Goal: Contribute content: Contribute content

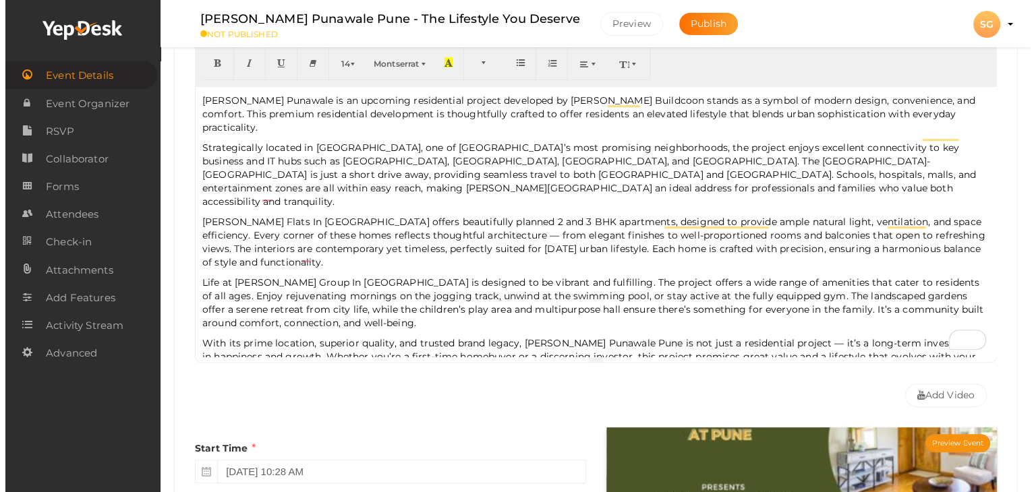
scroll to position [357, 0]
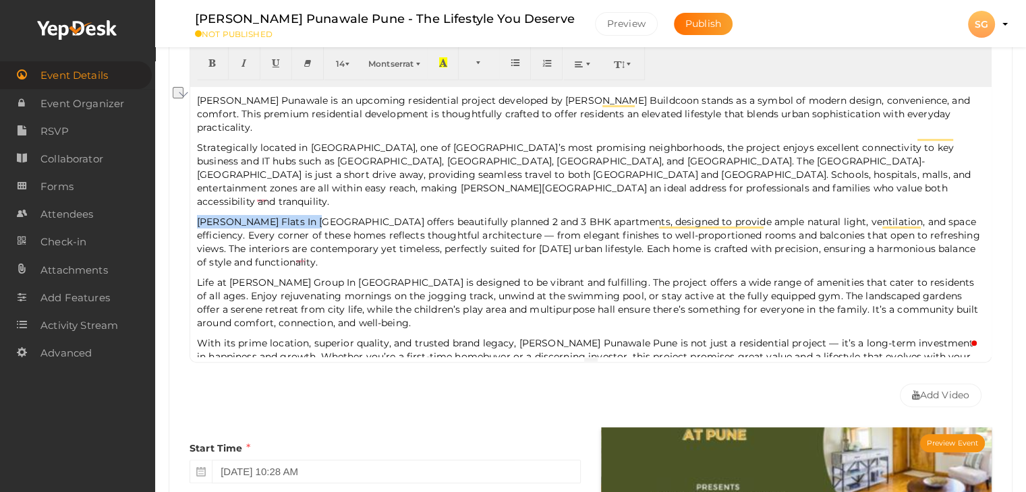
drag, startPoint x: 313, startPoint y: 194, endPoint x: 198, endPoint y: 197, distance: 114.7
click at [198, 216] on span "Sankla Flats In Punawale offers beautifully planned 2 and 3 BHK apartments, des…" at bounding box center [588, 242] width 783 height 53
click at [202, 68] on button "button" at bounding box center [213, 64] width 32 height 34
type input "[PERSON_NAME] Flats In [GEOGRAPHIC_DATA]"
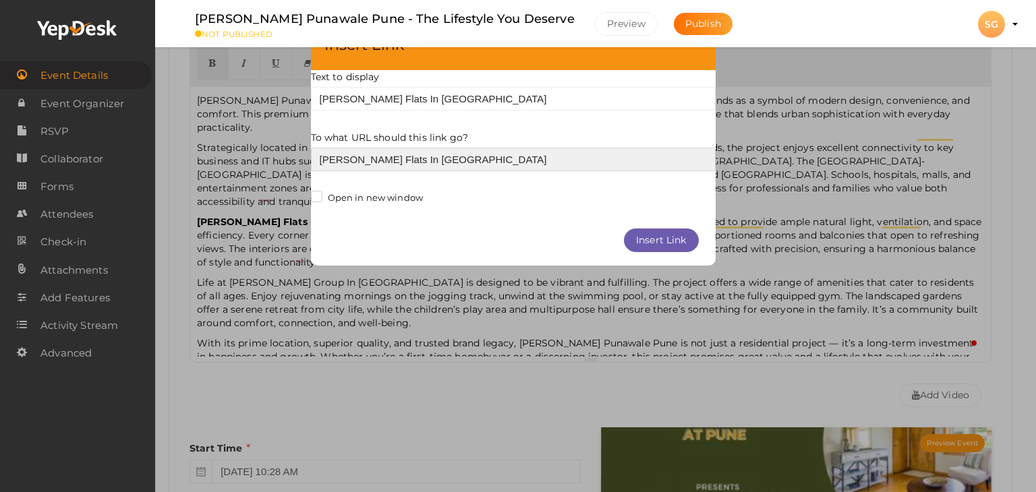
click at [388, 160] on input "[PERSON_NAME] Flats In [GEOGRAPHIC_DATA]" at bounding box center [513, 160] width 405 height 24
click at [387, 160] on input "[PERSON_NAME] Flats In [GEOGRAPHIC_DATA]" at bounding box center [513, 160] width 405 height 24
paste input "https://www.prlog.org/13103288-sankla-punawale-pune-modern-lifestyle-in-the-hea…"
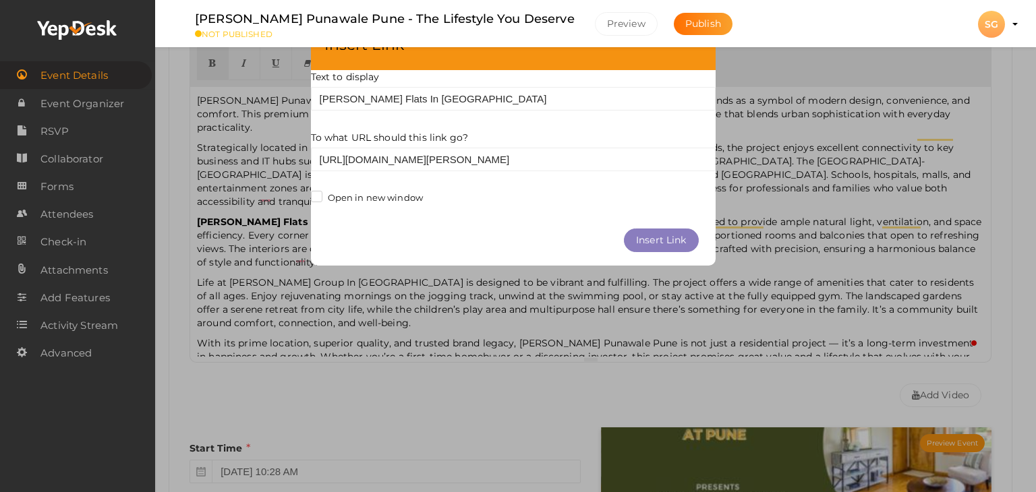
click at [646, 246] on button "Insert Link" at bounding box center [661, 241] width 75 height 24
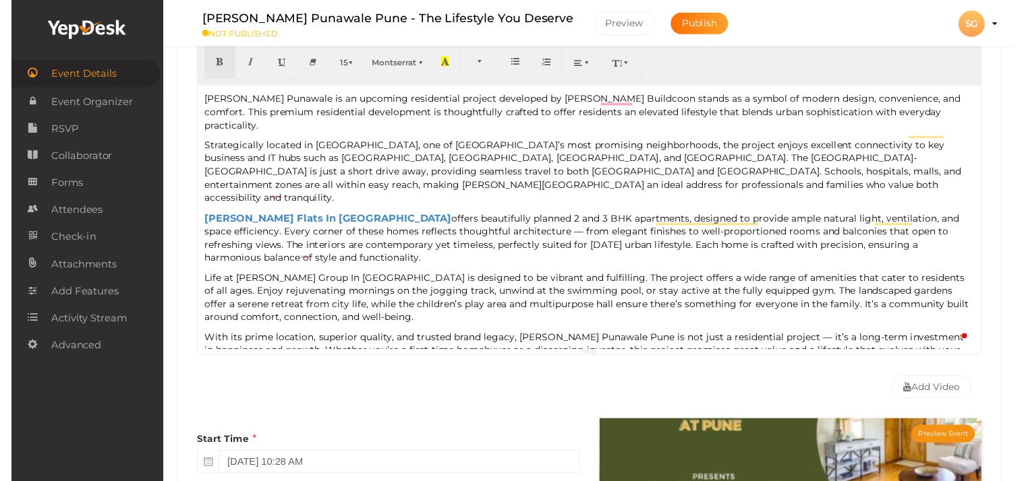
scroll to position [222, 0]
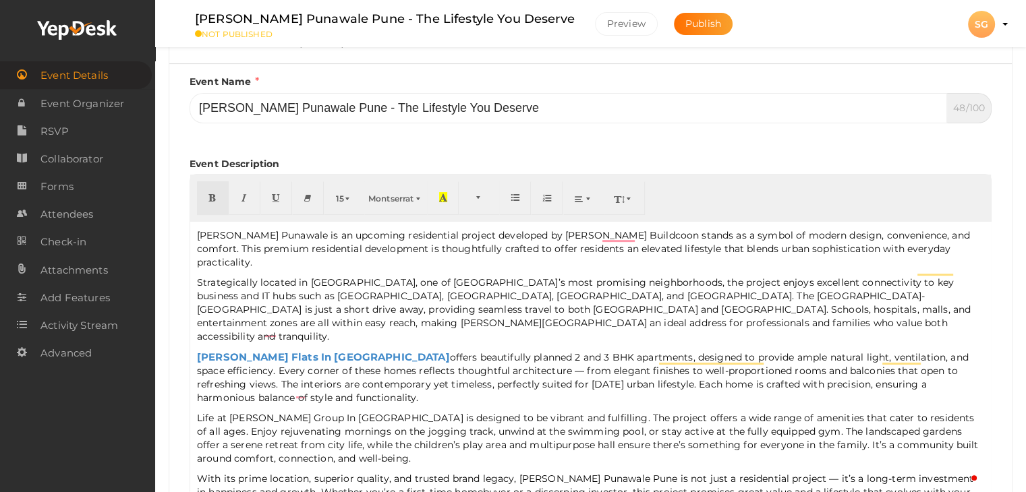
click at [513, 231] on p "Sankla Punawale is an upcoming residential project developed by Sankla Buildcoo…" at bounding box center [590, 249] width 787 height 40
drag, startPoint x: 516, startPoint y: 233, endPoint x: 597, endPoint y: 233, distance: 80.9
click at [597, 233] on p "Sankla Punawale is an upcoming residential project developed by Sankla Buildcoo…" at bounding box center [590, 249] width 787 height 40
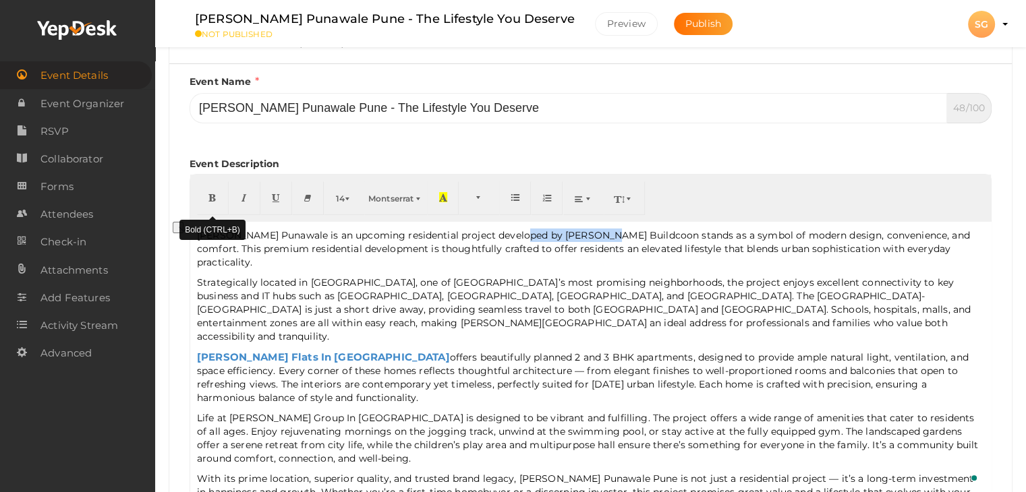
click at [213, 197] on icon "button" at bounding box center [212, 197] width 8 height 10
type input "[PERSON_NAME] Buildcoon"
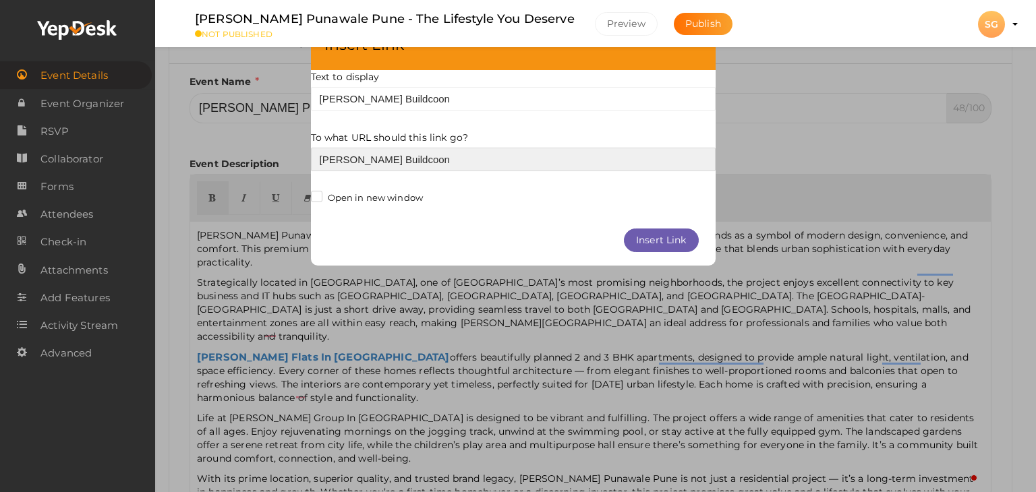
click at [368, 160] on input "[PERSON_NAME] Buildcoon" at bounding box center [513, 160] width 405 height 24
paste input "https://sankla.realtorprojects.com/"
type input "https://sankla.realtorprojects.com/"
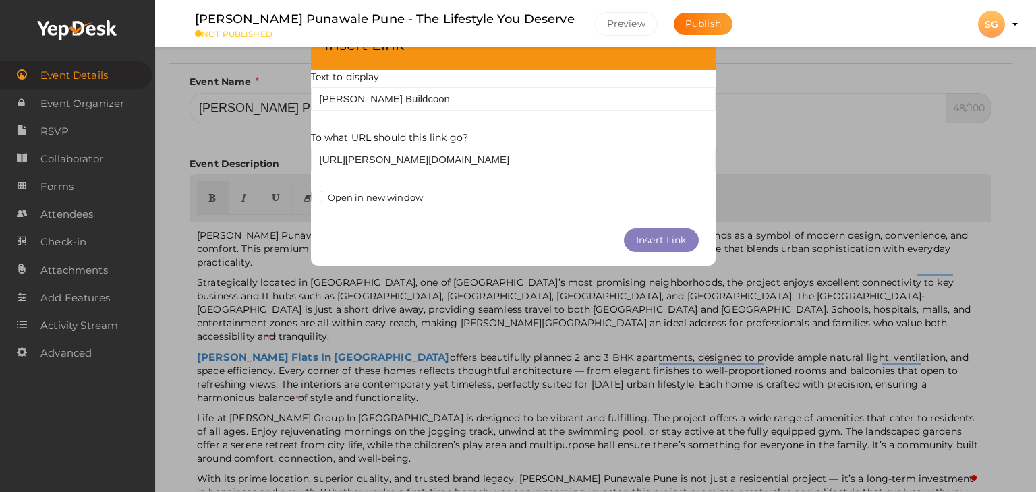
click at [684, 243] on button "Insert Link" at bounding box center [661, 241] width 75 height 24
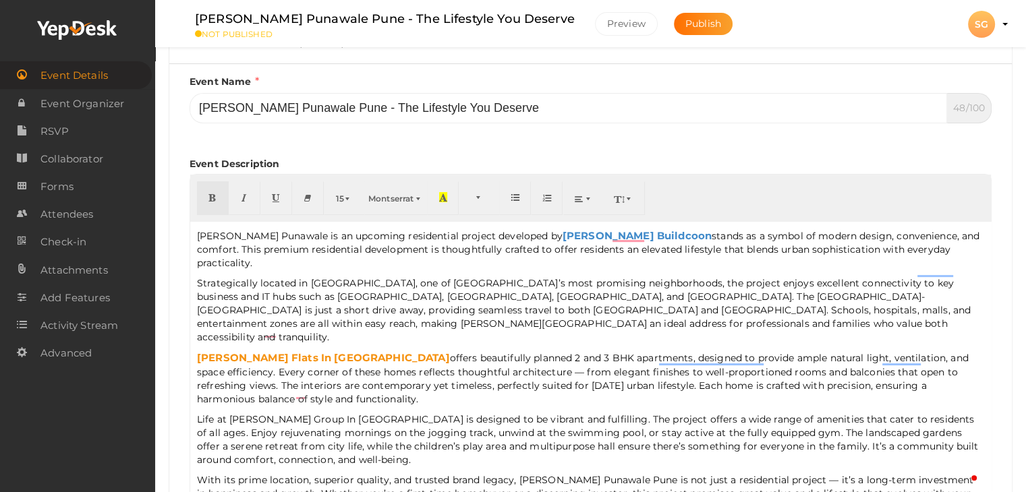
click at [285, 351] on link "[PERSON_NAME] Flats In [GEOGRAPHIC_DATA]" at bounding box center [323, 357] width 253 height 13
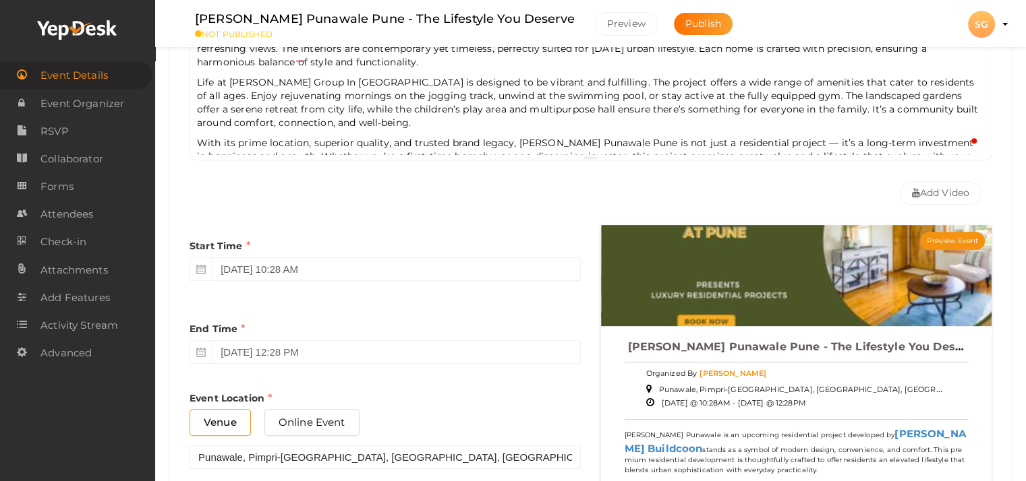
scroll to position [424, 0]
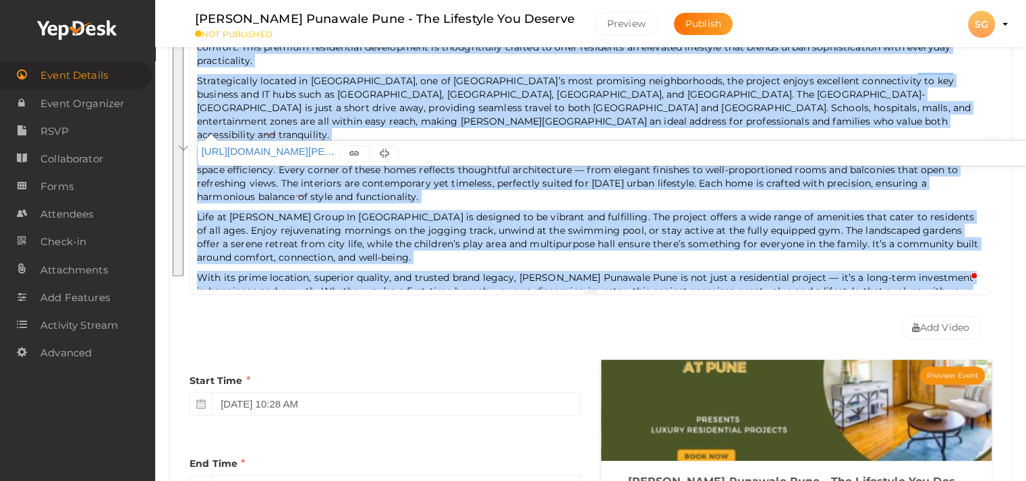
drag, startPoint x: 262, startPoint y: 276, endPoint x: 186, endPoint y: 33, distance: 254.2
click at [186, 33] on div "Sankla Punawale Pune - The Lifestyle You Deserve NOT PUBLISHED Preview Publish …" at bounding box center [590, 367] width 871 height 1582
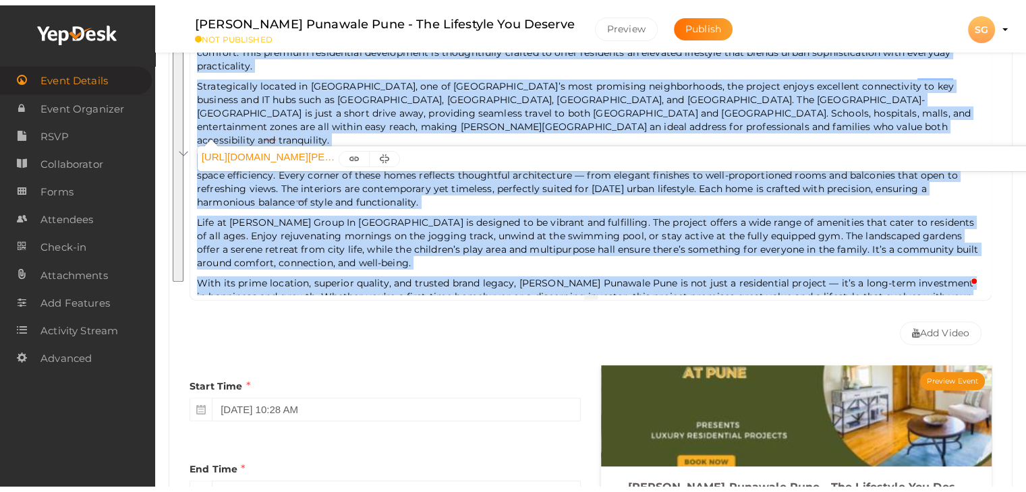
scroll to position [289, 0]
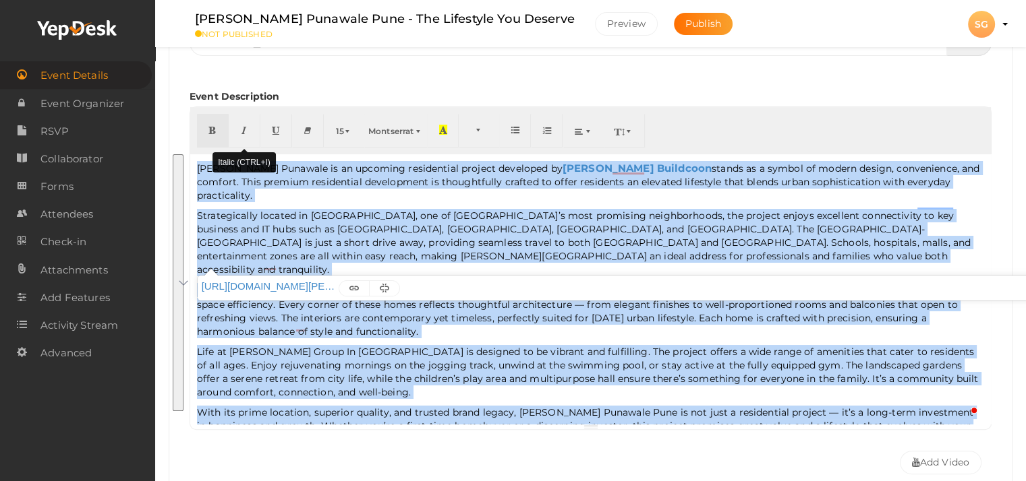
click at [245, 129] on icon "button" at bounding box center [244, 130] width 8 height 10
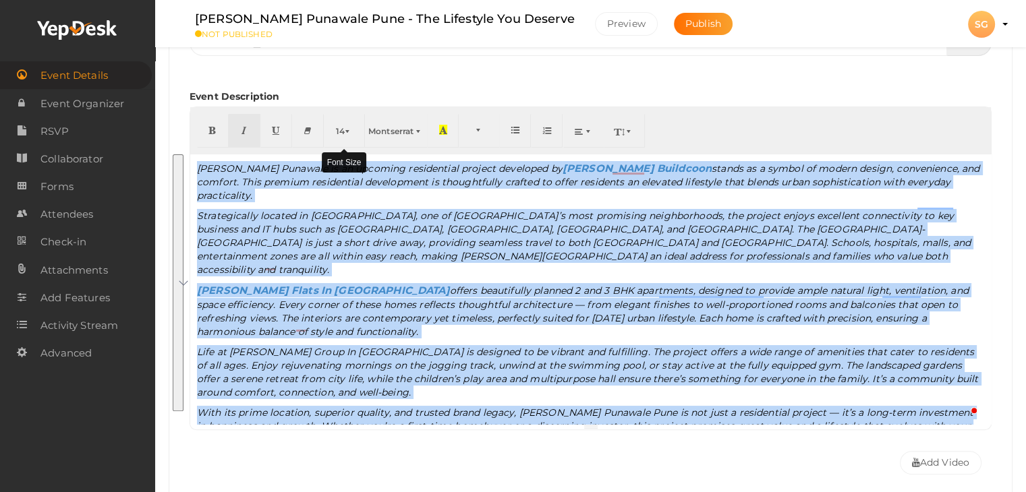
click at [345, 131] on span "button" at bounding box center [349, 131] width 8 height 10
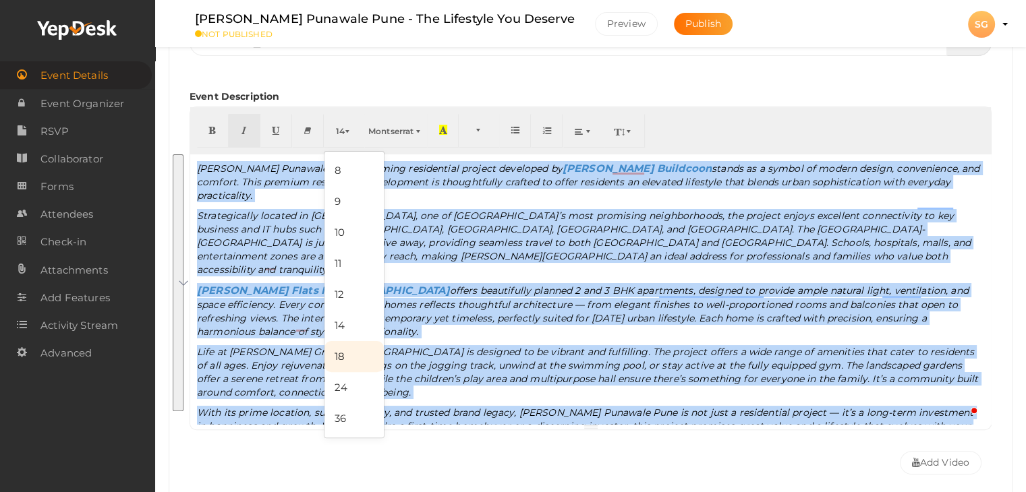
click at [346, 365] on link "18" at bounding box center [353, 356] width 59 height 31
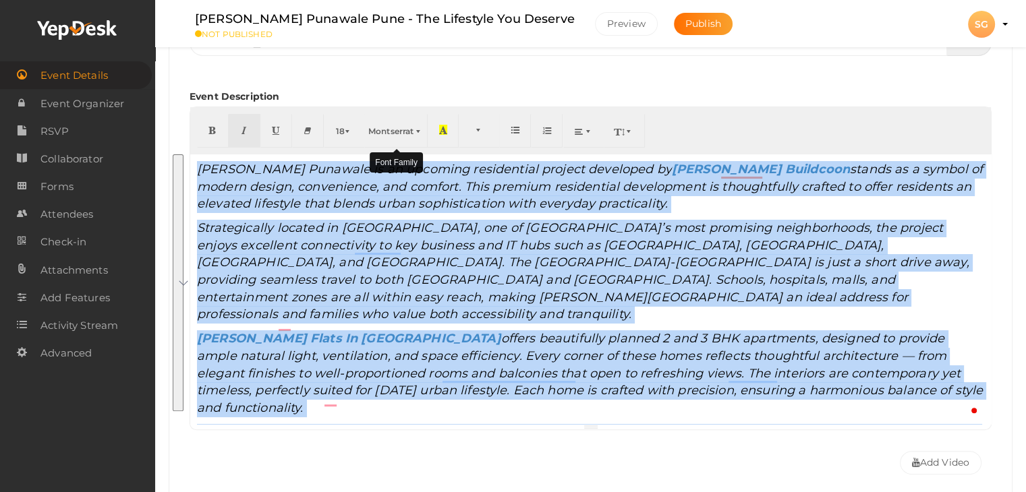
click at [380, 134] on span "Montserrat" at bounding box center [390, 131] width 45 height 10
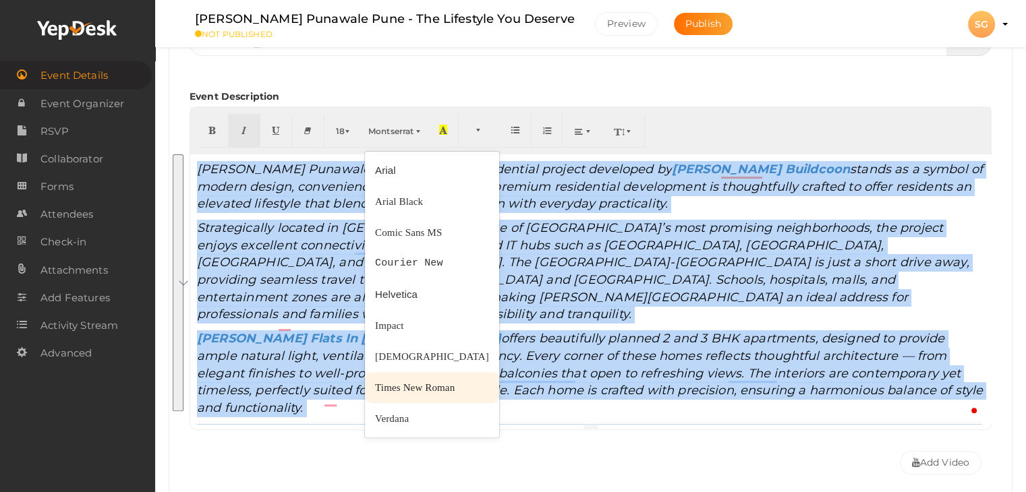
click at [394, 397] on link "Times New Roman" at bounding box center [432, 387] width 134 height 31
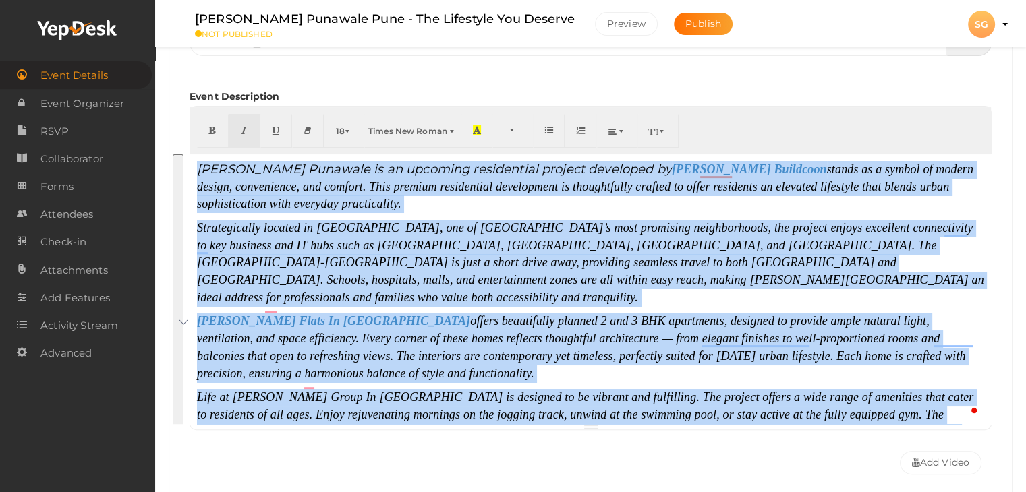
click at [510, 197] on p "Sankla Punawale is an upcoming residential project developed by Sankla Buildcoo…" at bounding box center [590, 187] width 787 height 52
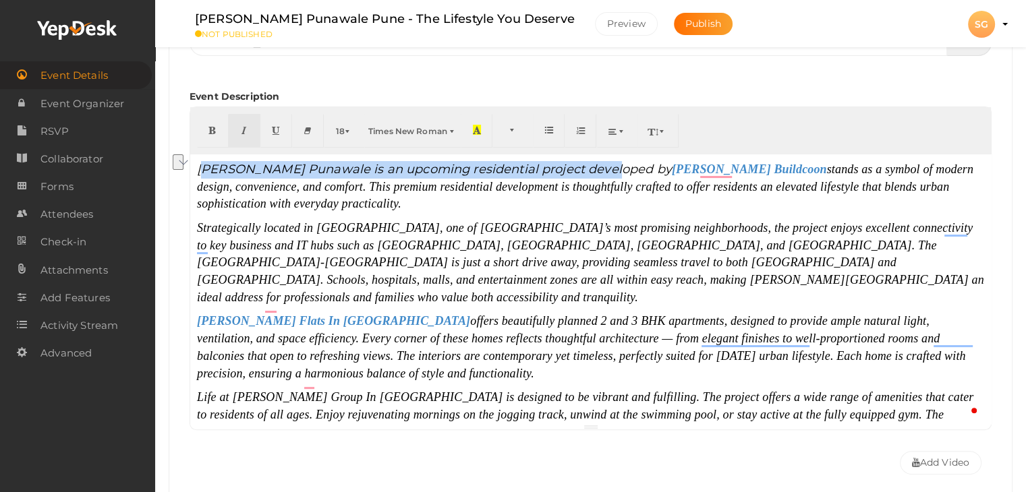
drag, startPoint x: 601, startPoint y: 170, endPoint x: 201, endPoint y: 153, distance: 400.2
click at [201, 153] on div "18 8 9 10 11 12 14 18 24 36 Times New Roman Arial Arial Black Comic Sans MS Cou…" at bounding box center [590, 269] width 802 height 324
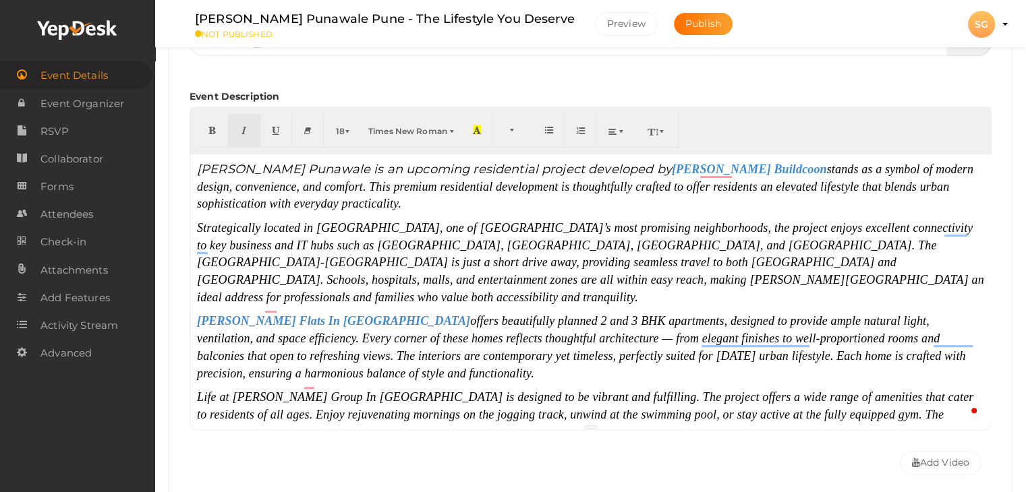
drag, startPoint x: 201, startPoint y: 153, endPoint x: 198, endPoint y: 165, distance: 12.4
click at [193, 164] on div "18 8 9 10 11 12 14 18 24 36 Times New Roman Arial Arial Black Comic Sans MS Cou…" at bounding box center [590, 269] width 802 height 324
drag, startPoint x: 201, startPoint y: 166, endPoint x: 289, endPoint y: 169, distance: 87.7
click at [300, 169] on span "Sankla Punawale is an upcoming residential project developed by" at bounding box center [434, 169] width 475 height 15
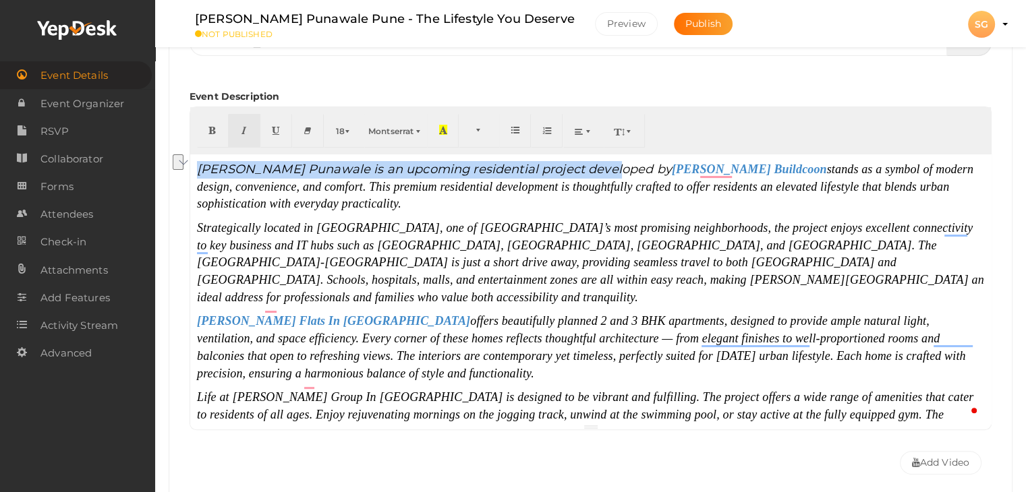
drag, startPoint x: 198, startPoint y: 169, endPoint x: 599, endPoint y: 169, distance: 401.2
click at [599, 169] on span "Sankla Punawale is an upcoming residential project developed by" at bounding box center [434, 169] width 475 height 15
drag, startPoint x: 399, startPoint y: 128, endPoint x: 392, endPoint y: 185, distance: 57.7
click at [399, 128] on span "Montserrat" at bounding box center [390, 131] width 45 height 10
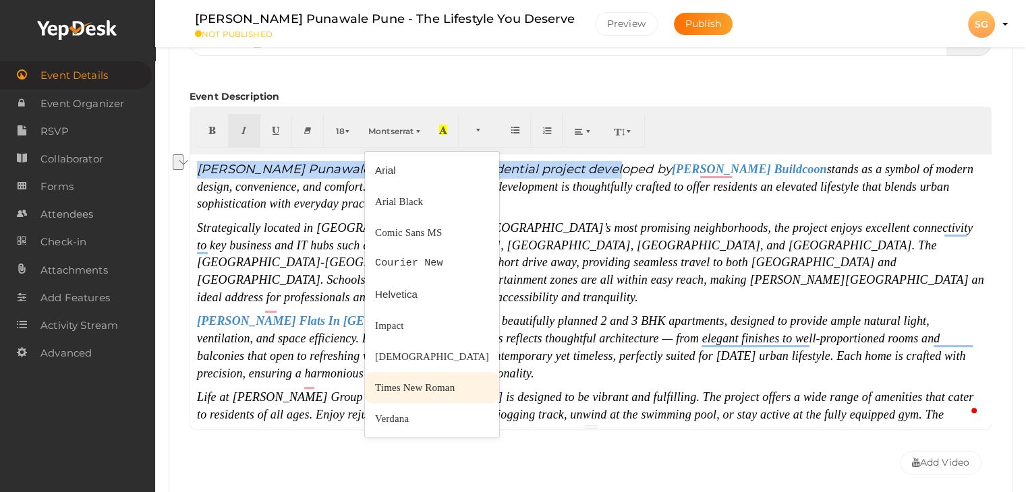
click at [393, 386] on span "Times New Roman" at bounding box center [415, 387] width 80 height 11
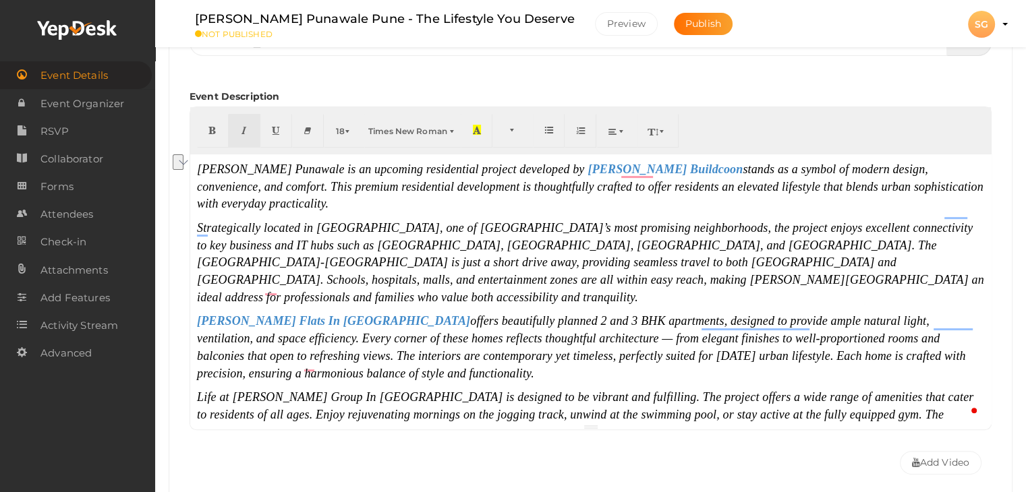
click at [569, 266] on p "Strategically located in [GEOGRAPHIC_DATA], one of [GEOGRAPHIC_DATA]’s most pro…" at bounding box center [590, 263] width 787 height 87
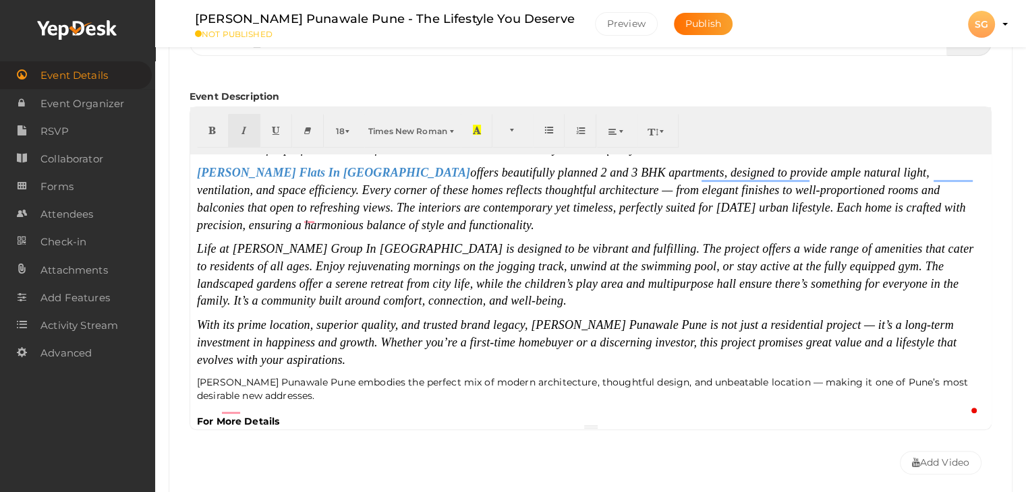
scroll to position [0, 0]
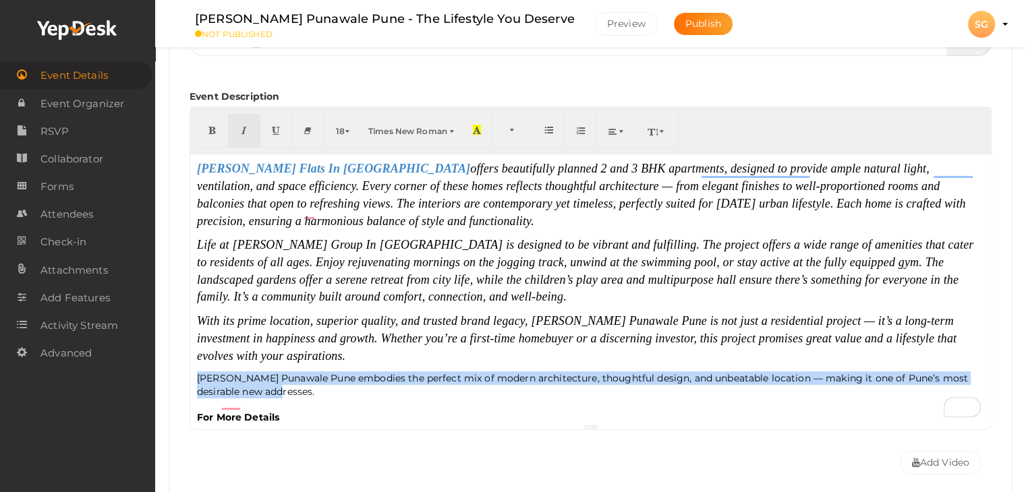
drag, startPoint x: 288, startPoint y: 359, endPoint x: 190, endPoint y: 343, distance: 99.0
click at [190, 343] on div "Event Basic Details Edit event name, location, date Event Name Sankla Punawale …" at bounding box center [591, 397] width 844 height 921
click at [414, 130] on span "Times New Roman" at bounding box center [407, 131] width 79 height 10
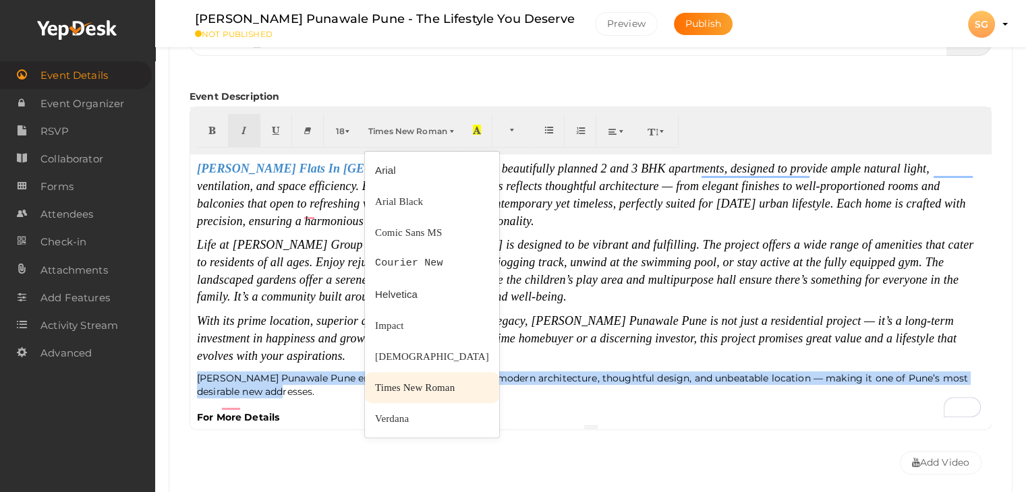
click at [395, 385] on span "Times New Roman" at bounding box center [415, 387] width 80 height 11
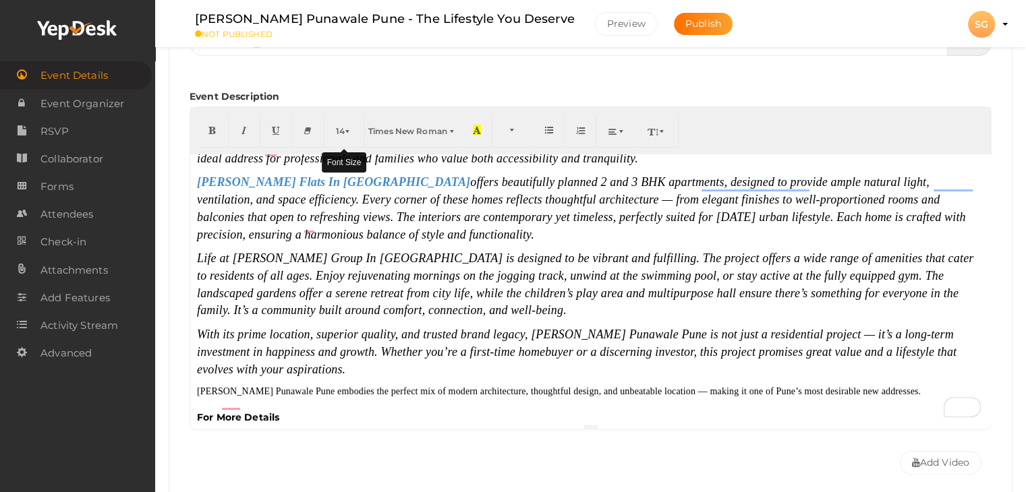
click at [345, 130] on span "button" at bounding box center [349, 131] width 8 height 10
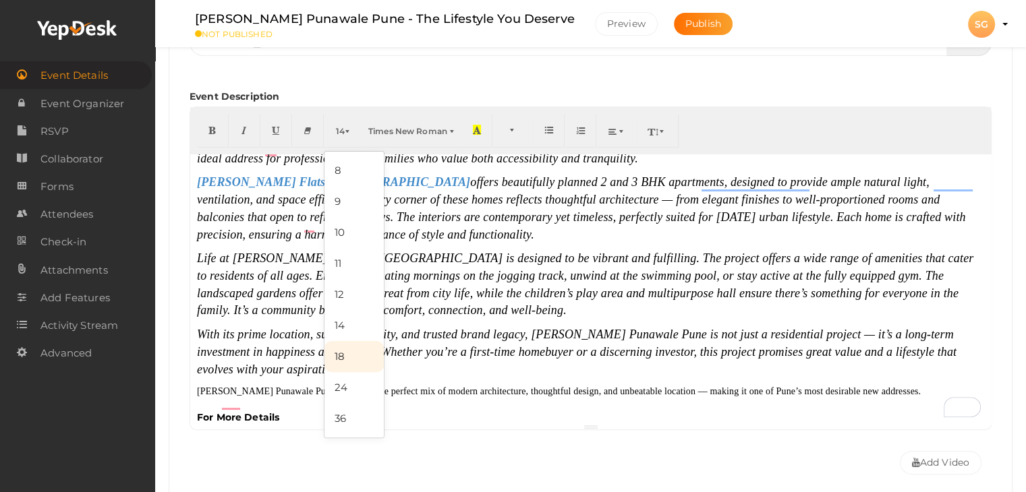
click at [341, 357] on link "18" at bounding box center [353, 356] width 59 height 31
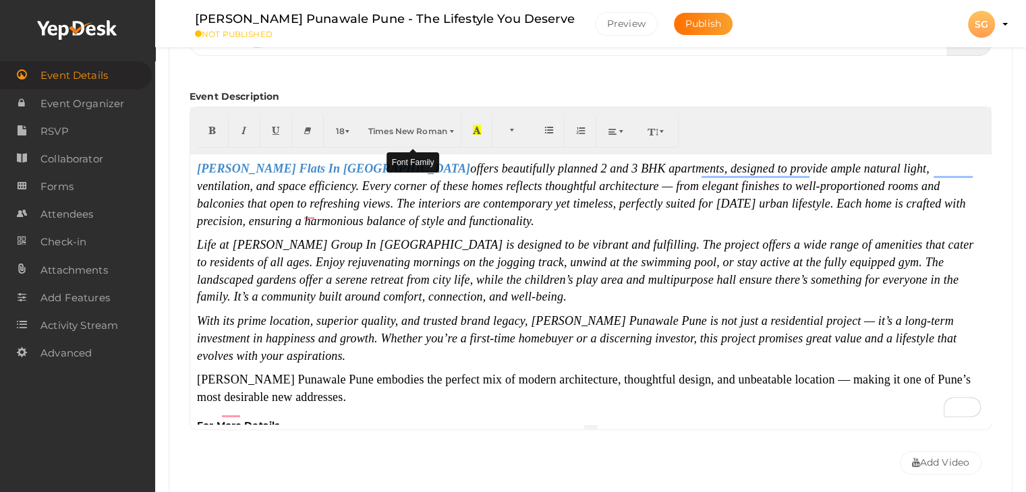
drag, startPoint x: 421, startPoint y: 133, endPoint x: 400, endPoint y: 124, distance: 22.7
click at [421, 133] on span "Times New Roman" at bounding box center [407, 131] width 79 height 10
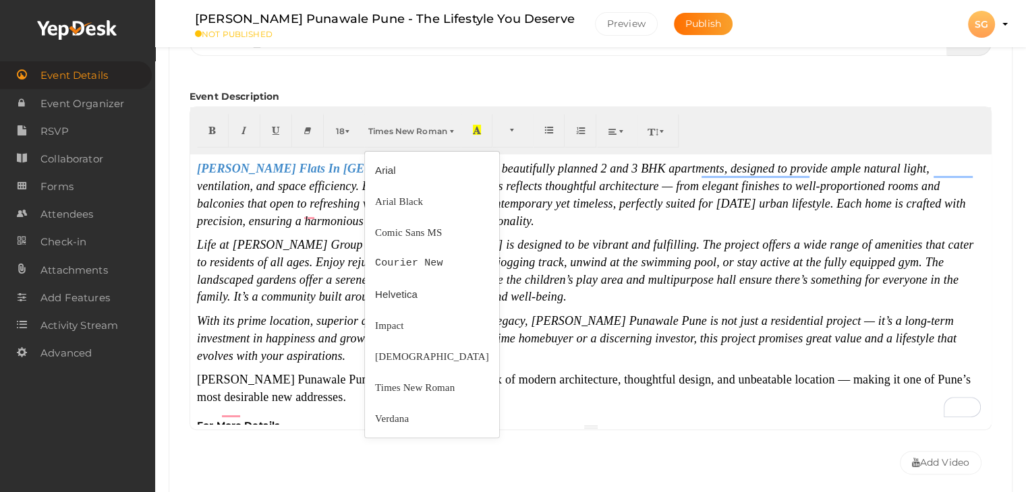
click at [356, 260] on font "Life at Sankla Group In Punawale is designed to be vibrant and fulfilling. The …" at bounding box center [585, 270] width 776 height 65
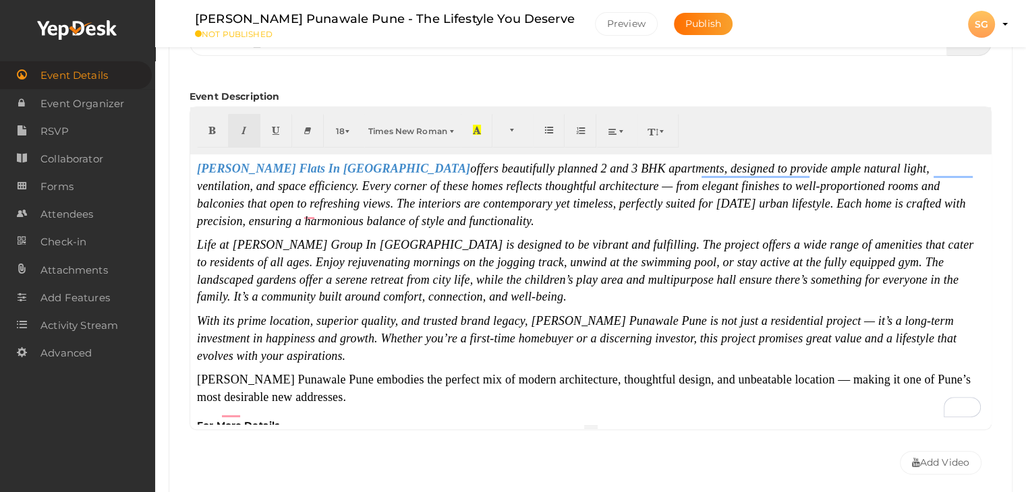
scroll to position [160, 0]
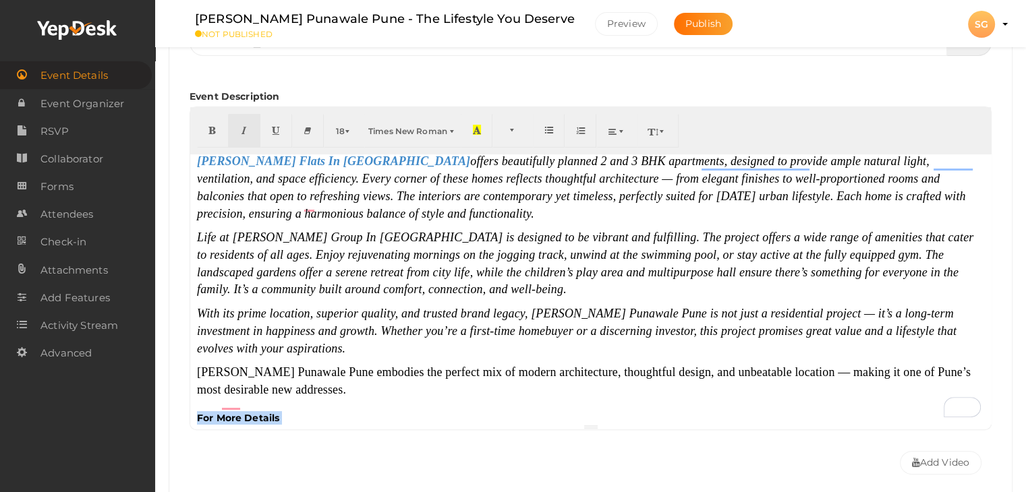
drag, startPoint x: 426, startPoint y: 412, endPoint x: 191, endPoint y: 380, distance: 237.6
click at [189, 380] on div "Event Basic Details Edit event name, location, date Event Name Sankla Punawale …" at bounding box center [591, 397] width 844 height 921
click at [242, 125] on icon "button" at bounding box center [244, 130] width 8 height 10
click at [415, 125] on button "Montserrat" at bounding box center [395, 131] width 63 height 34
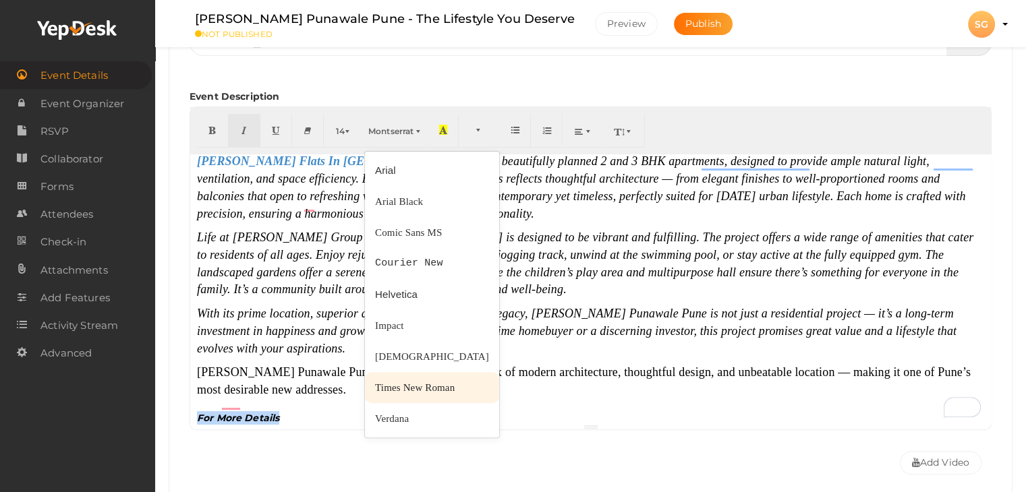
click at [405, 388] on span "Times New Roman" at bounding box center [415, 387] width 80 height 11
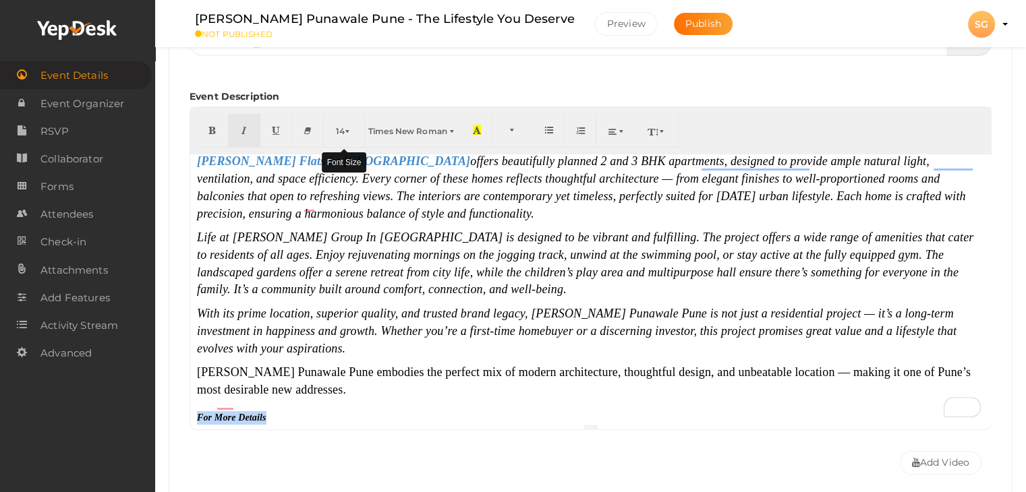
click at [346, 127] on span "button" at bounding box center [349, 131] width 8 height 10
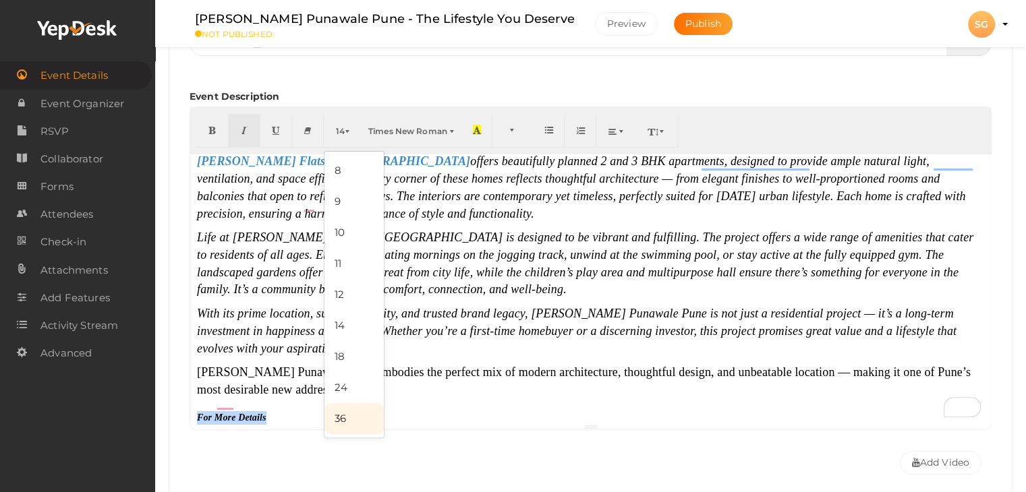
click at [345, 417] on link "36" at bounding box center [353, 418] width 59 height 31
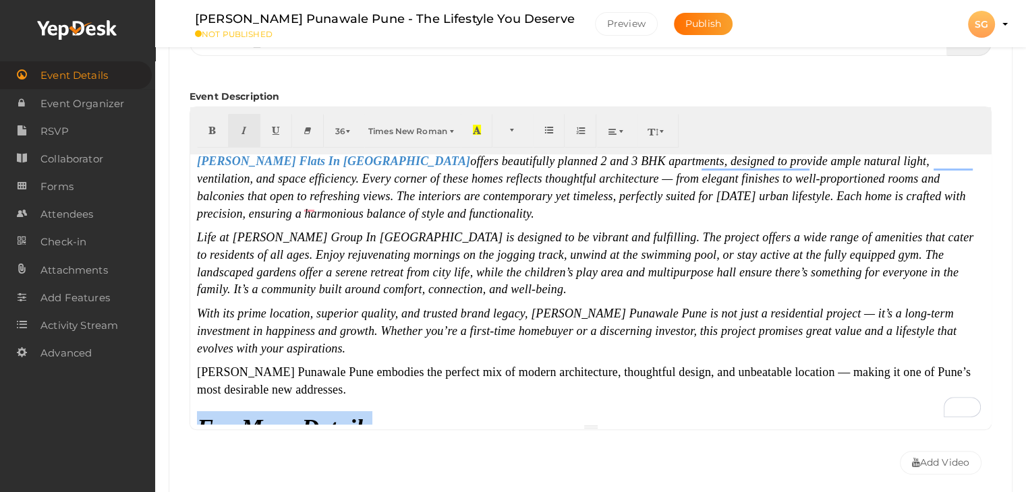
click at [488, 398] on p "Sankla Punawale Pune embodies the perfect mix of modern architecture, thoughtfu…" at bounding box center [590, 405] width 787 height 82
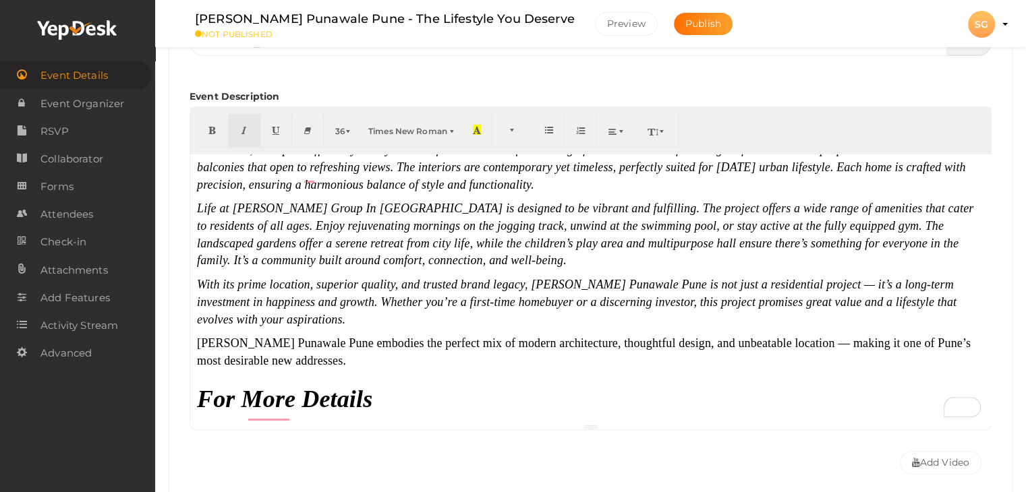
scroll to position [202, 0]
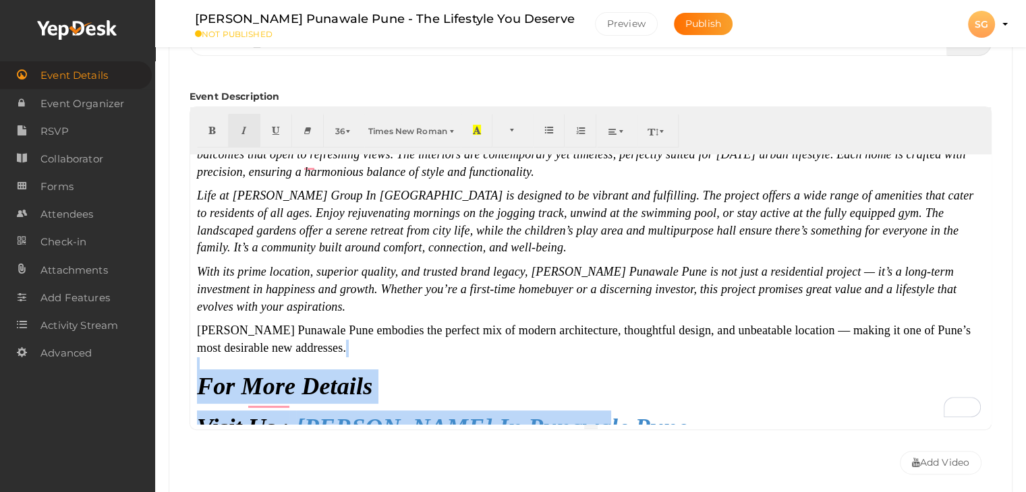
drag, startPoint x: 568, startPoint y: 398, endPoint x: 216, endPoint y: 330, distance: 357.9
click at [216, 330] on div "Sankla Punawale is an upcoming residential project developed by Sankla Buildcoo…" at bounding box center [590, 289] width 800 height 270
click at [575, 130] on button "button" at bounding box center [583, 131] width 41 height 34
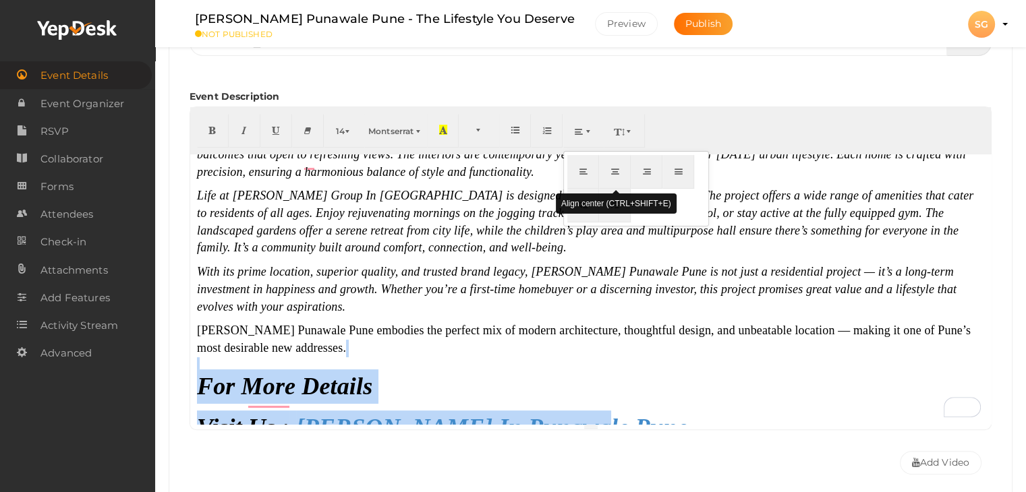
click at [615, 173] on icon "button" at bounding box center [615, 171] width 8 height 10
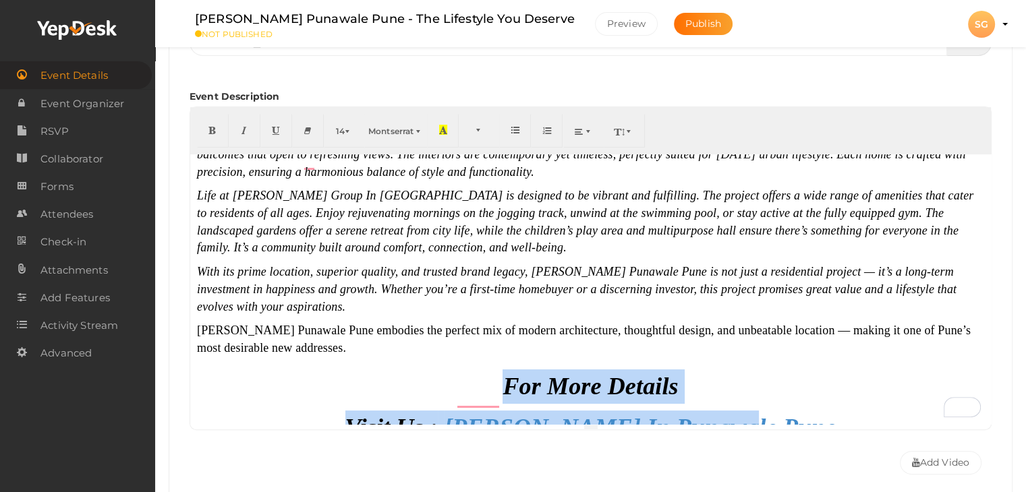
click at [685, 357] on div "To enrich screen reader interactions, please activate Accessibility in Grammarl…" at bounding box center [590, 363] width 787 height 12
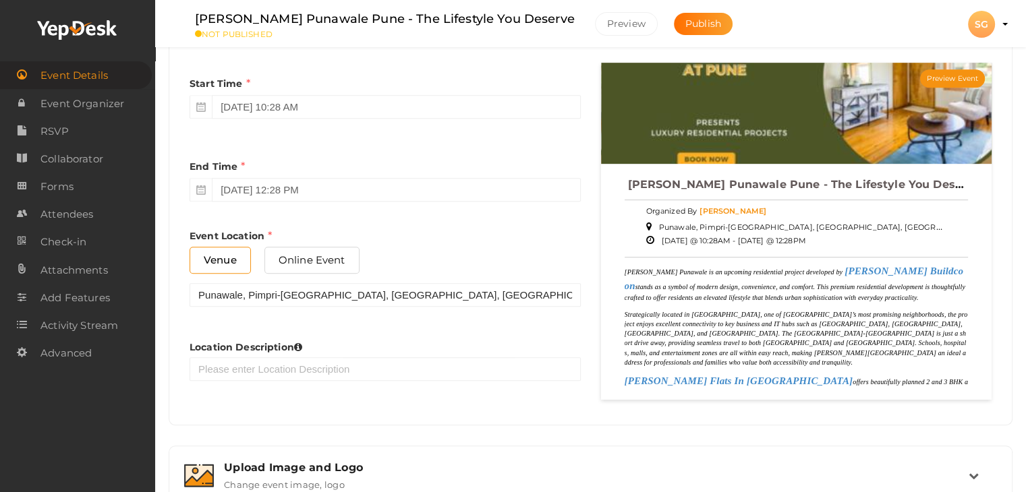
scroll to position [761, 0]
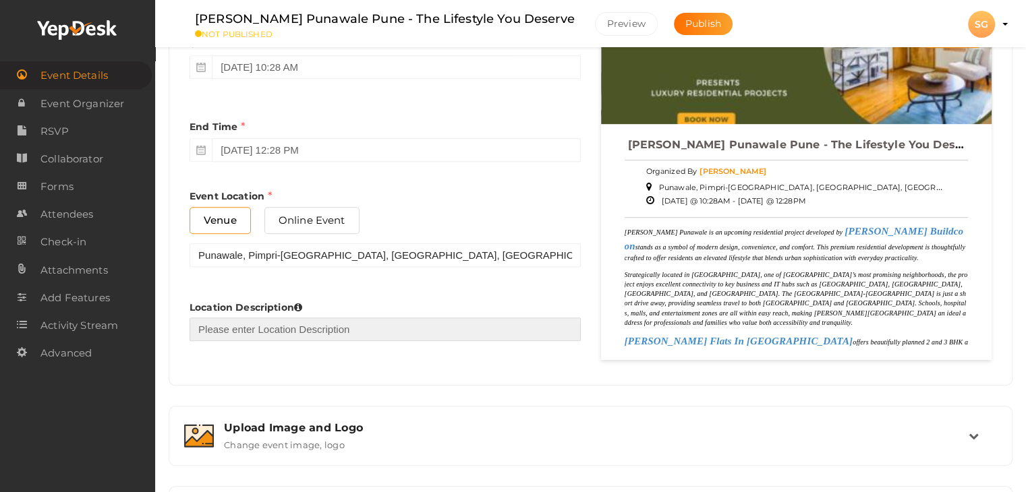
click at [224, 326] on input "text" at bounding box center [384, 330] width 391 height 24
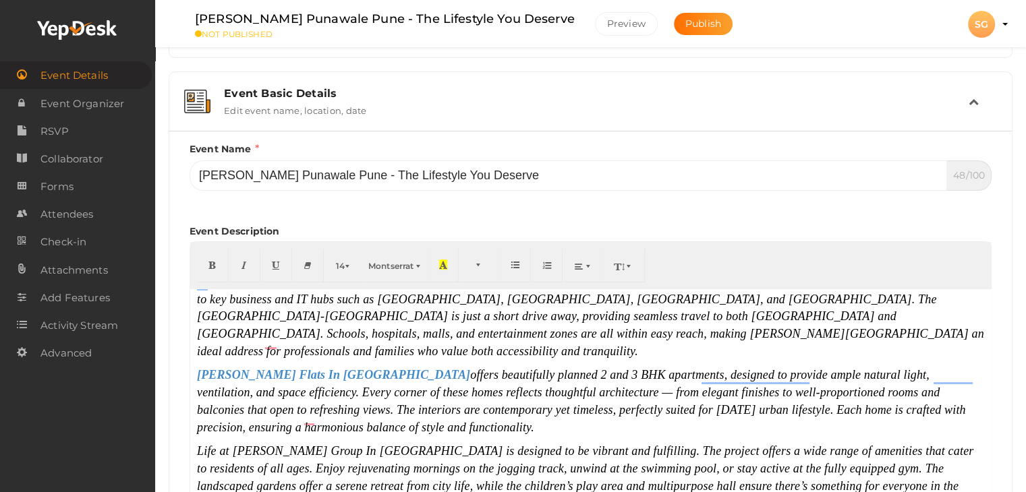
scroll to position [0, 0]
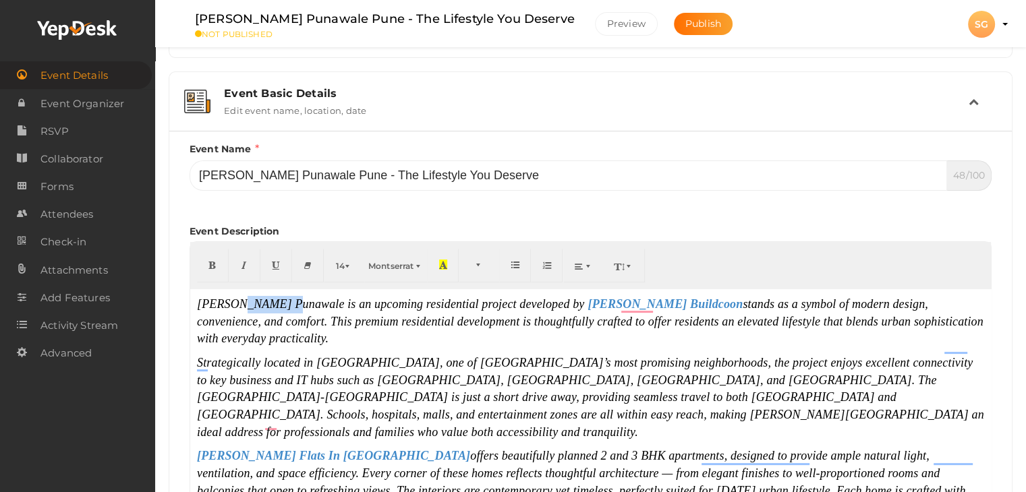
drag, startPoint x: 235, startPoint y: 304, endPoint x: 281, endPoint y: 303, distance: 45.9
click at [281, 303] on font "Sankla Punawale is an upcoming residential project developed by" at bounding box center [390, 303] width 387 height 13
copy font "Punawale"
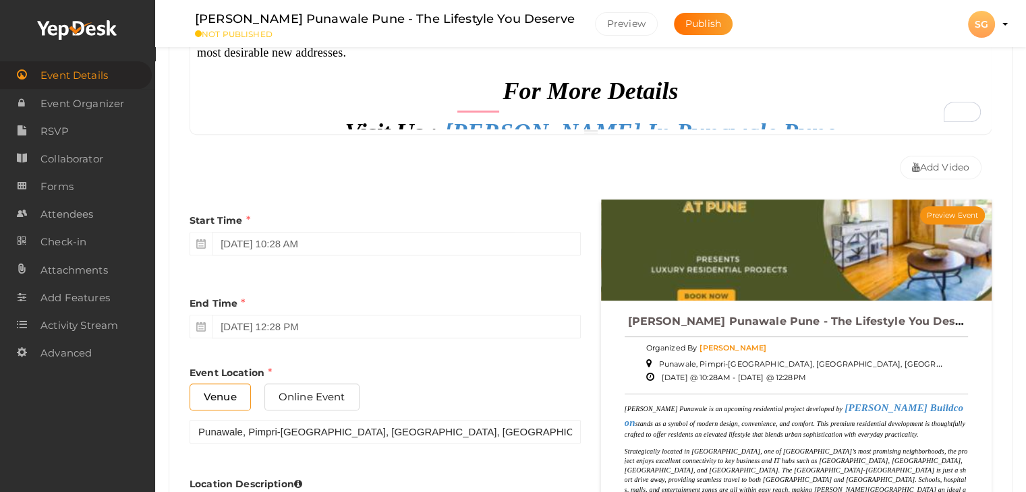
scroll to position [694, 0]
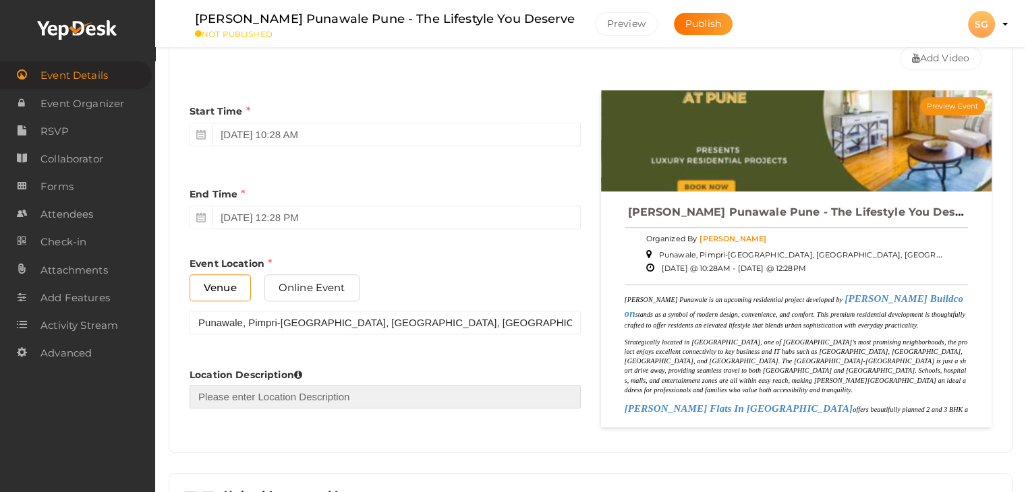
click at [233, 392] on input "text" at bounding box center [384, 397] width 391 height 24
paste input "Punawale"
type input "Punawale"
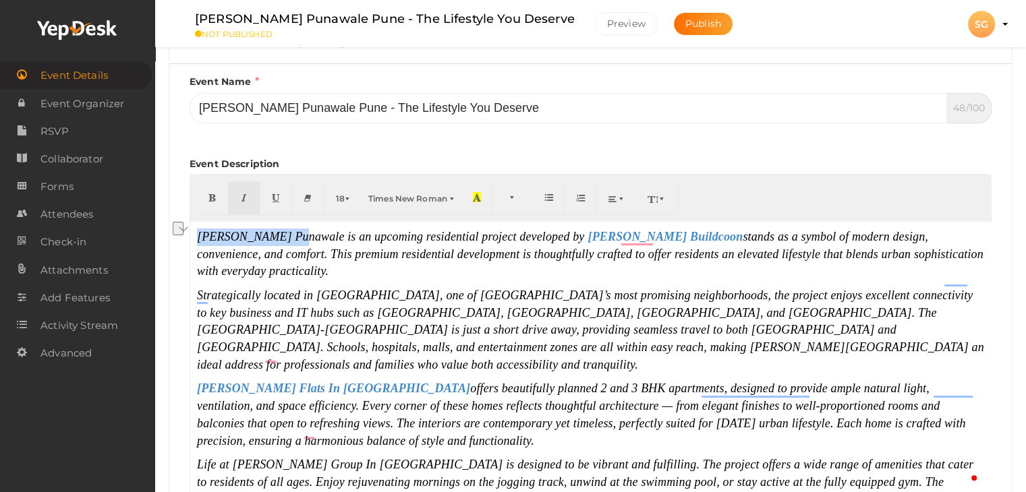
drag, startPoint x: 285, startPoint y: 235, endPoint x: 189, endPoint y: 210, distance: 99.0
click at [185, 232] on div "Event Basic Details Edit event name, location, date Event Name Sankla Punawale …" at bounding box center [591, 464] width 844 height 921
click at [205, 194] on button "button" at bounding box center [213, 198] width 32 height 34
click at [378, 382] on span "offers beautifully planned 2 and 3 BHK apartments, designed to provide ample na…" at bounding box center [581, 414] width 769 height 65
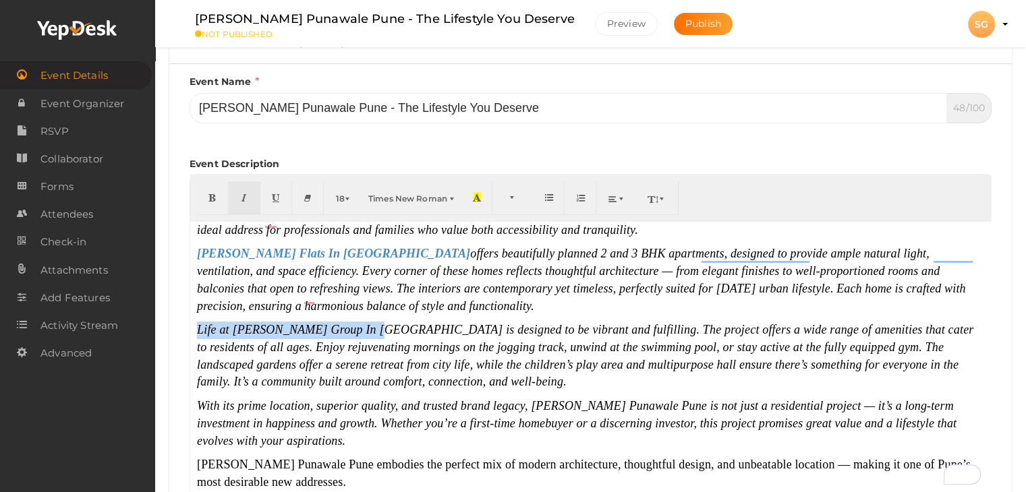
drag, startPoint x: 194, startPoint y: 294, endPoint x: 364, endPoint y: 297, distance: 170.6
click at [364, 297] on div "Sankla Punawale is an upcoming residential project developed by Sankla Buildcoo…" at bounding box center [590, 357] width 800 height 270
click at [209, 195] on icon "button" at bounding box center [212, 197] width 8 height 10
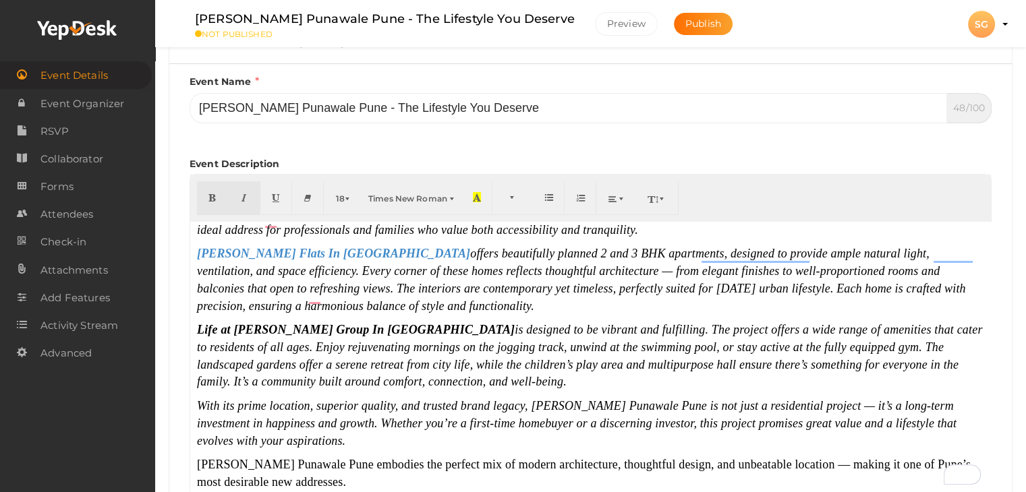
click at [313, 398] on p "With its prime location, superior quality, and trusted brand legacy, [PERSON_NA…" at bounding box center [590, 424] width 787 height 52
drag, startPoint x: 309, startPoint y: 432, endPoint x: 183, endPoint y: 421, distance: 126.0
click at [179, 428] on div "Event Name Sankla Punawale Pune - The Lifestyle You Deserve 48/100 Invalid Even…" at bounding box center [590, 311] width 822 height 475
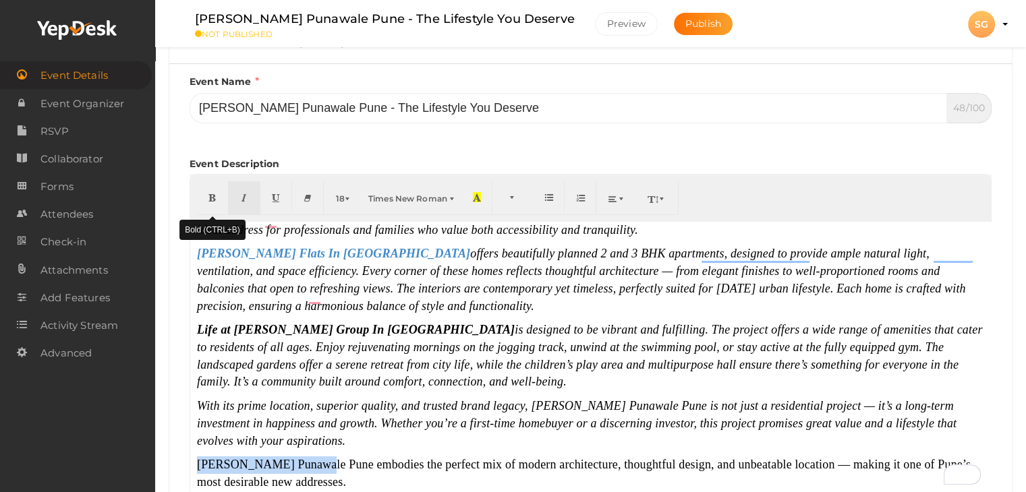
click at [212, 203] on button "button" at bounding box center [213, 198] width 32 height 34
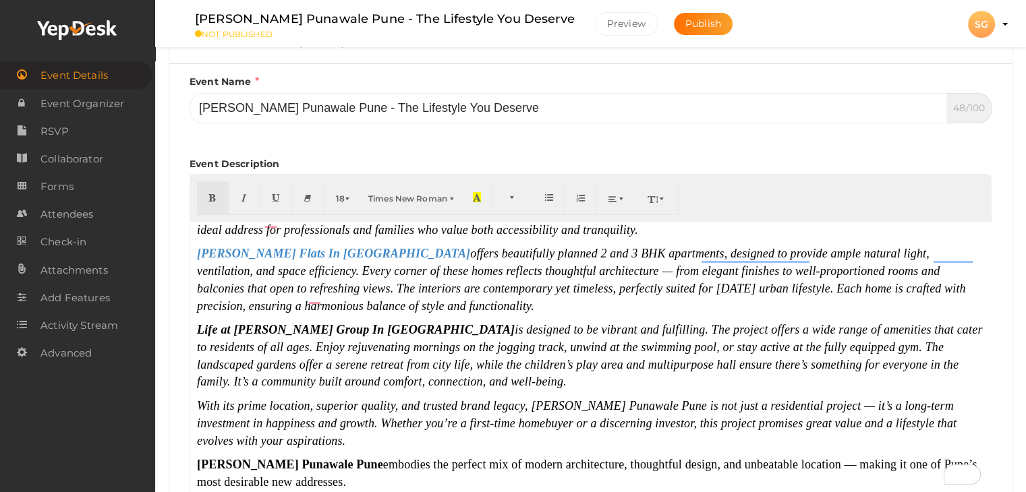
click at [522, 408] on p "With its prime location, superior quality, and trusted brand legacy, [PERSON_NA…" at bounding box center [590, 424] width 787 height 52
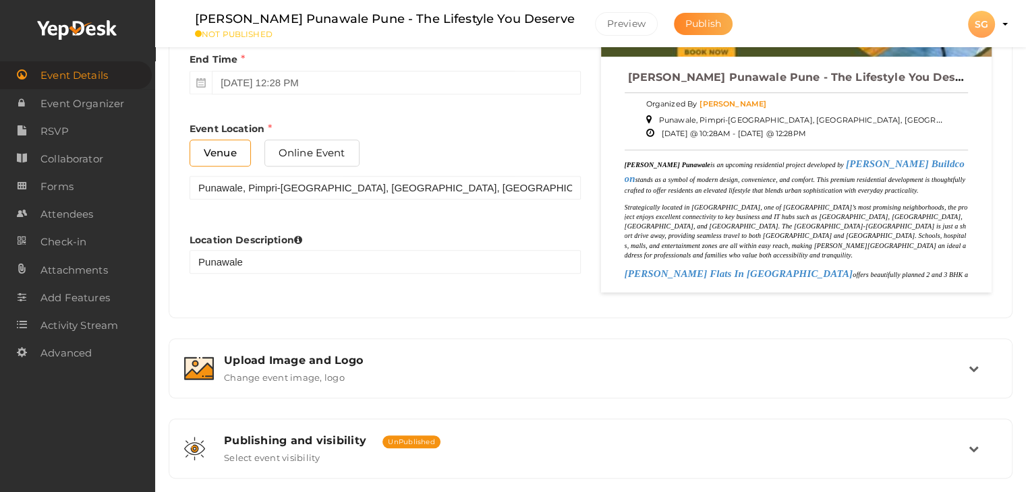
click at [685, 22] on span "Publish" at bounding box center [703, 24] width 36 height 12
click at [987, 18] on div "SG" at bounding box center [981, 24] width 27 height 27
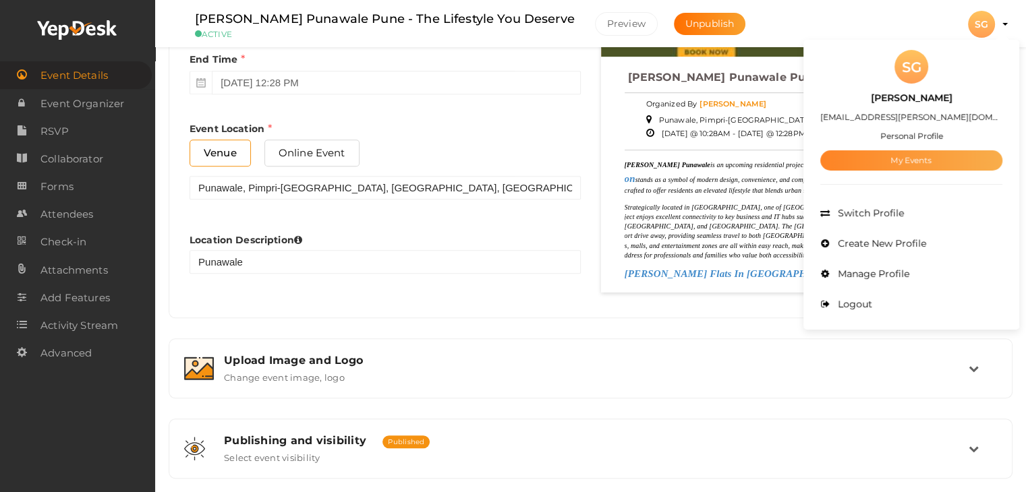
click at [914, 162] on link "My Events" at bounding box center [911, 160] width 182 height 20
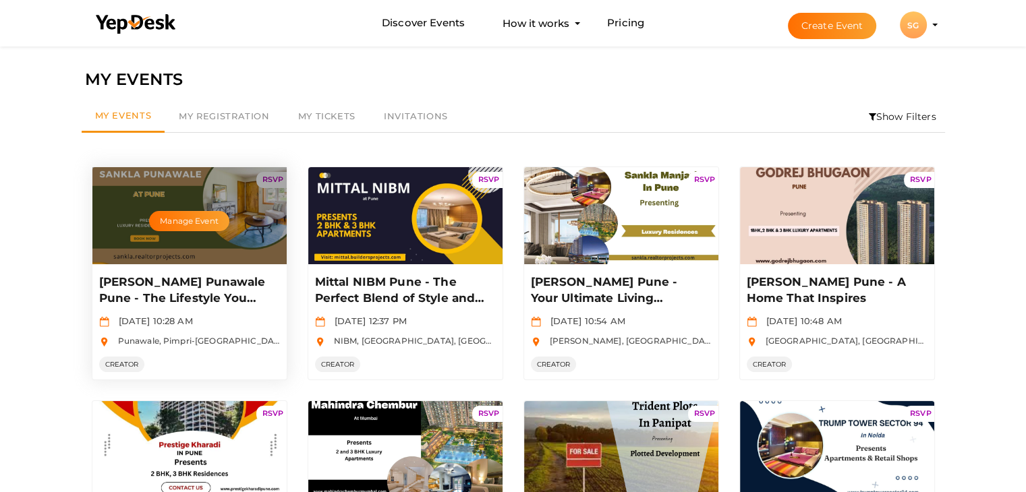
click at [148, 291] on p "[PERSON_NAME] Punawale Pune - The Lifestyle You Deserve" at bounding box center [187, 290] width 177 height 32
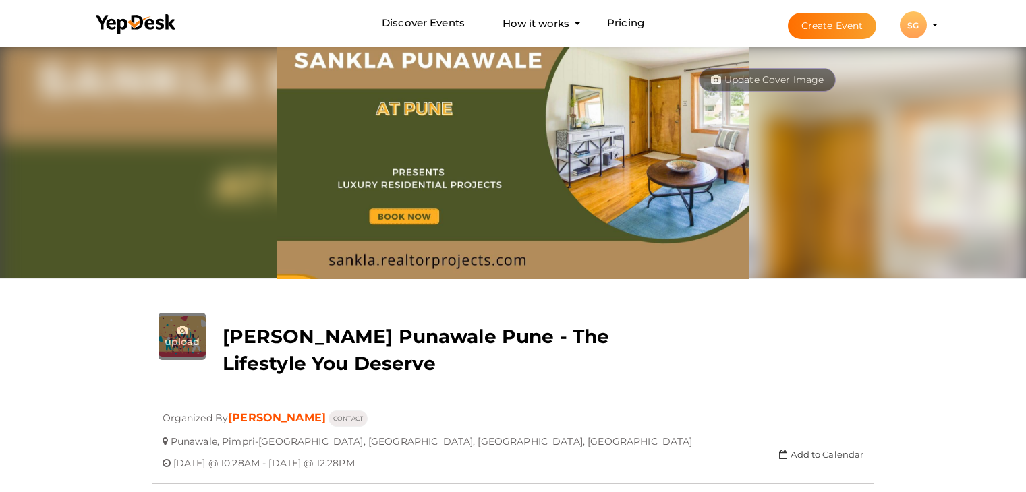
scroll to position [43, 0]
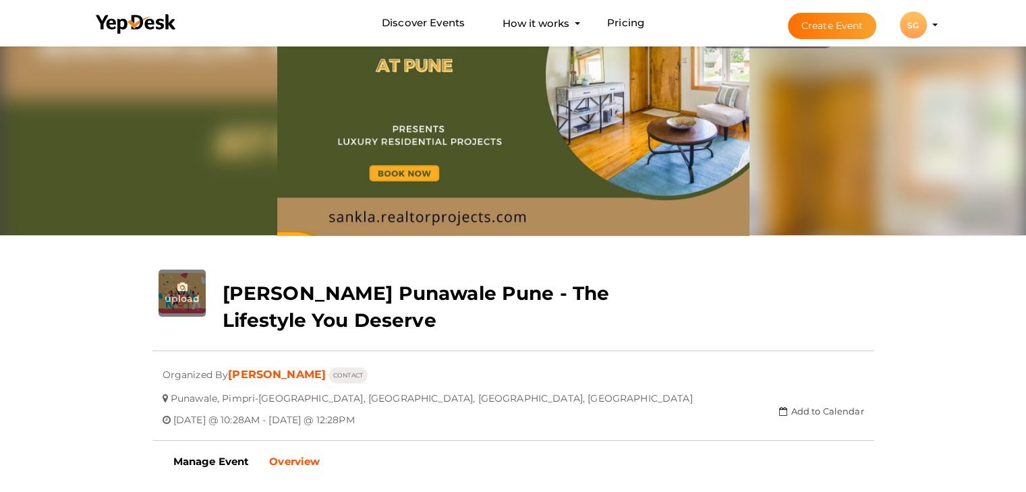
click at [844, 24] on button "Create Event" at bounding box center [832, 26] width 89 height 26
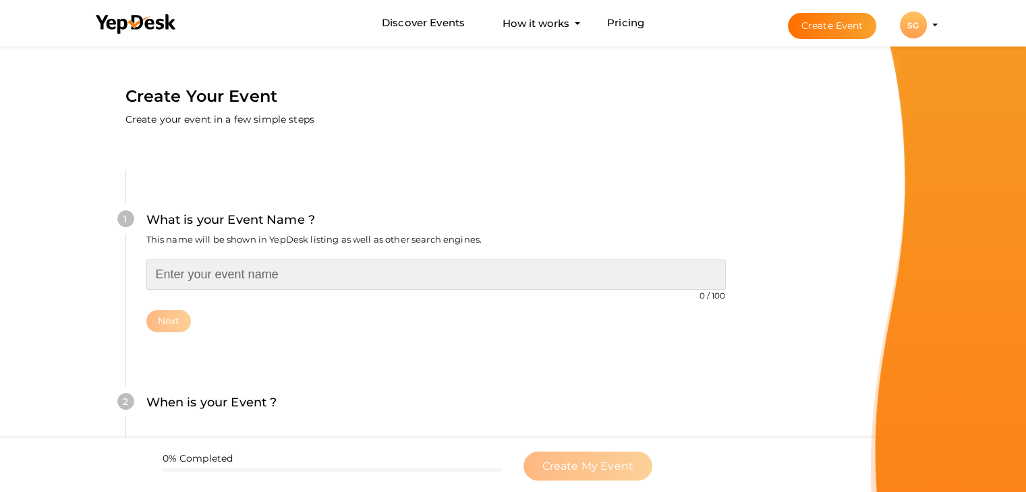
click at [175, 266] on input "text" at bounding box center [435, 275] width 579 height 30
paste input "Your Ultimate Living Experience"
click at [160, 274] on input "Your Ultimate Living Experience" at bounding box center [435, 275] width 579 height 30
paste input "[PERSON_NAME] Pune"
type input "[PERSON_NAME] Pune - Your Ultimate Living Experience"
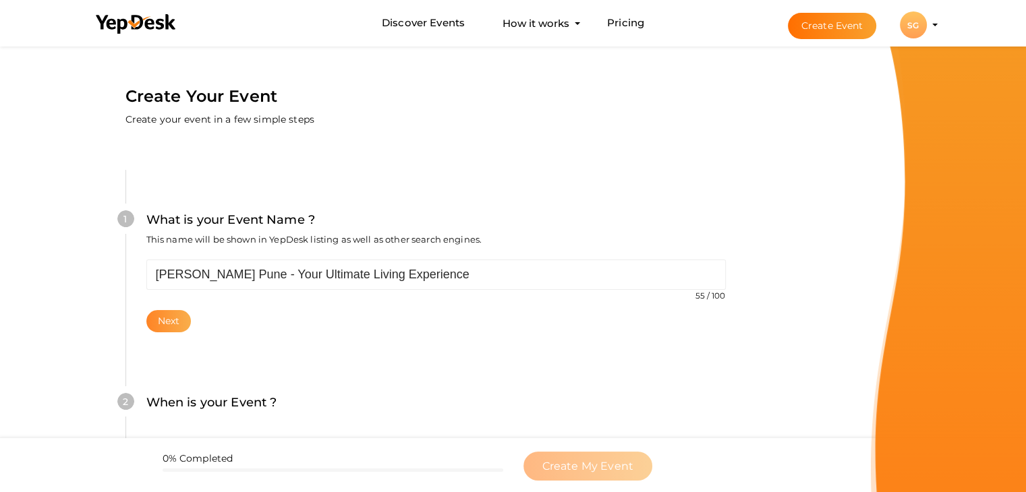
click at [179, 323] on button "Next" at bounding box center [168, 321] width 45 height 22
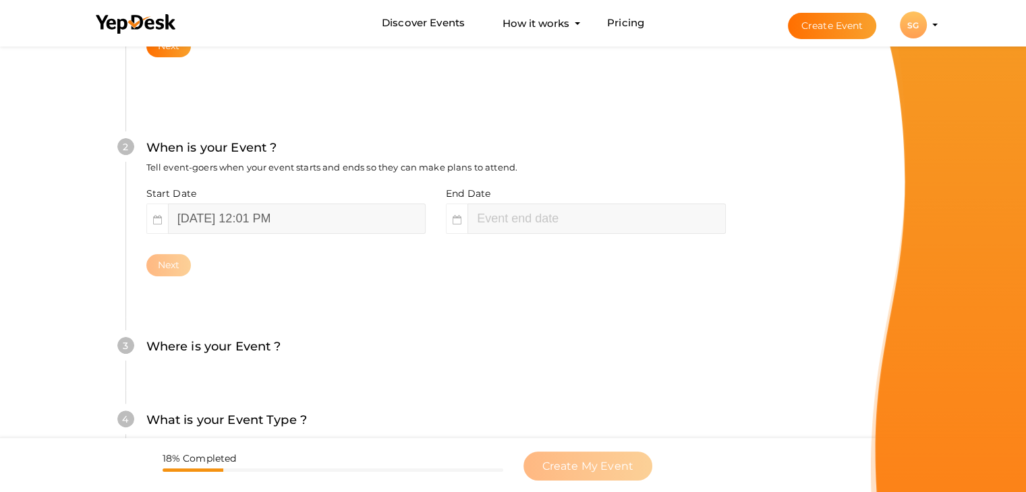
scroll to position [277, 0]
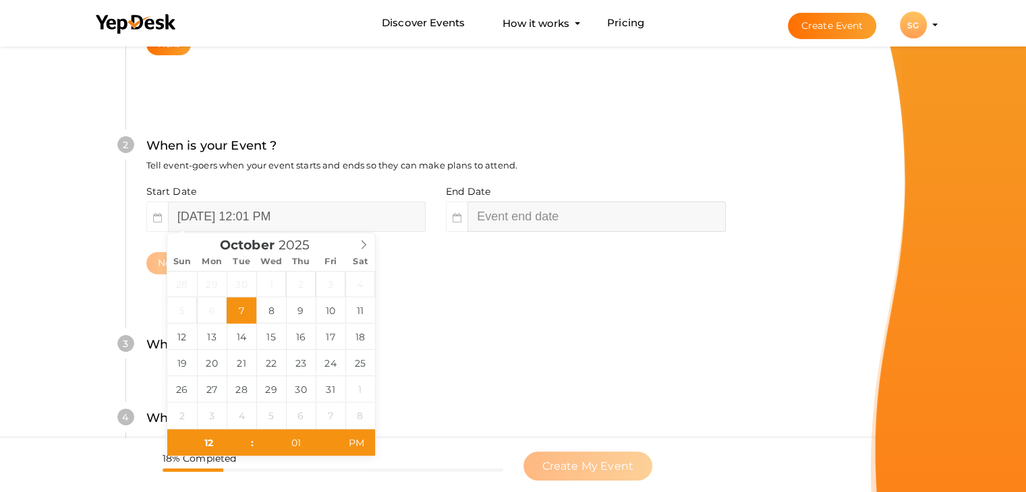
type input "02"
type input "01"
type input "[DATE] 2:01 PM"
click at [510, 221] on input "[DATE] 2:01 PM" at bounding box center [596, 217] width 258 height 30
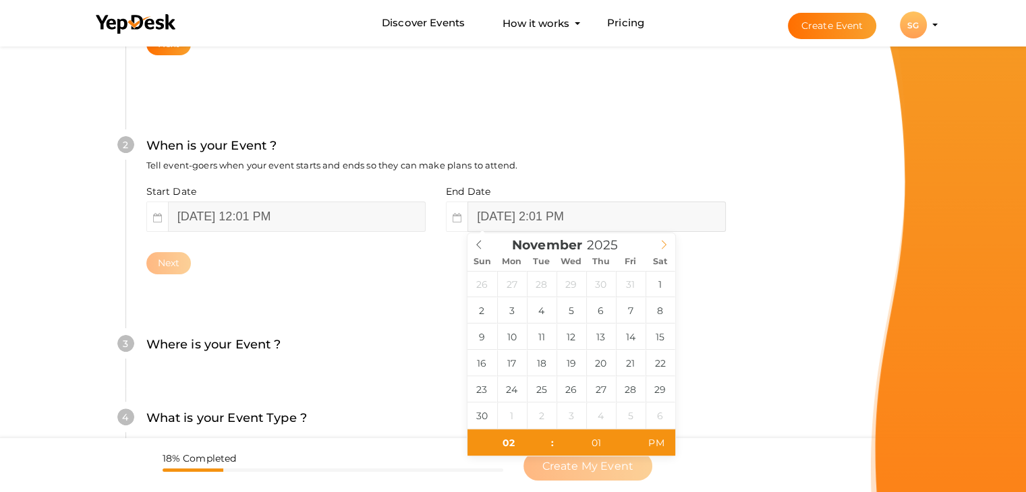
click at [664, 246] on icon at bounding box center [663, 244] width 9 height 9
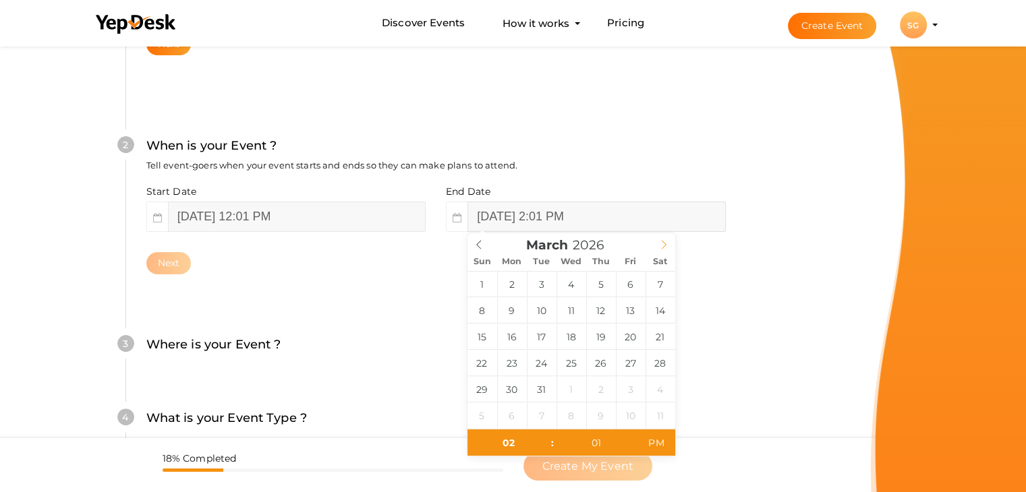
click at [664, 246] on icon at bounding box center [663, 244] width 9 height 9
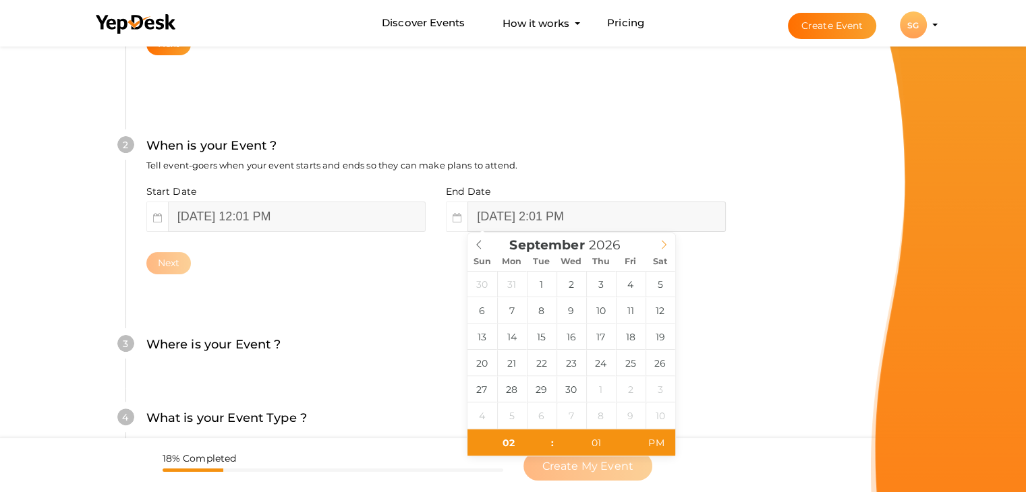
click at [664, 246] on icon at bounding box center [663, 244] width 9 height 9
type input "2027"
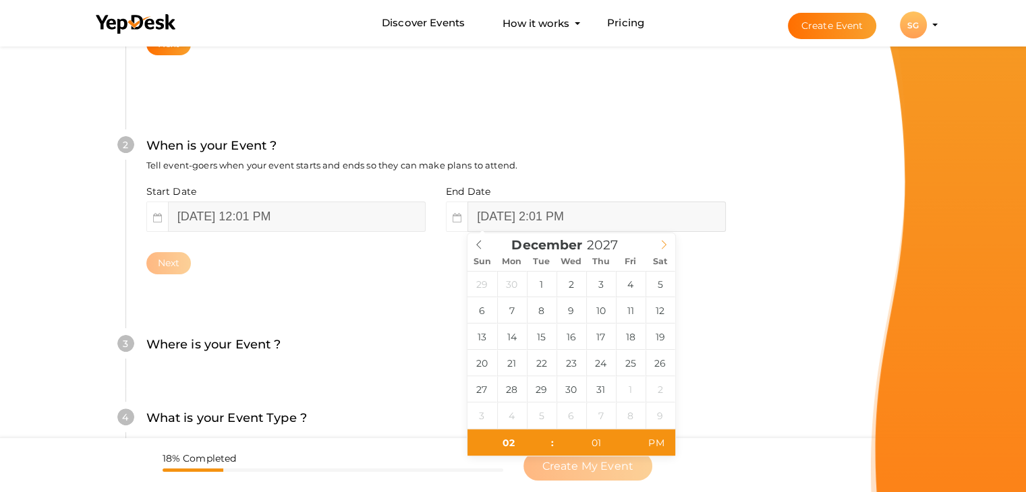
click at [664, 246] on icon at bounding box center [663, 244] width 9 height 9
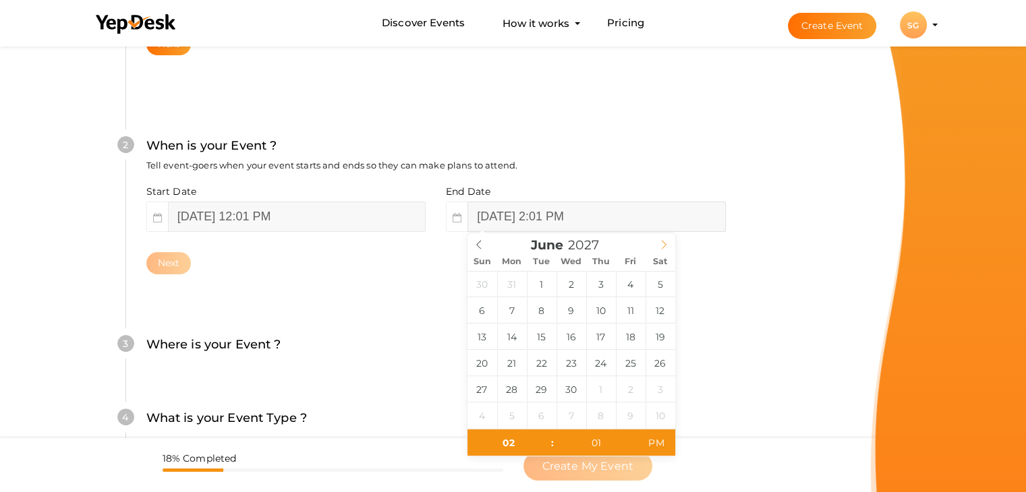
click at [664, 246] on icon at bounding box center [663, 244] width 9 height 9
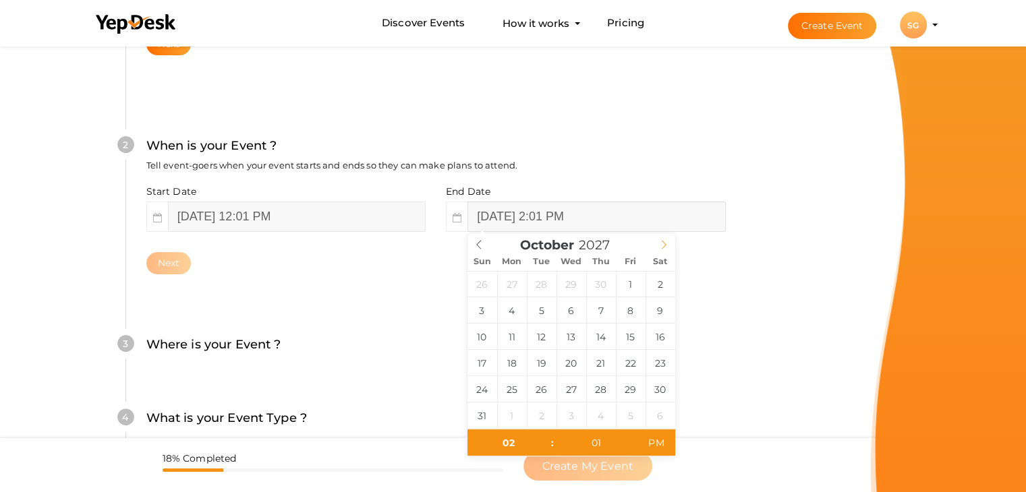
click at [664, 246] on icon at bounding box center [663, 244] width 9 height 9
type input "[DATE] 2:01 PM"
click at [178, 265] on button "Next" at bounding box center [168, 263] width 45 height 22
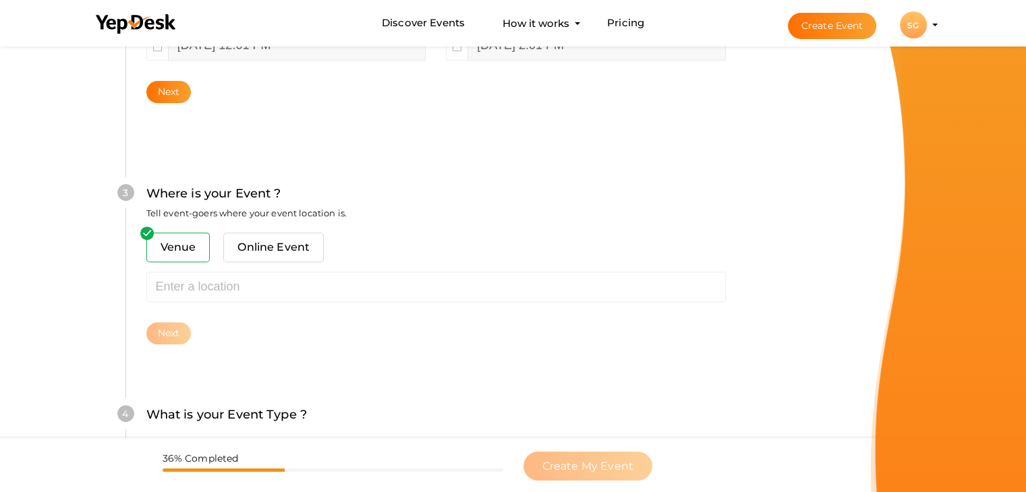
scroll to position [496, 0]
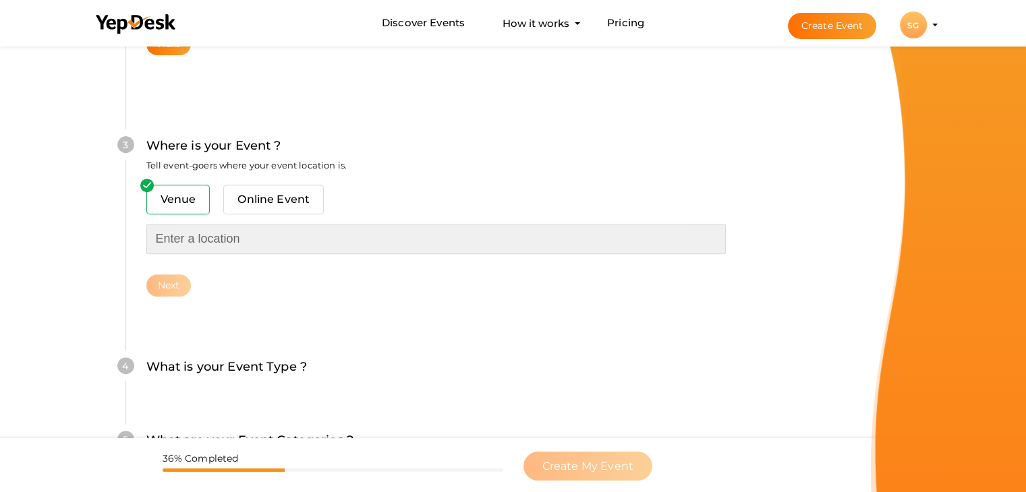
click at [188, 239] on input "text" at bounding box center [435, 239] width 579 height 30
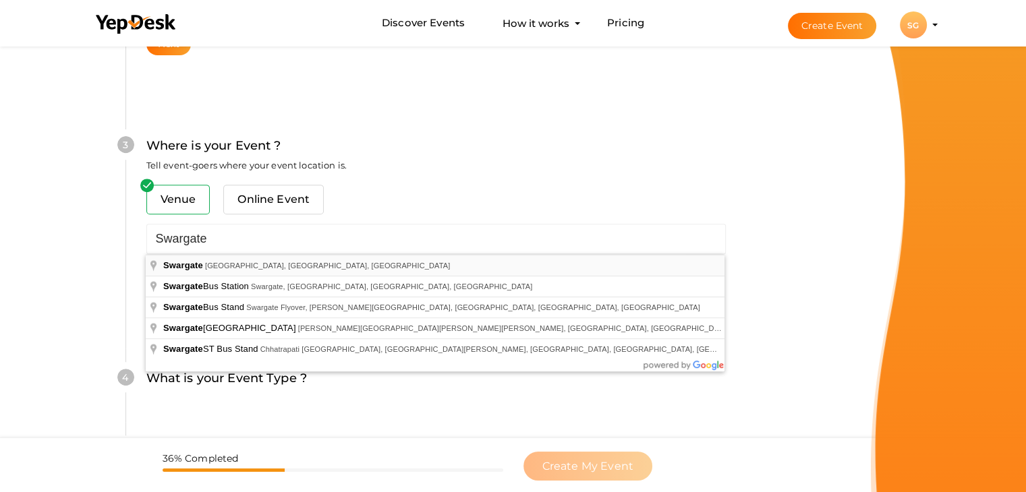
type input "Swargate, [GEOGRAPHIC_DATA], [GEOGRAPHIC_DATA], [GEOGRAPHIC_DATA]"
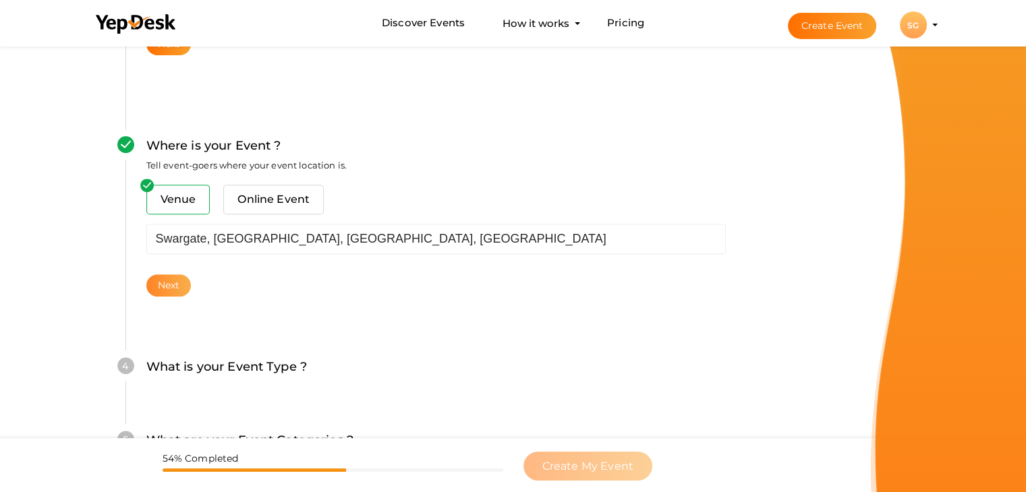
click at [175, 288] on button "Next" at bounding box center [168, 285] width 45 height 22
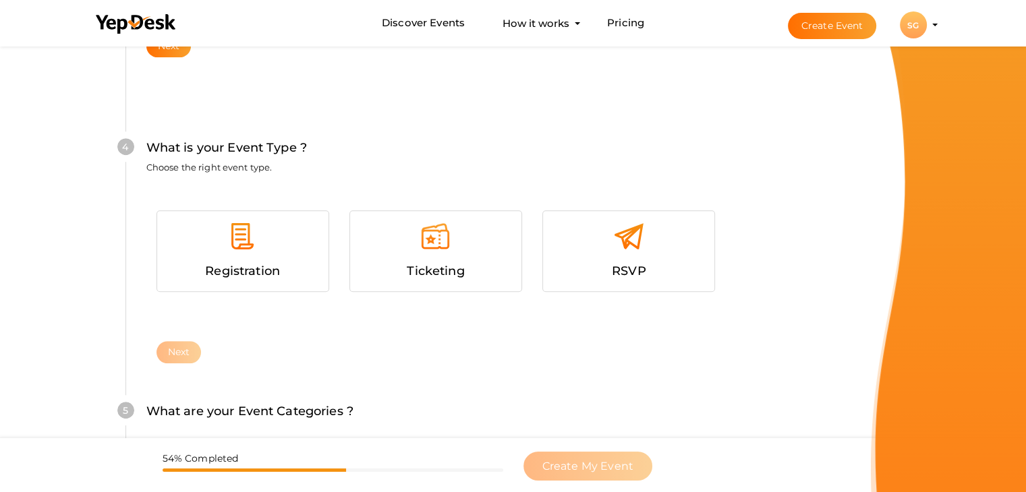
scroll to position [738, 0]
click at [600, 270] on div "RSVP" at bounding box center [628, 270] width 151 height 20
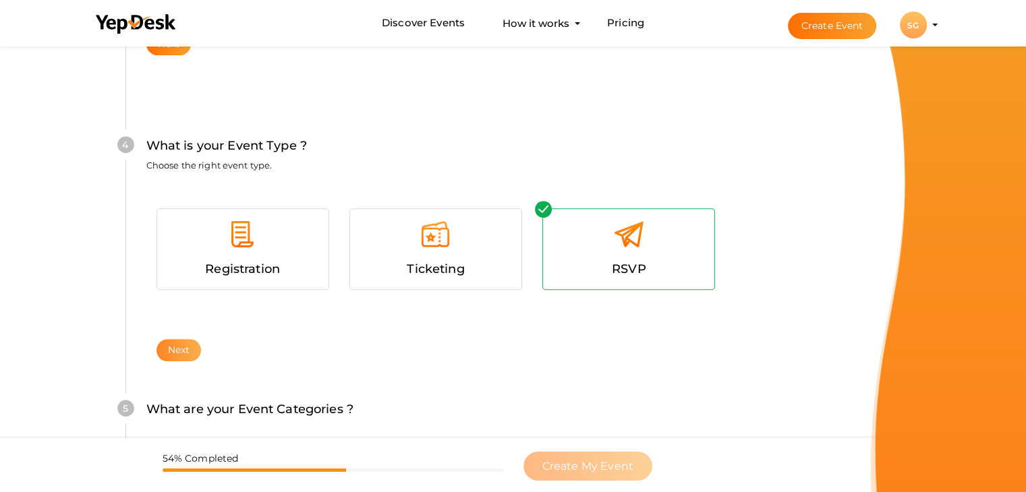
click at [162, 350] on button "Next" at bounding box center [178, 350] width 45 height 22
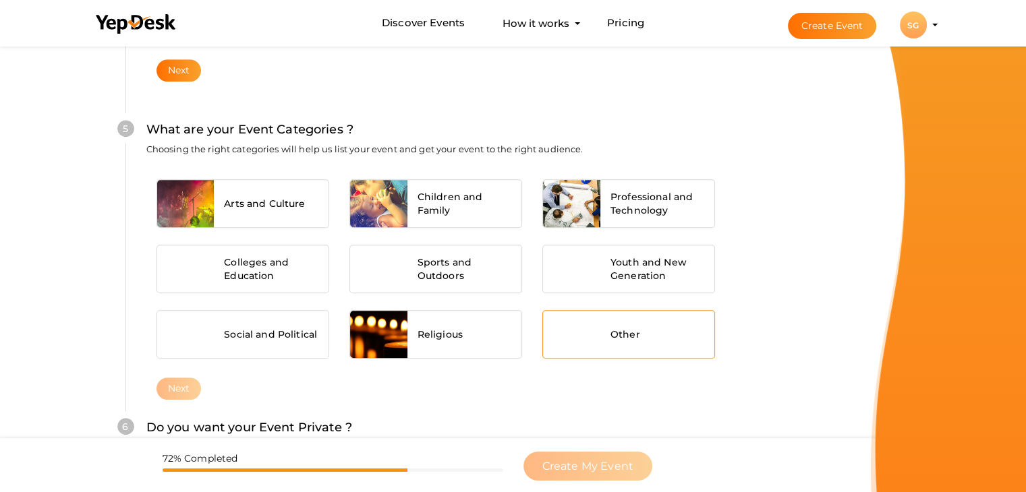
scroll to position [1020, 0]
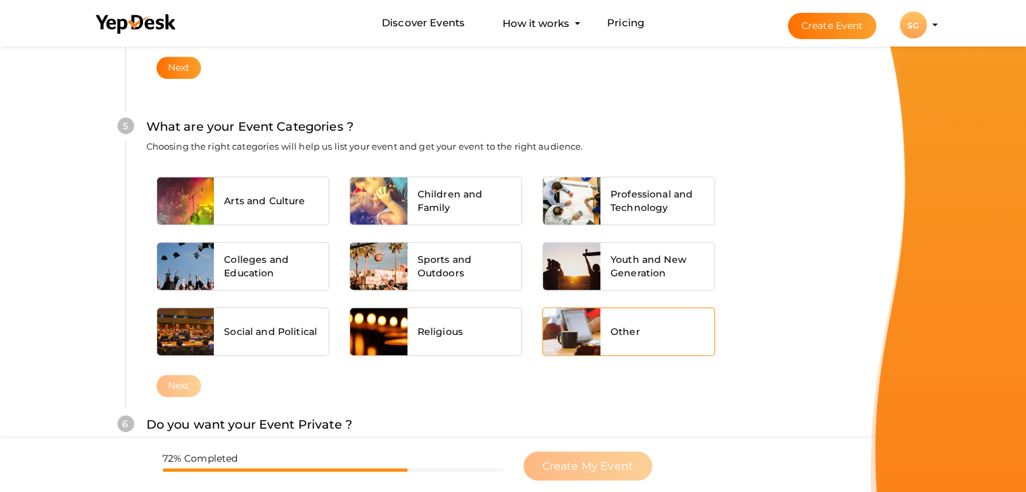
click at [596, 318] on div at bounding box center [571, 331] width 57 height 47
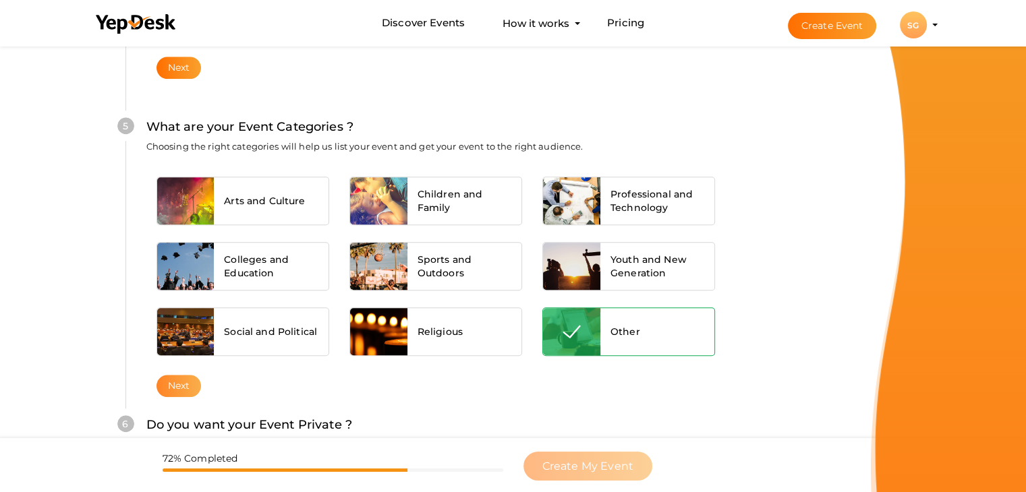
click at [175, 391] on button "Next" at bounding box center [178, 386] width 45 height 22
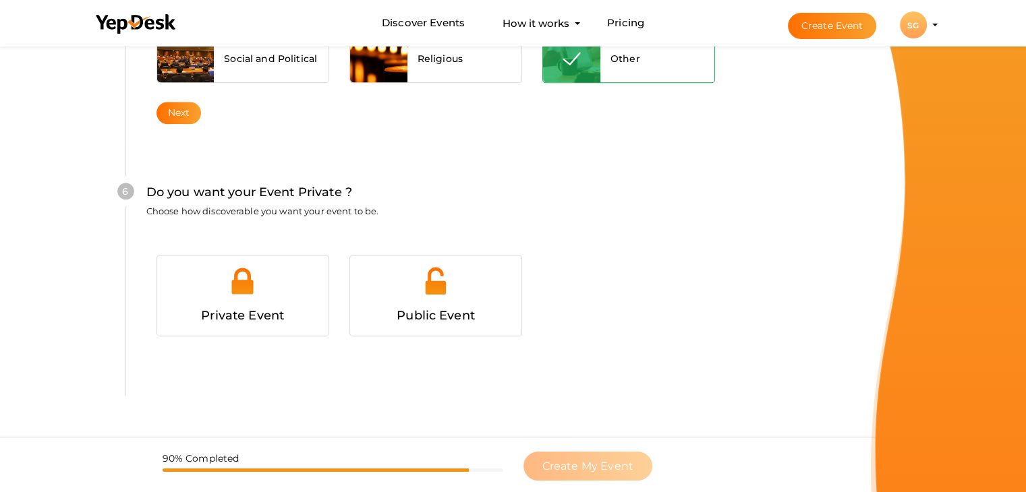
scroll to position [1316, 0]
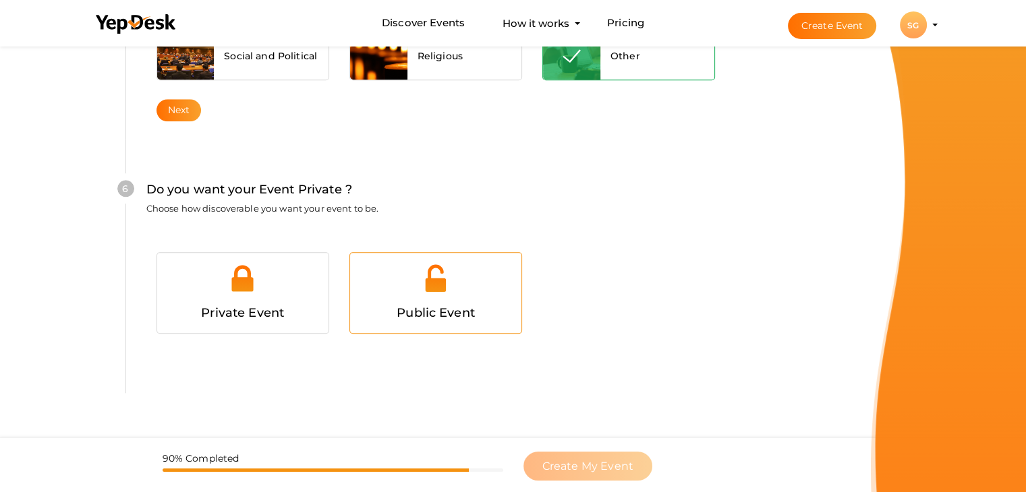
click at [460, 310] on span "Public Event" at bounding box center [436, 312] width 78 height 15
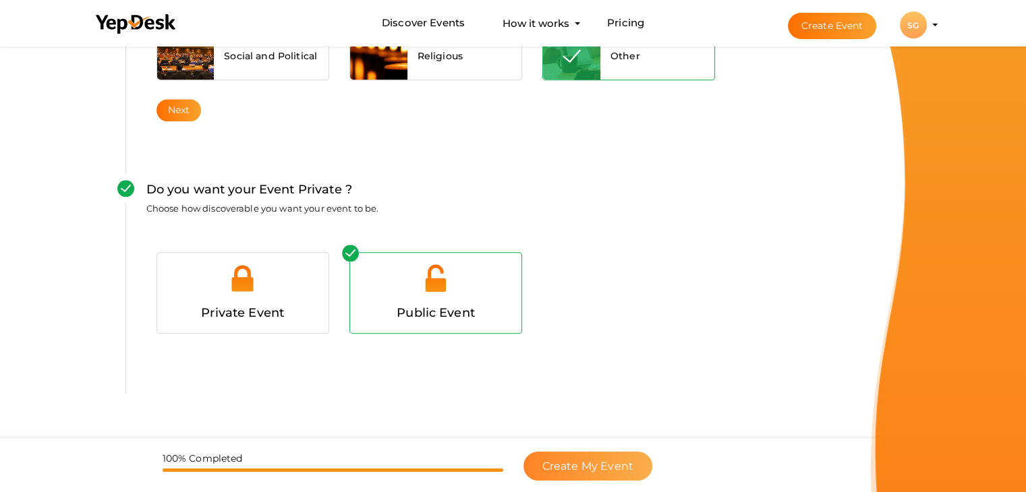
click at [583, 461] on span "Create My Event" at bounding box center [587, 466] width 91 height 13
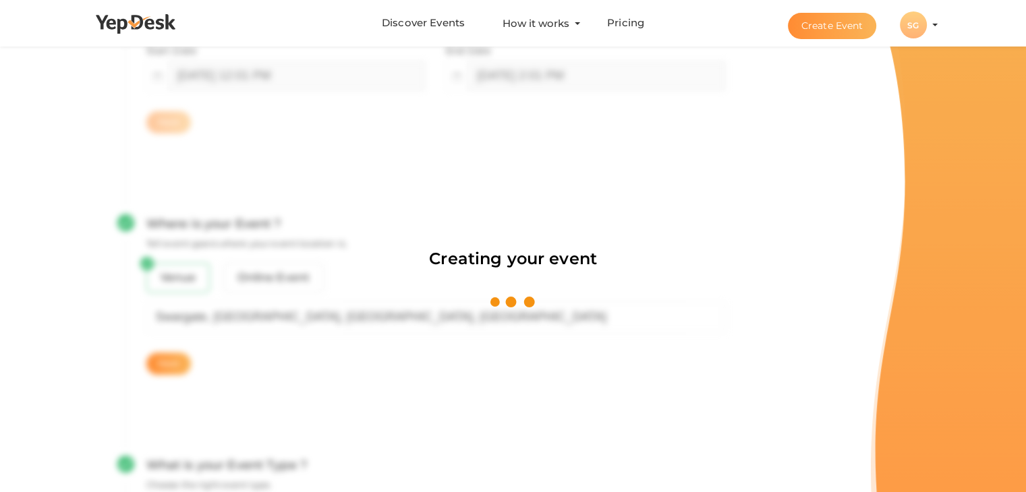
scroll to position [202, 0]
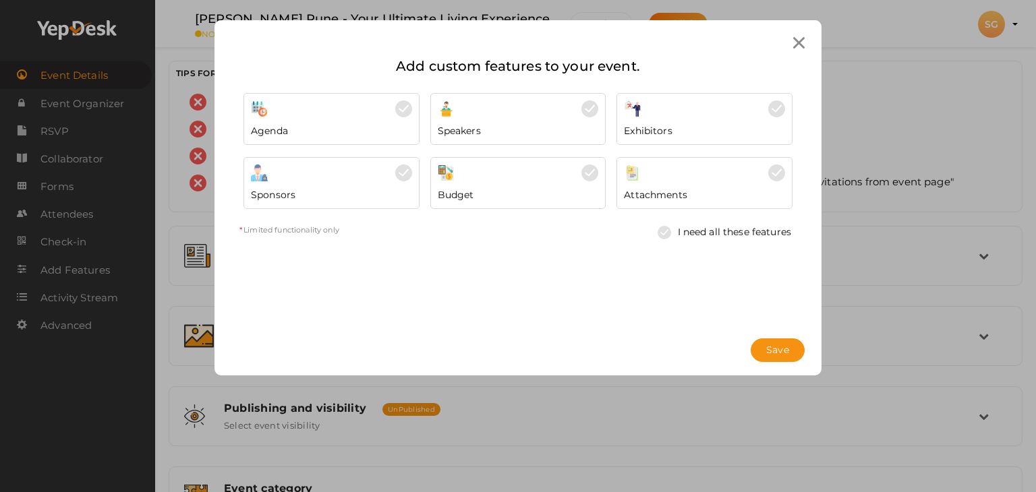
click at [720, 200] on div "Attachments" at bounding box center [704, 183] width 176 height 52
click at [776, 354] on span "Save" at bounding box center [777, 350] width 23 height 14
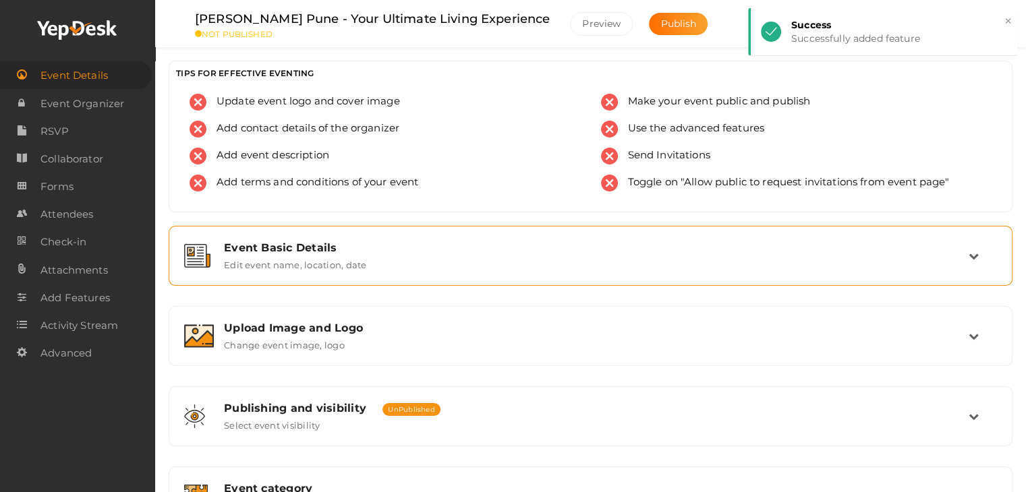
click at [251, 260] on label "Edit event name, location, date" at bounding box center [295, 262] width 142 height 16
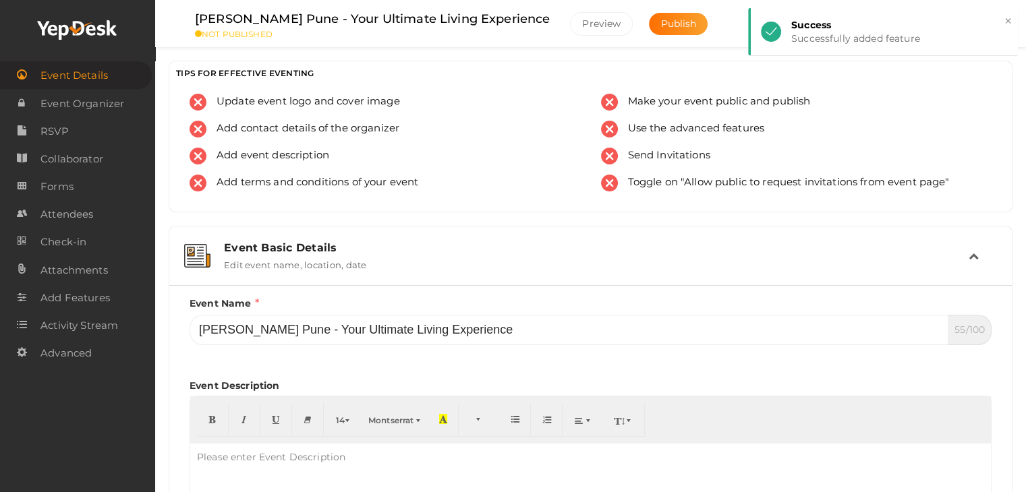
scroll to position [337, 0]
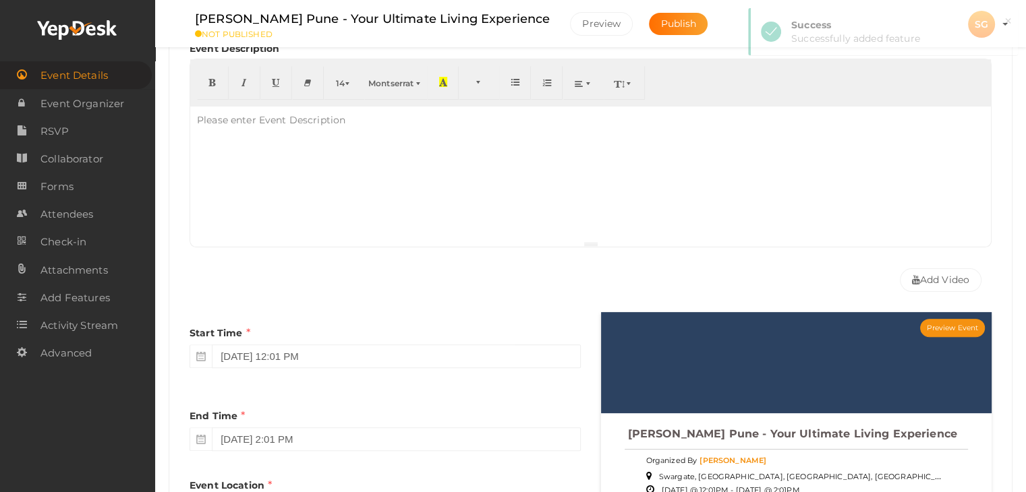
click at [208, 125] on div "Please enter Event Description" at bounding box center [271, 120] width 162 height 27
paste div "To enrich screen reader interactions, please activate Accessibility in Grammarl…"
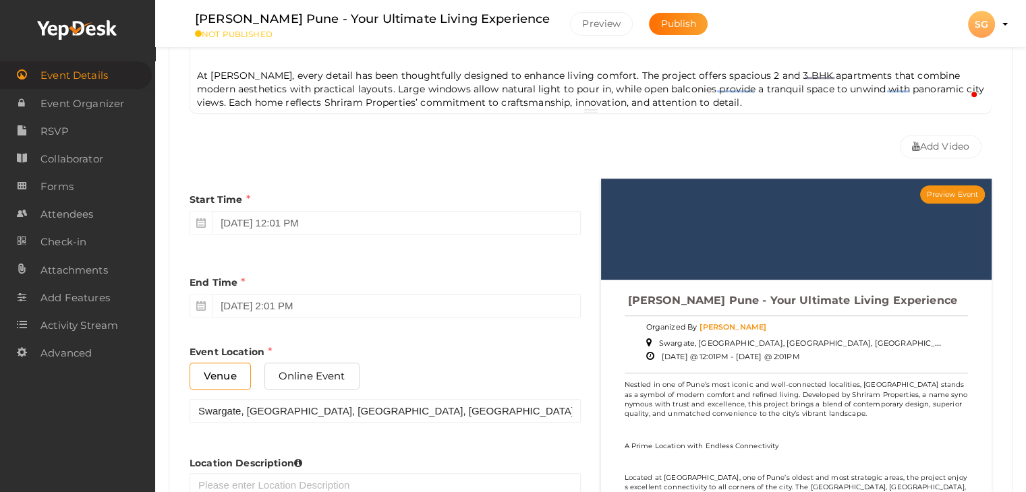
scroll to position [607, 0]
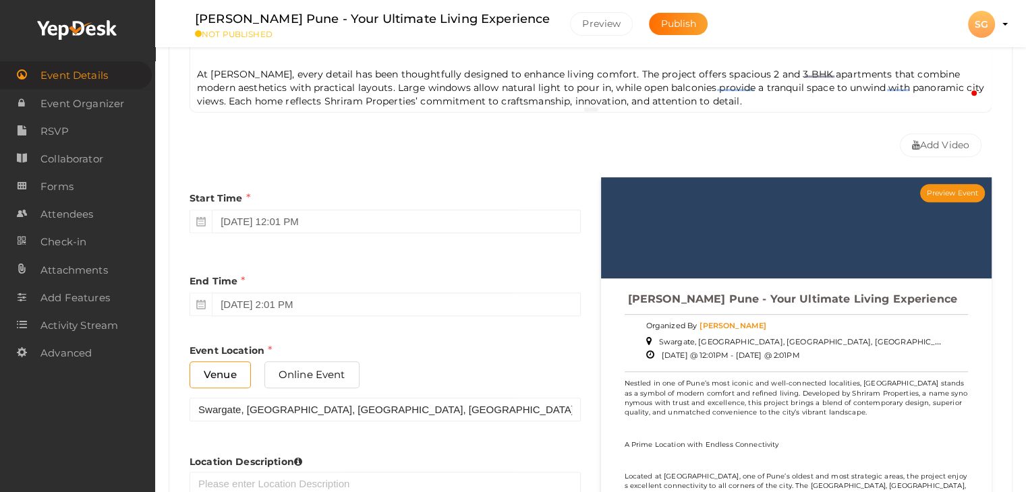
click at [780, 91] on p "At [PERSON_NAME], every detail has been thoughtfully designed to enhance living…" at bounding box center [590, 87] width 787 height 40
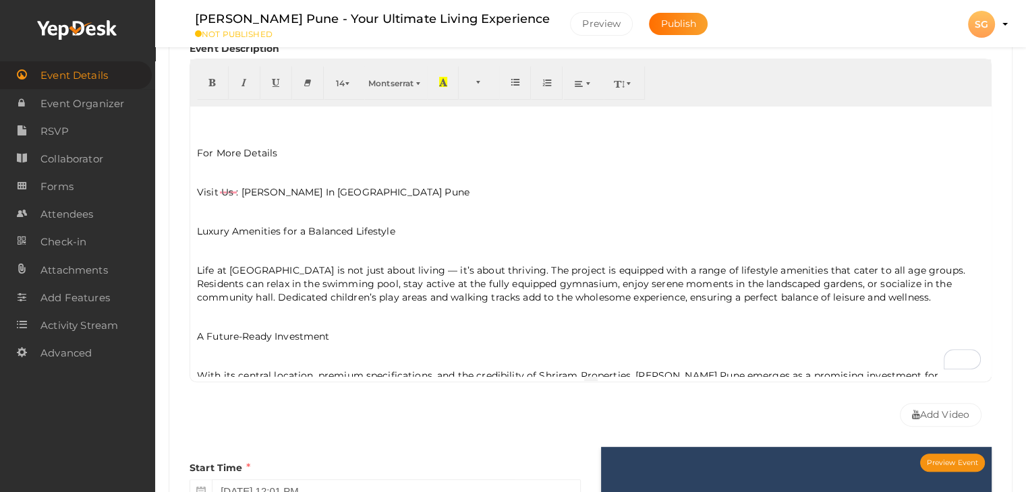
scroll to position [230, 0]
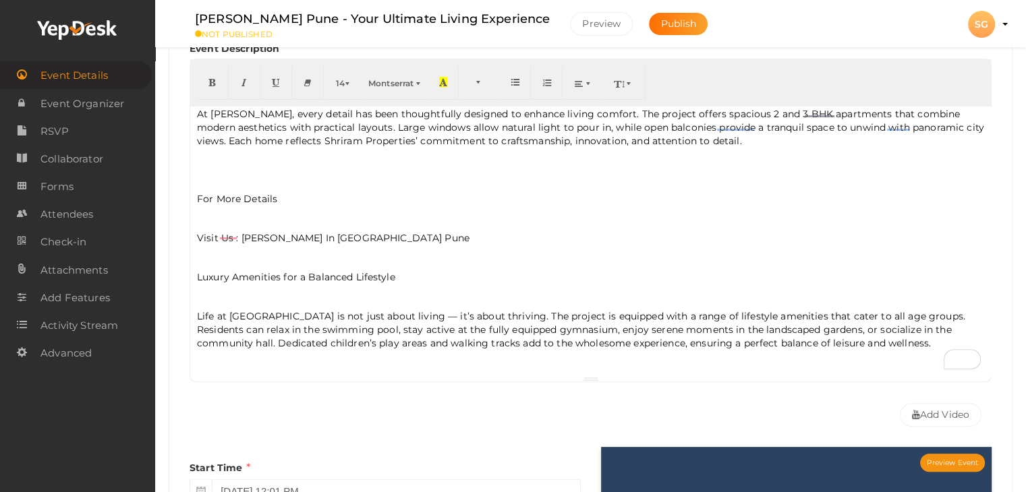
click at [293, 231] on p "Visit Us : [PERSON_NAME] In [GEOGRAPHIC_DATA] Pune" at bounding box center [590, 237] width 787 height 13
click at [293, 231] on p "Visit Us : [PERSON_NAME] In Awargate Pune" at bounding box center [590, 237] width 787 height 13
click at [356, 252] on p "To enrich screen reader interactions, please activate Accessibility in Grammarl…" at bounding box center [590, 258] width 787 height 12
click at [334, 231] on p "Visit Us : [PERSON_NAME] In [GEOGRAPHIC_DATA] Pune" at bounding box center [590, 237] width 787 height 13
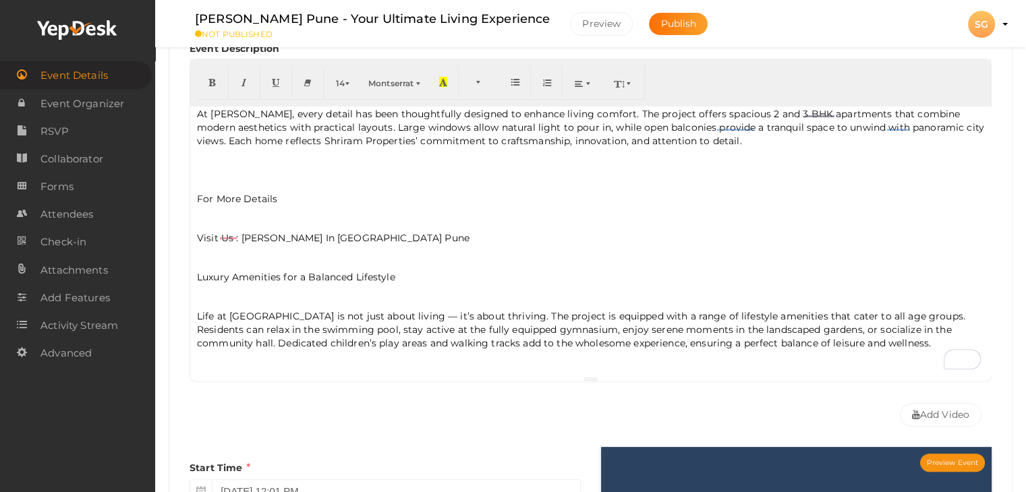
click at [243, 222] on div "Nestled in one of Pune’s most iconic and well-connected localities, [GEOGRAPHIC…" at bounding box center [590, 242] width 800 height 270
drag, startPoint x: 240, startPoint y: 227, endPoint x: 363, endPoint y: 227, distance: 123.4
click at [363, 231] on p "Visit Us : [PERSON_NAME] In [GEOGRAPHIC_DATA] Pune" at bounding box center [590, 237] width 787 height 13
type input "[PERSON_NAME] In Swargate Pune"
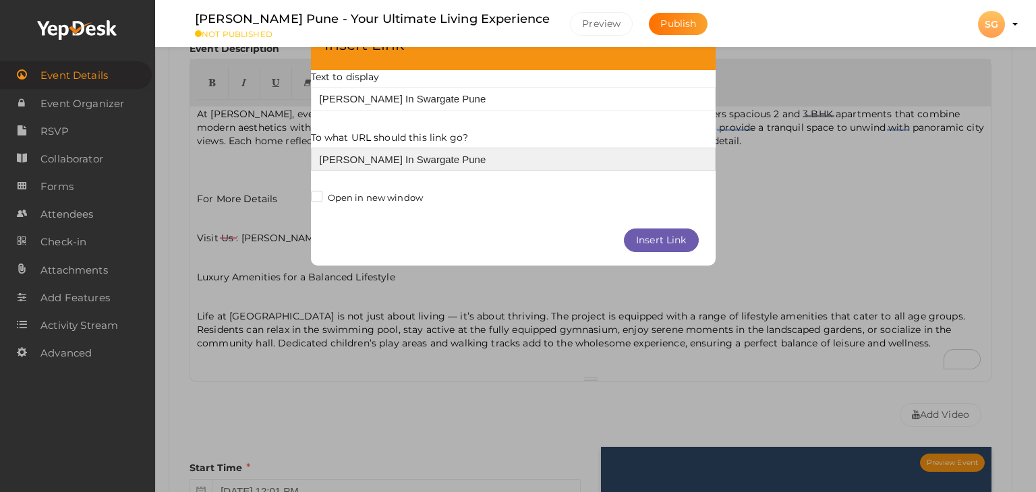
click at [353, 150] on input "[PERSON_NAME] In Swargate Pune" at bounding box center [513, 160] width 405 height 24
paste input "[URL][DOMAIN_NAME]"
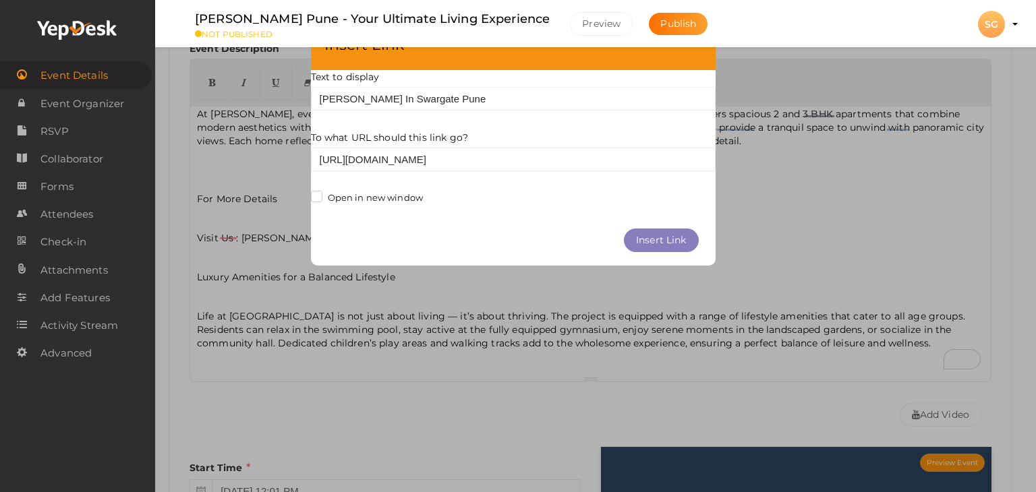
click at [662, 239] on button "Insert Link" at bounding box center [661, 241] width 75 height 24
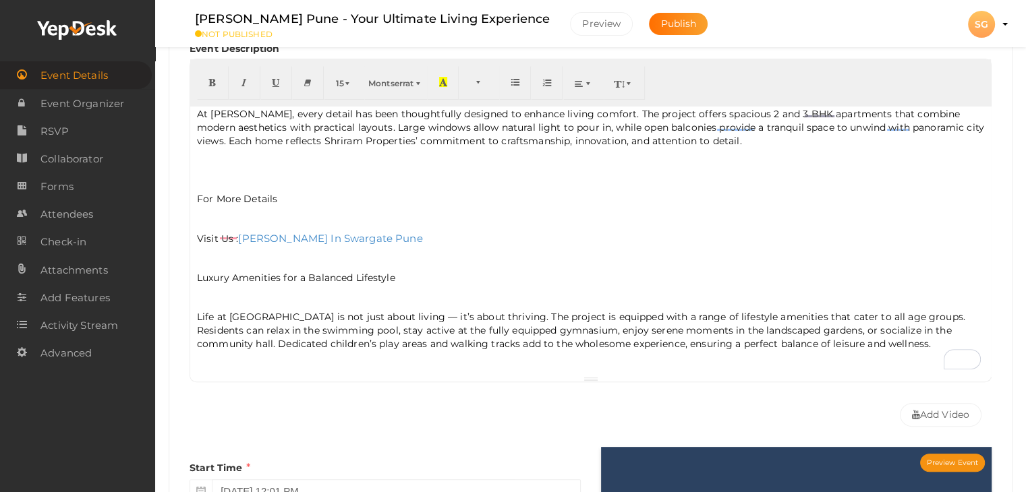
click at [210, 200] on div "Nestled in one of Pune’s most iconic and well-connected localities, [GEOGRAPHIC…" at bounding box center [590, 242] width 800 height 270
drag, startPoint x: 197, startPoint y: 189, endPoint x: 386, endPoint y: 227, distance: 193.1
click at [386, 227] on div "Nestled in one of Pune’s most iconic and well-connected localities, [GEOGRAPHIC…" at bounding box center [590, 242] width 800 height 270
copy div "For More Details  Visit Us : [PERSON_NAME] In [GEOGRAPHIC_DATA] Pune"
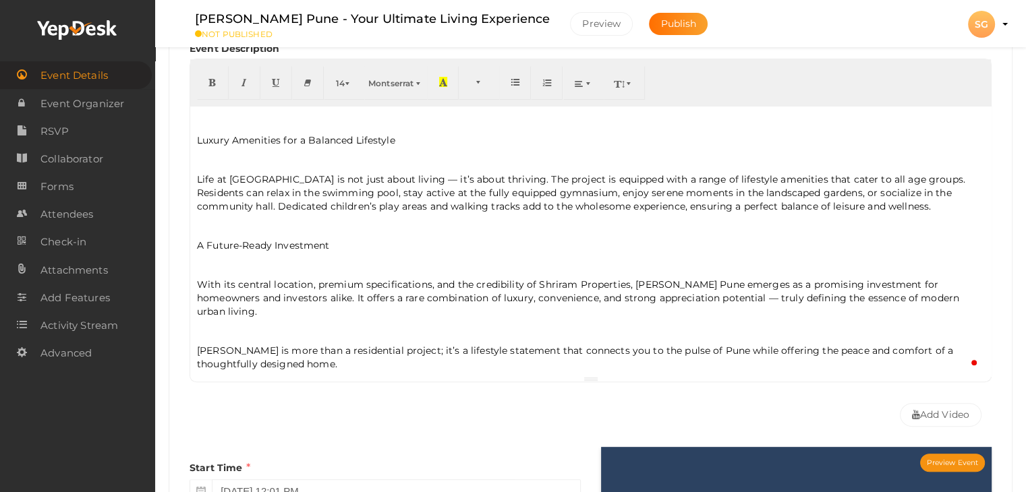
scroll to position [405, 0]
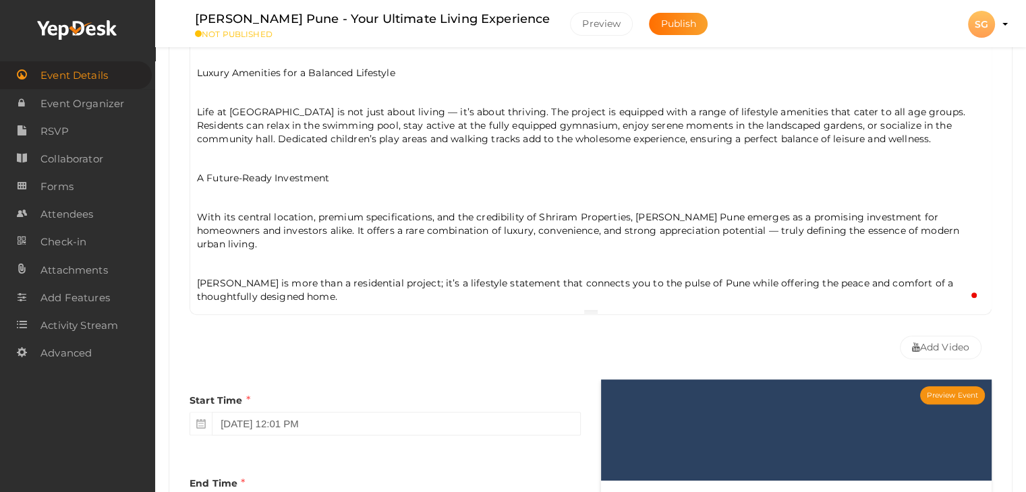
click at [352, 277] on p "[PERSON_NAME] is more than a residential project; it’s a lifestyle statement th…" at bounding box center [590, 289] width 787 height 27
click at [352, 281] on p "[PERSON_NAME] is more than a residential project; it’s a lifestyle statement th…" at bounding box center [590, 289] width 787 height 27
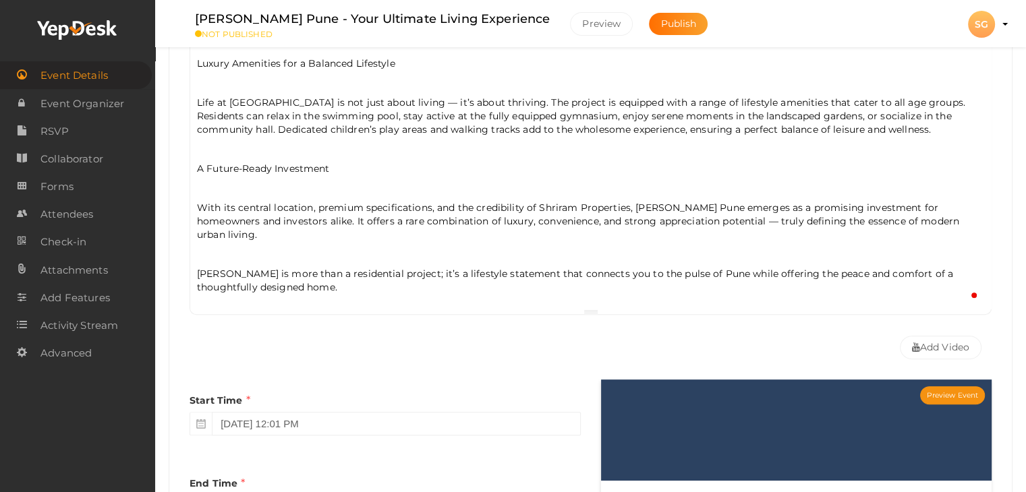
scroll to position [310, 0]
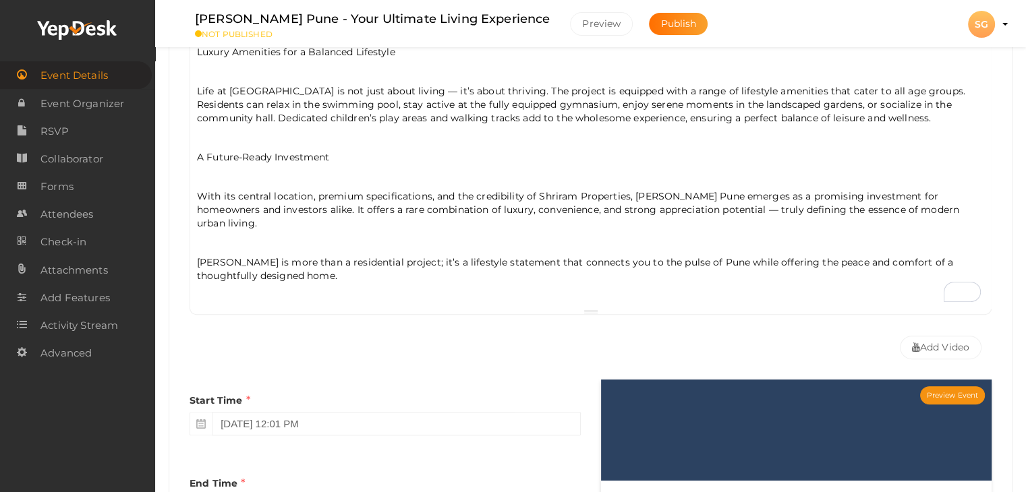
click at [237, 160] on div "Nestled in one of Pune’s most iconic and well-connected localities, [GEOGRAPHIC…" at bounding box center [590, 174] width 800 height 270
click at [237, 163] on div "Nestled in one of Pune’s most iconic and well-connected localities, [GEOGRAPHIC…" at bounding box center [590, 174] width 800 height 270
click at [237, 171] on p "To enrich screen reader interactions, please activate Accessibility in Grammarl…" at bounding box center [590, 177] width 787 height 12
click at [237, 158] on div "Nestled in one of Pune’s most iconic and well-connected localities, [GEOGRAPHIC…" at bounding box center [590, 174] width 800 height 270
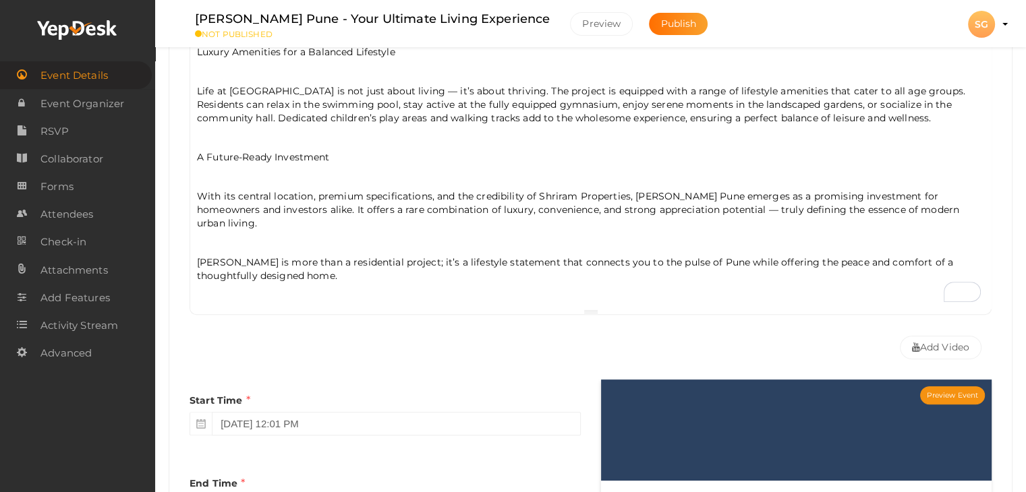
click at [237, 151] on p "A Future-Ready Investment" at bounding box center [590, 156] width 787 height 13
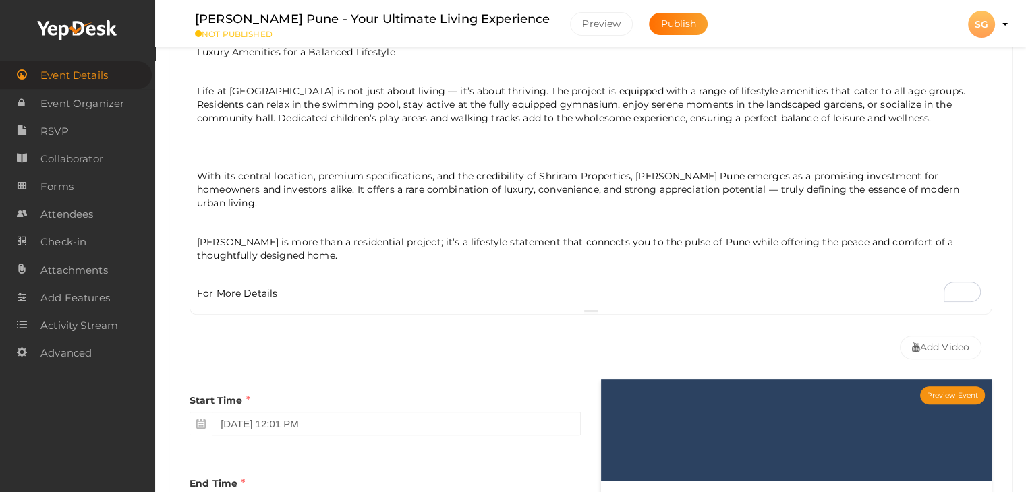
scroll to position [307, 0]
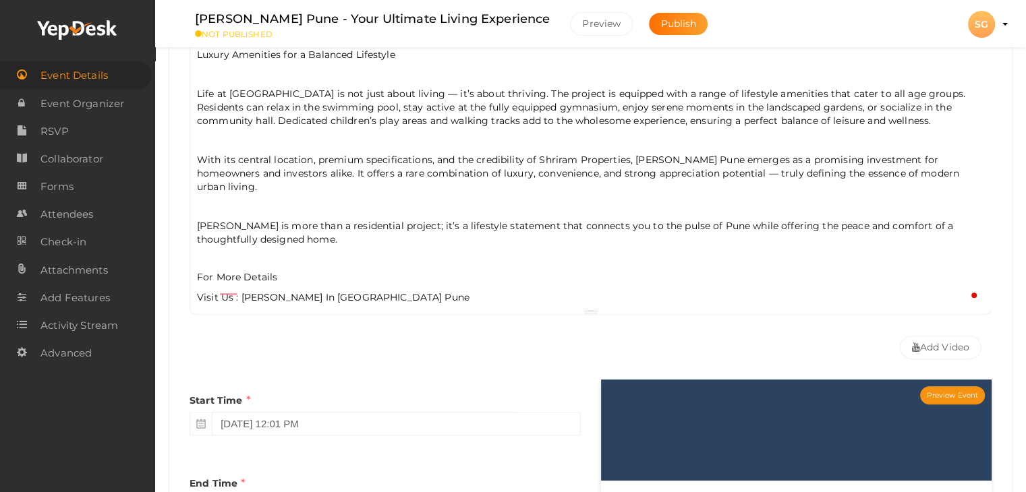
click at [208, 192] on div "Nestled in one of Pune’s most iconic and well-connected localities, [GEOGRAPHIC…" at bounding box center [590, 174] width 800 height 270
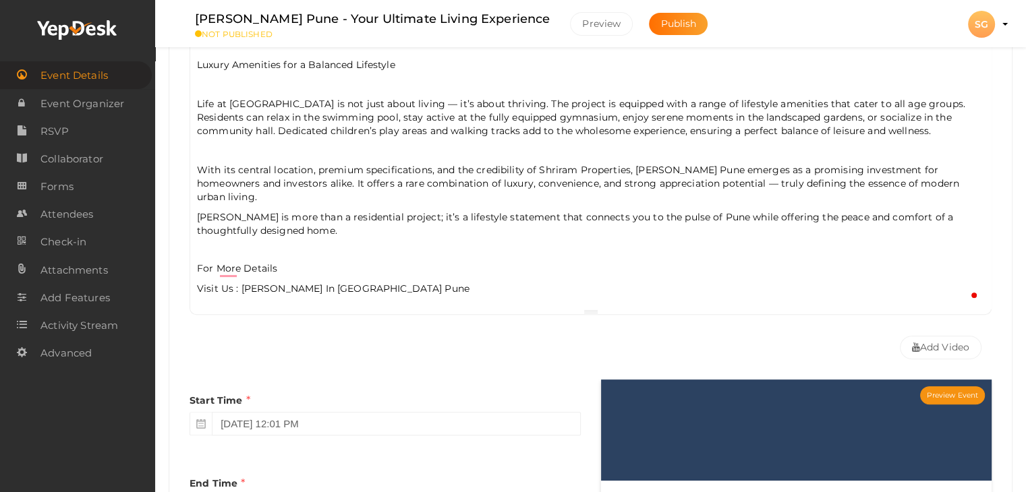
scroll to position [289, 0]
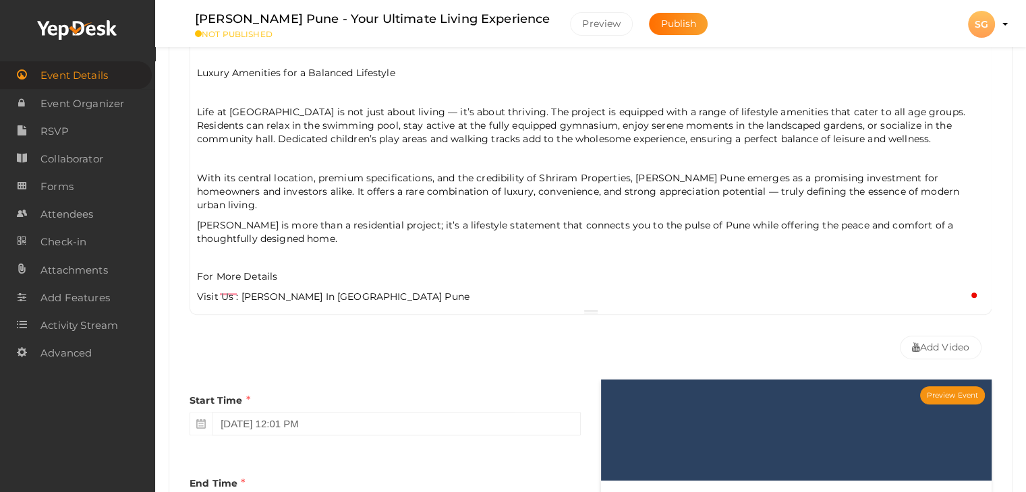
click at [208, 152] on p "To enrich screen reader interactions, please activate Accessibility in Grammarl…" at bounding box center [590, 158] width 787 height 12
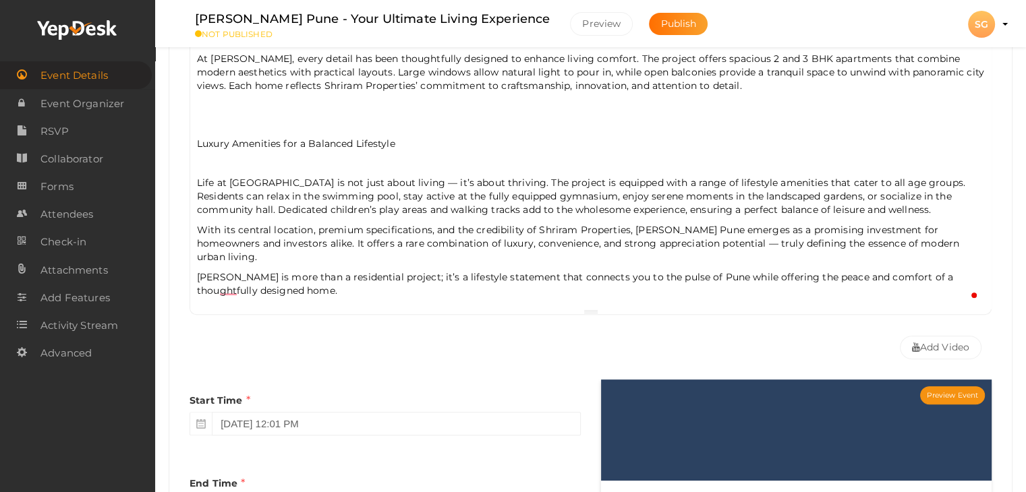
scroll to position [136, 0]
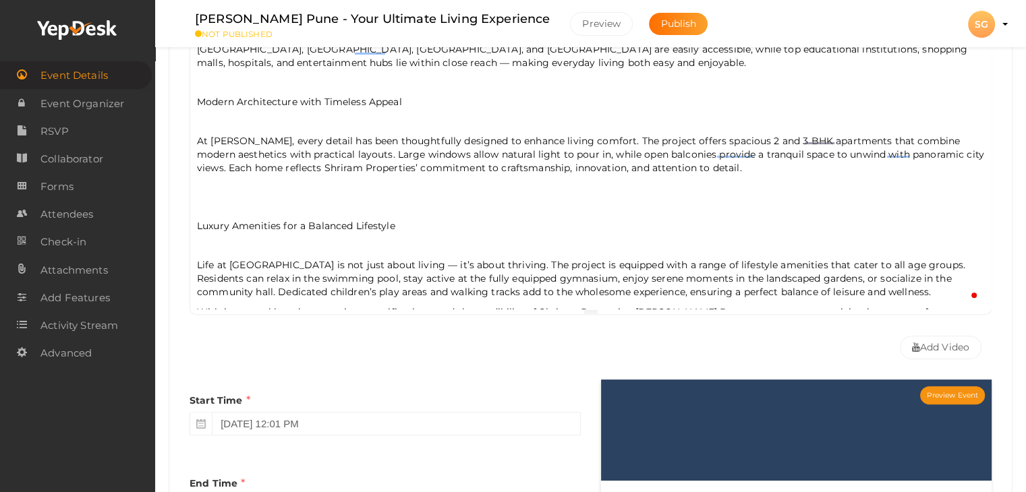
click at [214, 219] on p "Luxury Amenities for a Balanced Lifestyle" at bounding box center [590, 225] width 787 height 13
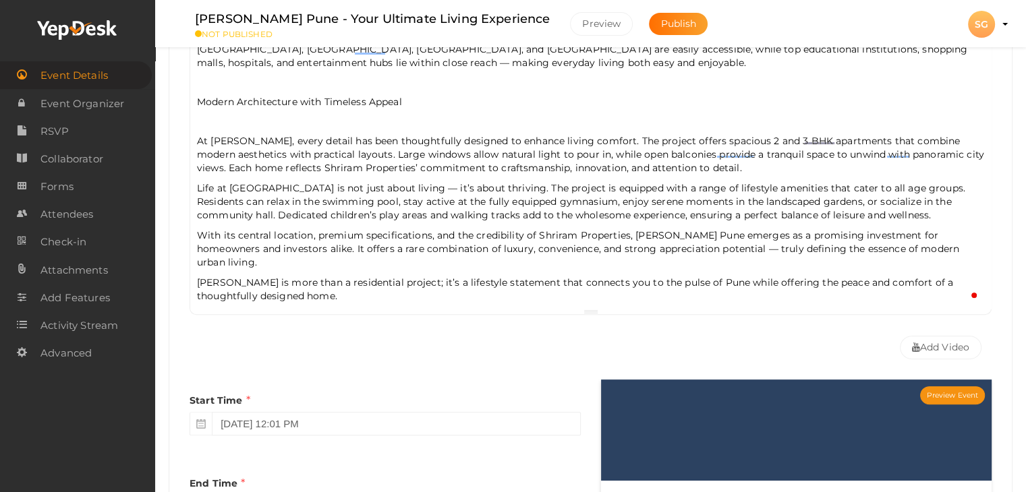
click at [195, 115] on div "Nestled in one of Pune’s most iconic and well-connected localities, [GEOGRAPHIC…" at bounding box center [590, 174] width 800 height 270
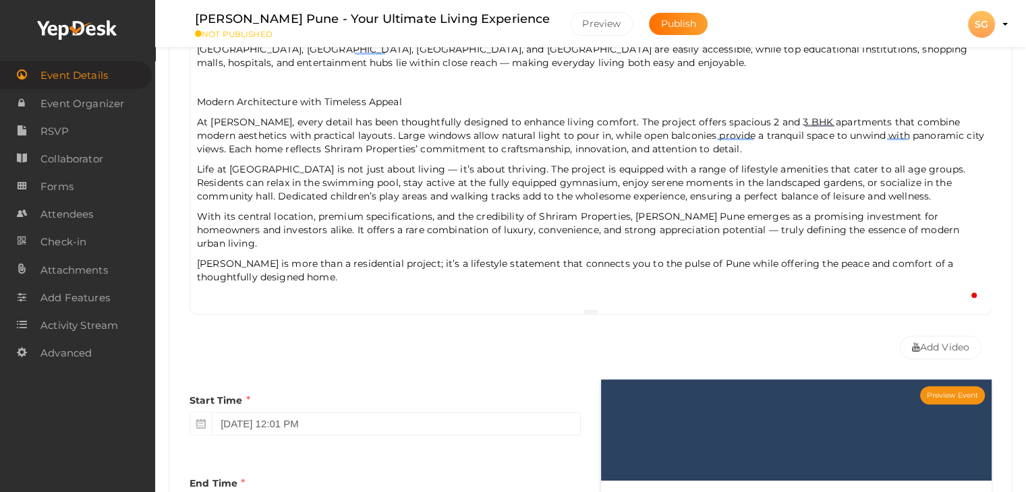
click at [198, 106] on div "Nestled in one of Pune’s most iconic and well-connected localities, [GEOGRAPHIC…" at bounding box center [590, 174] width 800 height 270
click at [202, 98] on p "Modern Architecture with Timeless Appeal" at bounding box center [590, 101] width 787 height 13
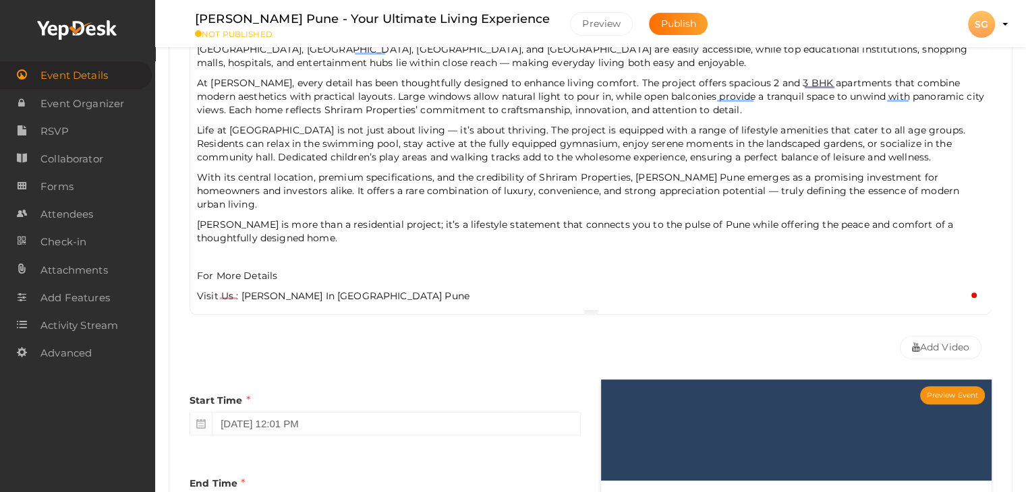
scroll to position [1, 0]
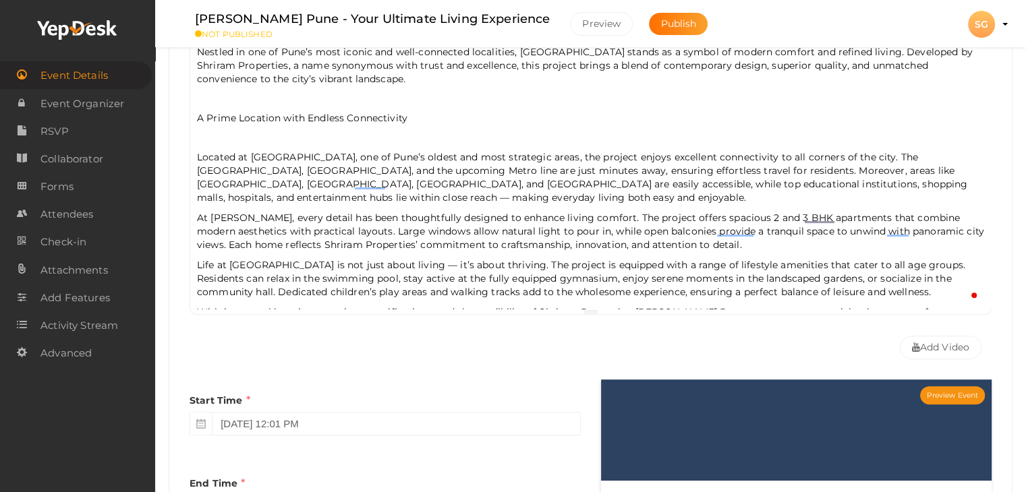
click at [216, 115] on p "A Prime Location with Endless Connectivity" at bounding box center [590, 117] width 787 height 13
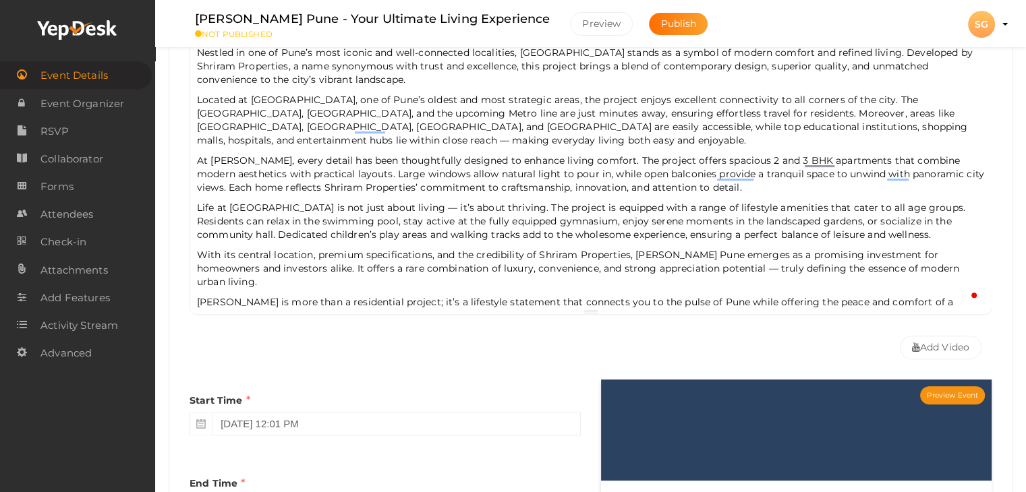
scroll to position [0, 0]
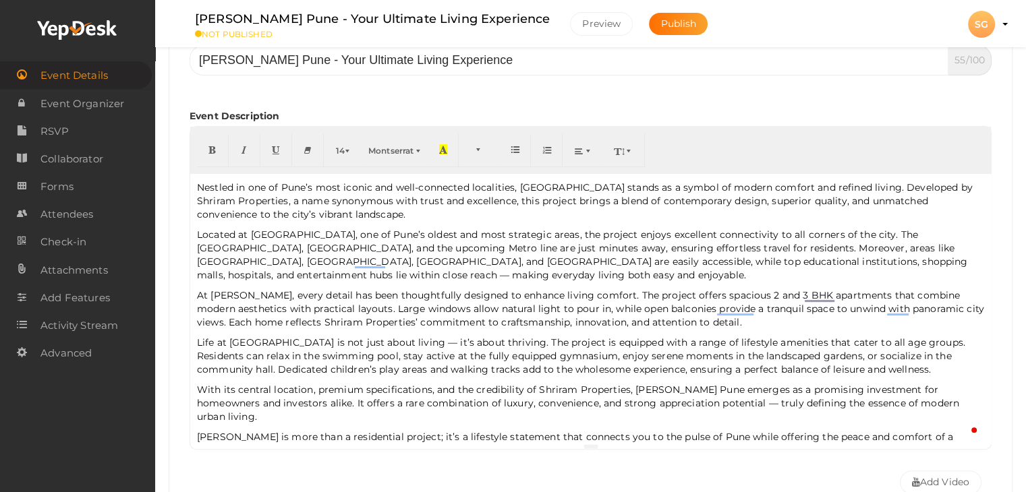
click at [249, 296] on span "At [PERSON_NAME], every detail has been thoughtfully designed to enhance living…" at bounding box center [590, 308] width 787 height 39
click at [272, 356] on p "Life at [GEOGRAPHIC_DATA] is not just about living — it’s about thriving. The p…" at bounding box center [590, 356] width 787 height 40
click at [272, 340] on p "Life at [GEOGRAPHIC_DATA] is not just about living — it’s about thriving. The p…" at bounding box center [590, 356] width 787 height 40
click at [273, 341] on p "Life at [GEOGRAPHIC_DATA] is not just about living — it’s about thriving. The p…" at bounding box center [590, 356] width 787 height 40
click at [272, 341] on p "Life at [GEOGRAPHIC_DATA] is not just about living — it’s about thriving. The p…" at bounding box center [590, 356] width 787 height 40
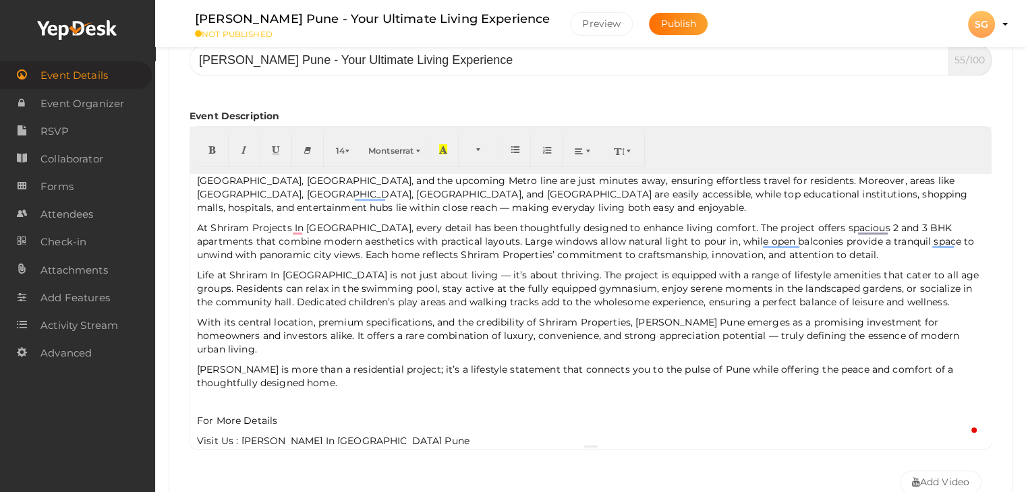
click at [328, 337] on p "With its central location, premium specifications, and the credibility of Shrir…" at bounding box center [590, 336] width 787 height 40
click at [237, 363] on p "[PERSON_NAME] is more than a residential project; it’s a lifestyle statement th…" at bounding box center [590, 395] width 787 height 65
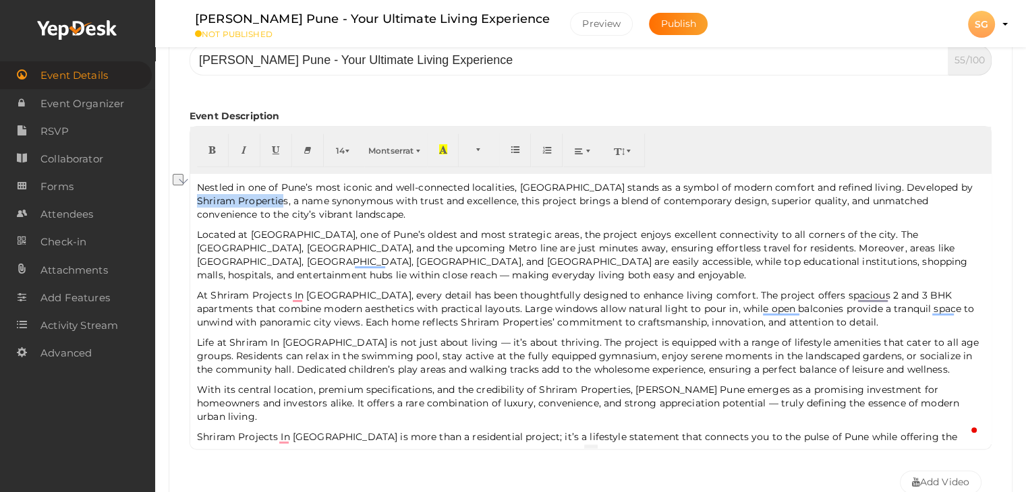
drag, startPoint x: 286, startPoint y: 200, endPoint x: 168, endPoint y: 199, distance: 118.0
click at [169, 199] on div "Event Basic Details Edit event name, location, date Event Name [PERSON_NAME] Pu…" at bounding box center [591, 416] width 844 height 921
type input "Shriram Properties"
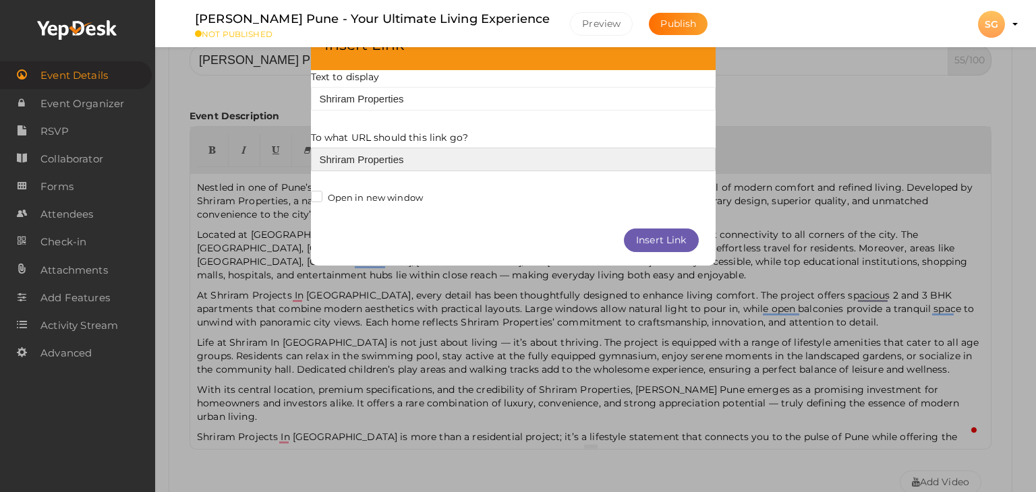
drag, startPoint x: 434, startPoint y: 154, endPoint x: 229, endPoint y: 155, distance: 205.0
click at [229, 155] on div "× Insert Link Text to display Shriram Properties To what URL should this link g…" at bounding box center [518, 246] width 1036 height 492
paste input "[URL][DOMAIN_NAME]"
type input "[URL][DOMAIN_NAME]"
click at [623, 237] on div "Insert Link" at bounding box center [513, 240] width 405 height 51
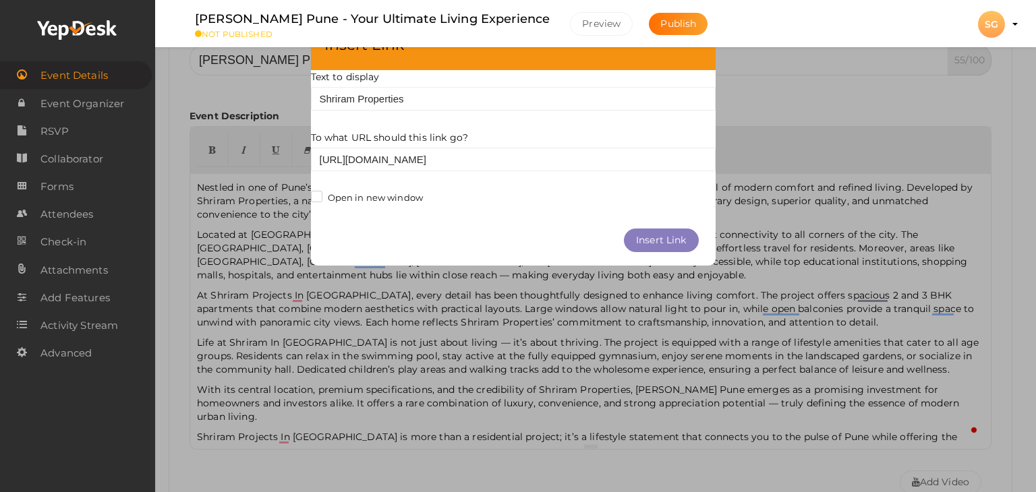
click at [628, 238] on button "Insert Link" at bounding box center [661, 241] width 75 height 24
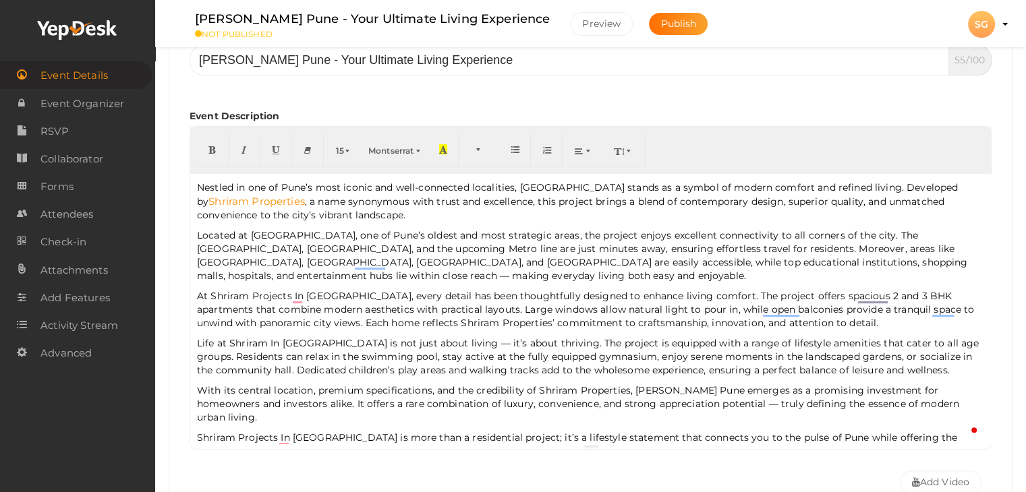
click at [291, 195] on link "Shriram Properties" at bounding box center [256, 201] width 96 height 13
drag, startPoint x: 348, startPoint y: 294, endPoint x: 212, endPoint y: 301, distance: 136.4
click at [212, 301] on span "At Shriram Projects In [GEOGRAPHIC_DATA], every detail has been thoughtfully de…" at bounding box center [585, 309] width 777 height 39
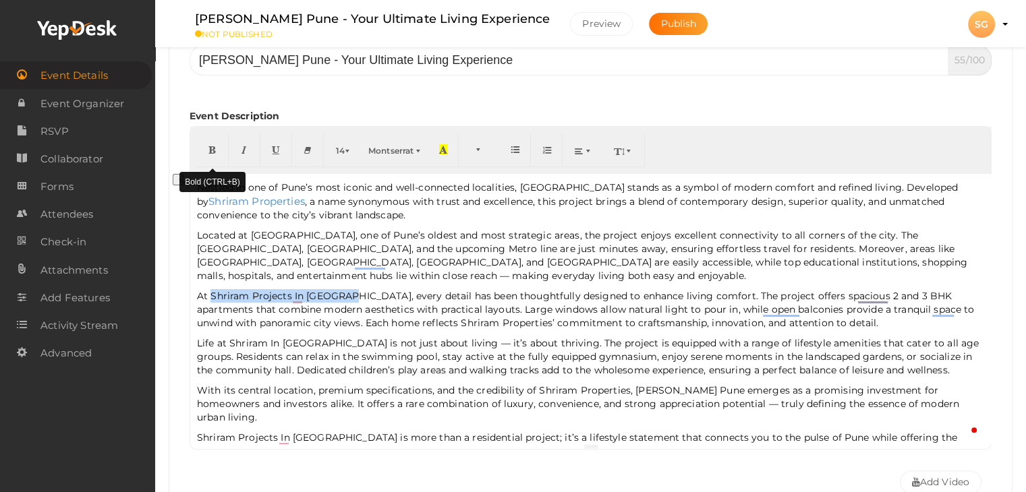
click at [206, 155] on button "button" at bounding box center [213, 151] width 32 height 34
type input "Shriram Projects In Swargate"
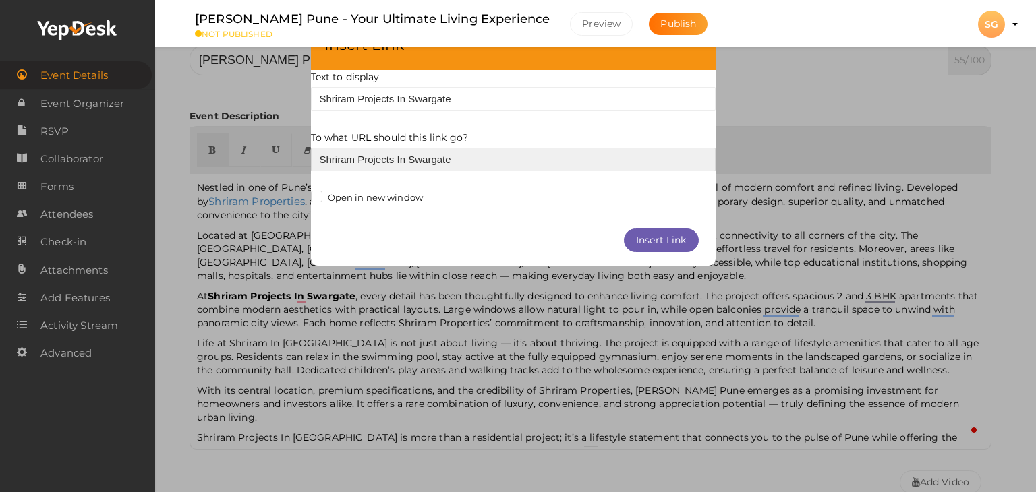
click at [332, 157] on input "Shriram Projects In Swargate" at bounding box center [513, 160] width 405 height 24
paste input "[URL][DOMAIN_NAME]"
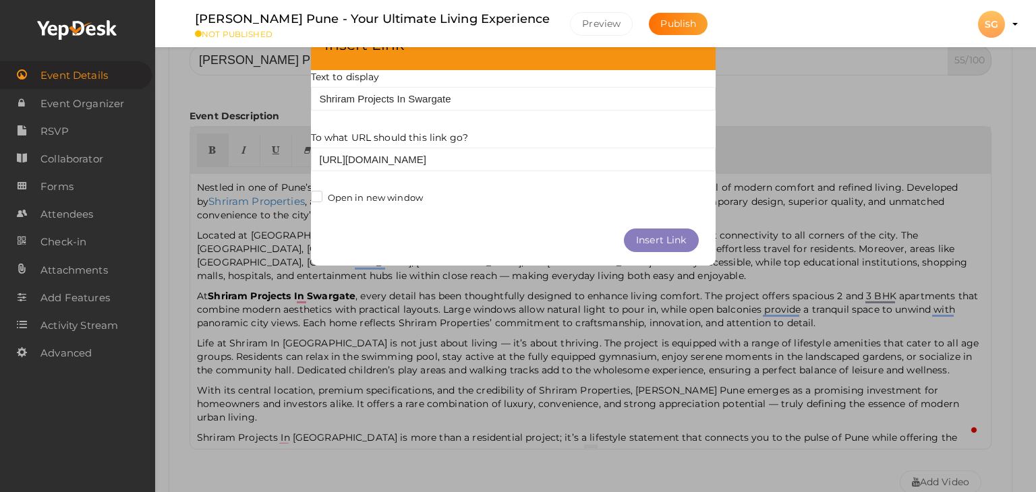
click at [648, 242] on button "Insert Link" at bounding box center [661, 241] width 75 height 24
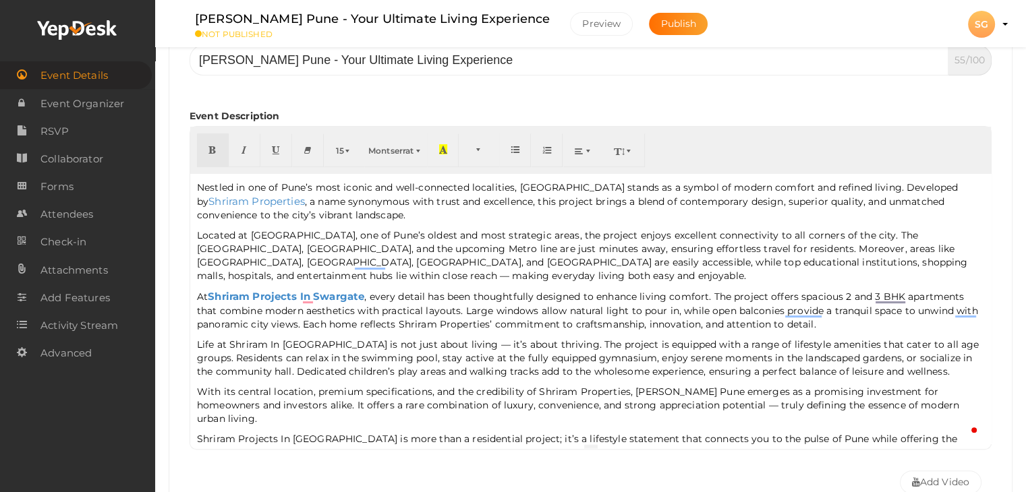
click at [380, 365] on p "Life at Shriram In [GEOGRAPHIC_DATA] is not just about living — it’s about thri…" at bounding box center [590, 358] width 787 height 40
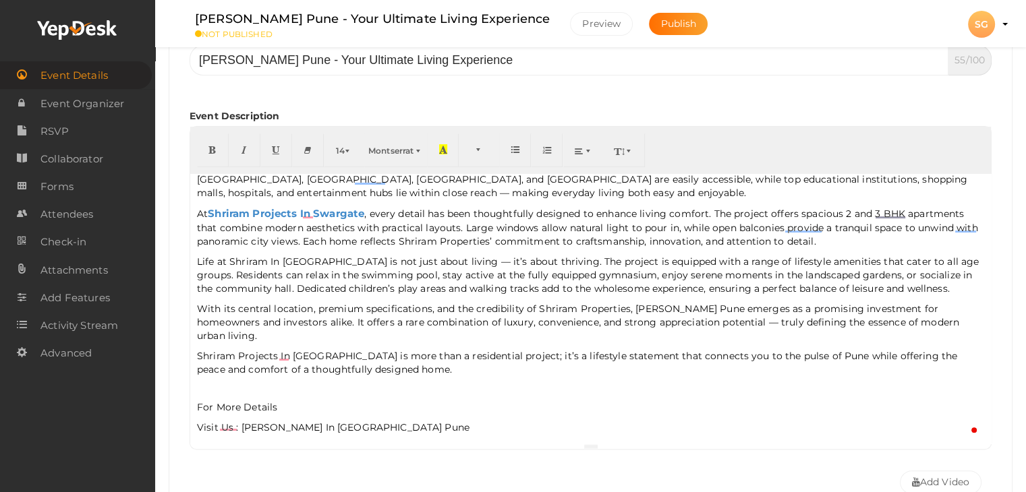
scroll to position [85, 0]
drag, startPoint x: 370, startPoint y: 427, endPoint x: 240, endPoint y: 420, distance: 129.7
click at [240, 420] on p "Visit Us : [PERSON_NAME] In [GEOGRAPHIC_DATA] Pune" at bounding box center [590, 425] width 787 height 13
type input "[PERSON_NAME] In Swargate Pune"
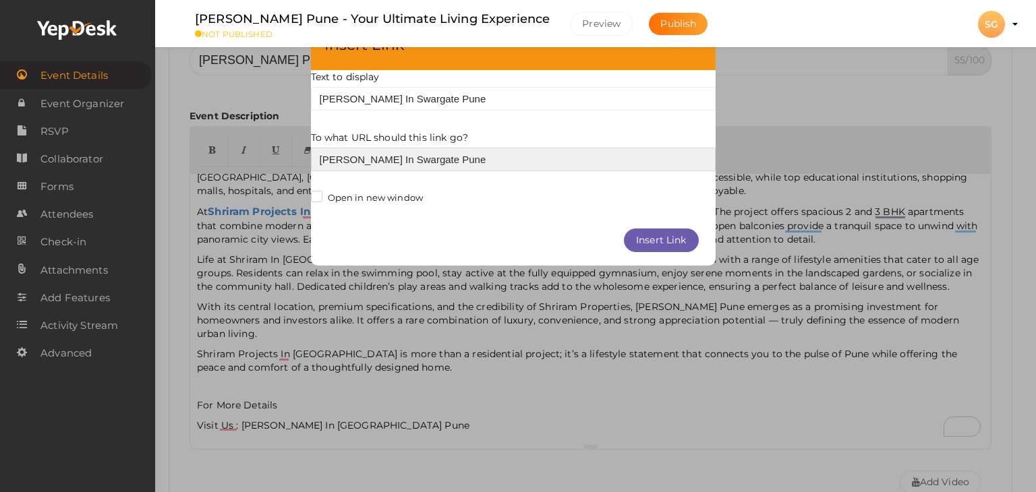
click at [409, 148] on input "[PERSON_NAME] In Swargate Pune" at bounding box center [513, 160] width 405 height 24
paste input "[URL][DOMAIN_NAME]"
type input "[URL][DOMAIN_NAME]"
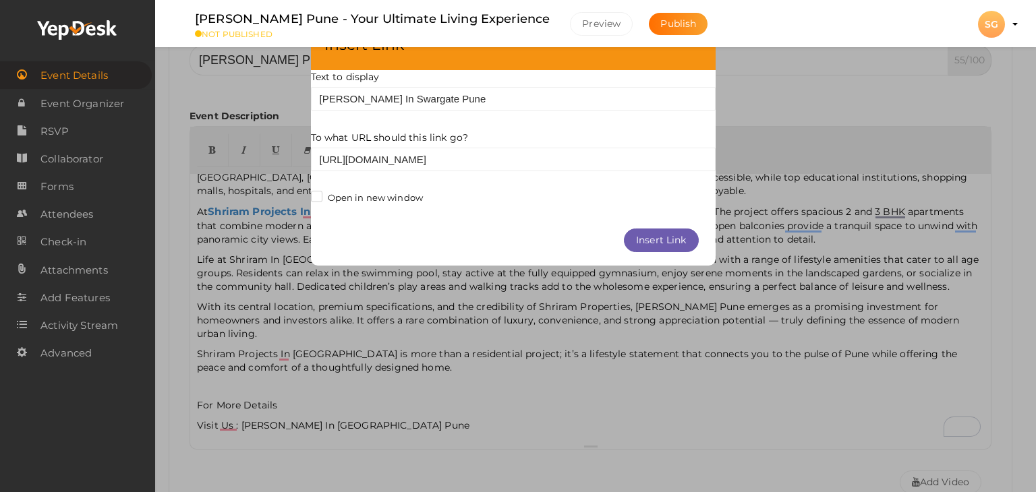
click at [653, 243] on button "Insert Link" at bounding box center [661, 241] width 75 height 24
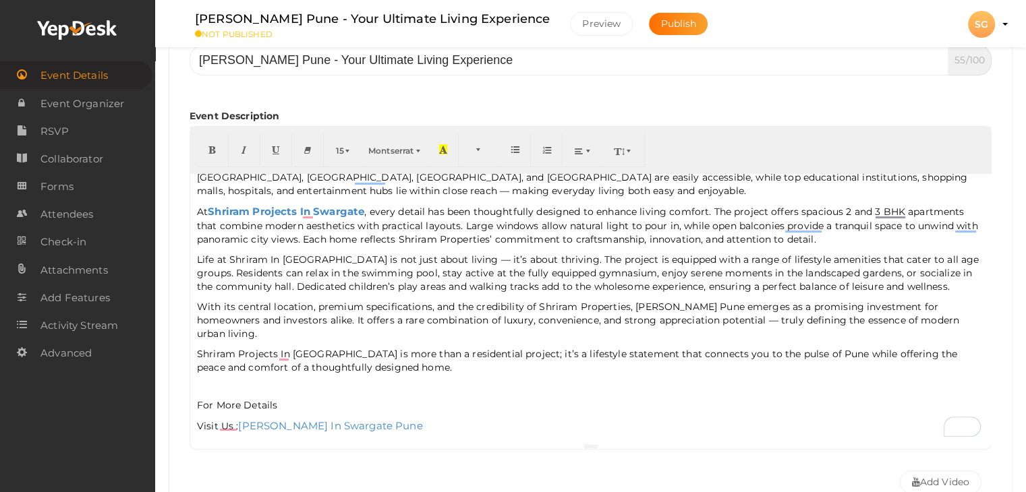
click at [417, 378] on p "Shriram Projects In [GEOGRAPHIC_DATA] is more than a residential project; it’s …" at bounding box center [590, 379] width 787 height 65
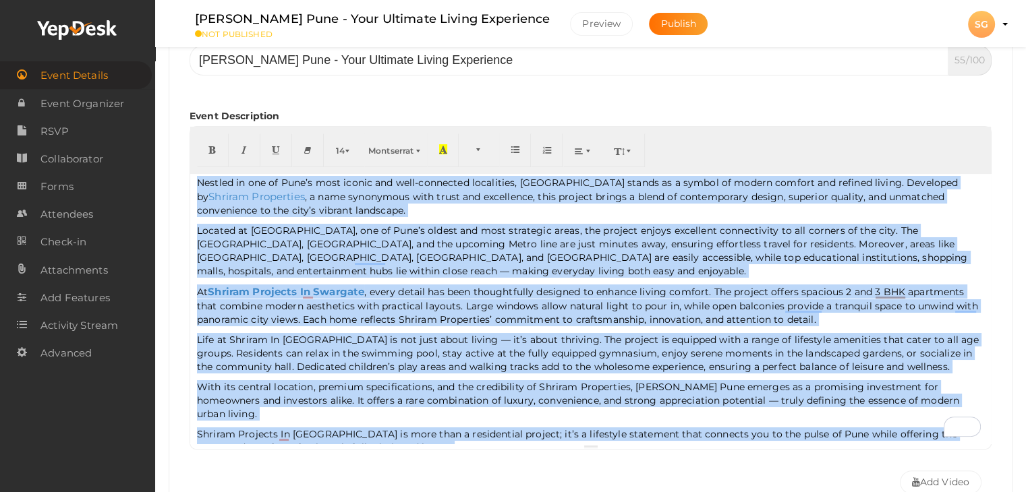
scroll to position [0, 0]
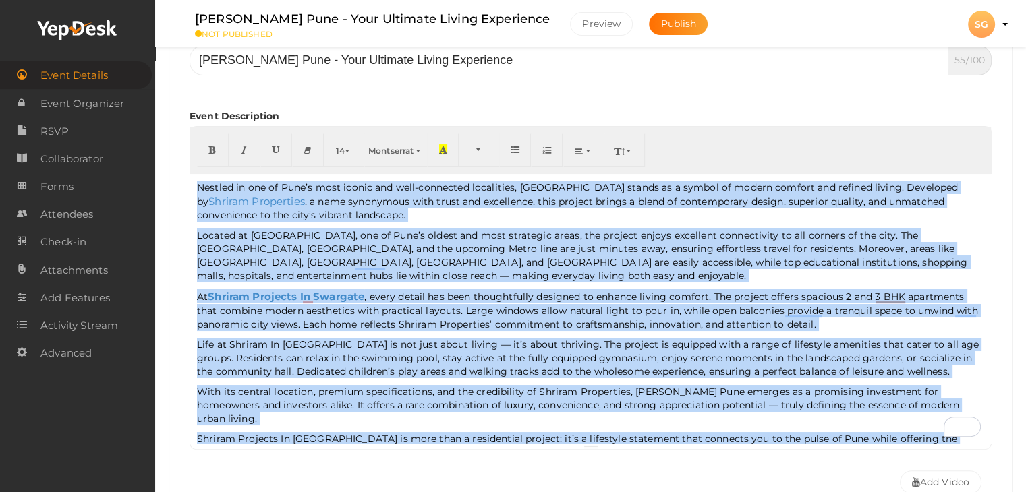
drag, startPoint x: 421, startPoint y: 376, endPoint x: 188, endPoint y: 161, distance: 316.4
click at [188, 161] on div "Event Name [PERSON_NAME] Pune - Your Ultimate Living Experience 55/100 Invalid …" at bounding box center [590, 263] width 822 height 475
click at [347, 146] on span "button" at bounding box center [349, 151] width 8 height 10
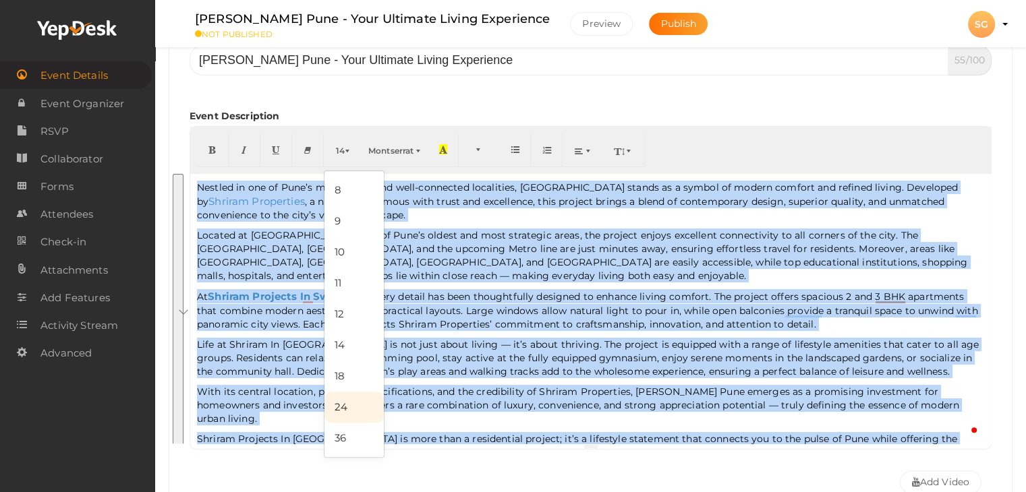
click at [338, 408] on link "24" at bounding box center [353, 407] width 59 height 31
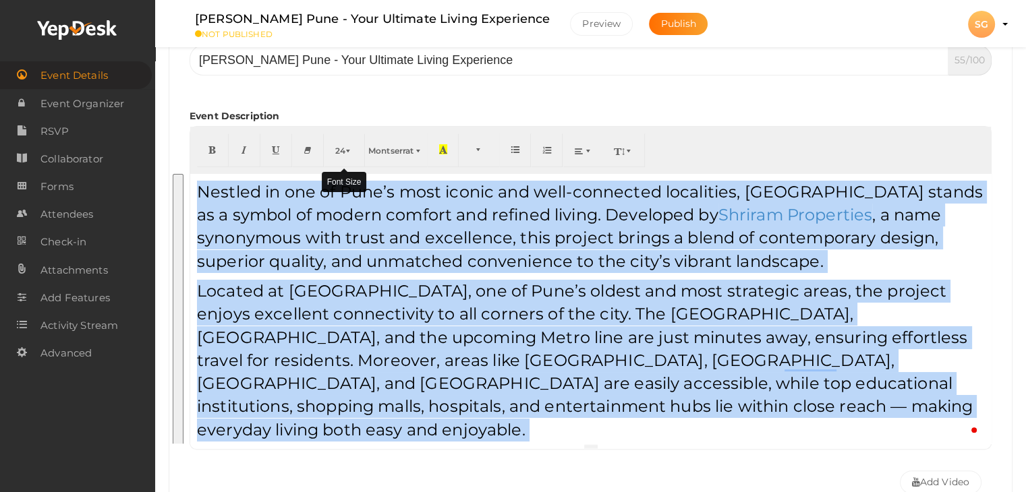
click at [348, 150] on span "button" at bounding box center [349, 151] width 8 height 10
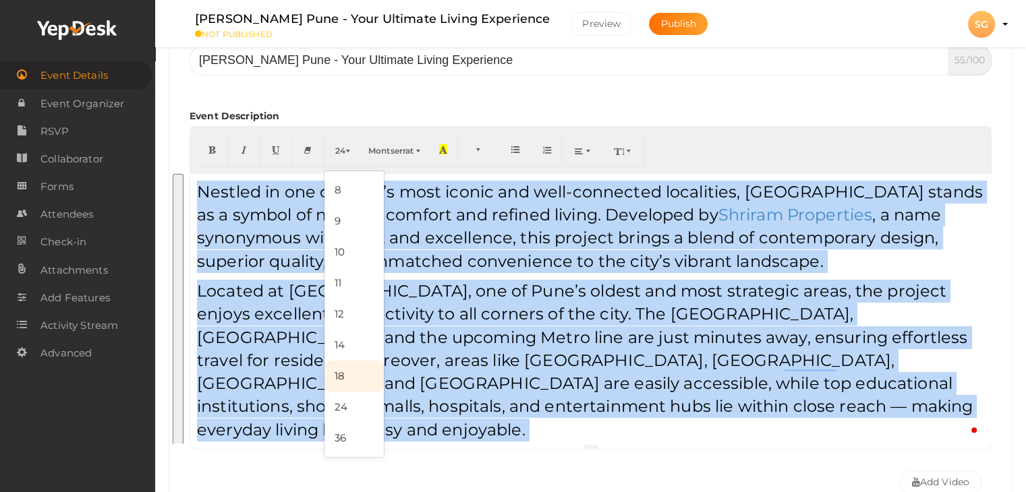
click at [349, 383] on link "18" at bounding box center [353, 376] width 59 height 31
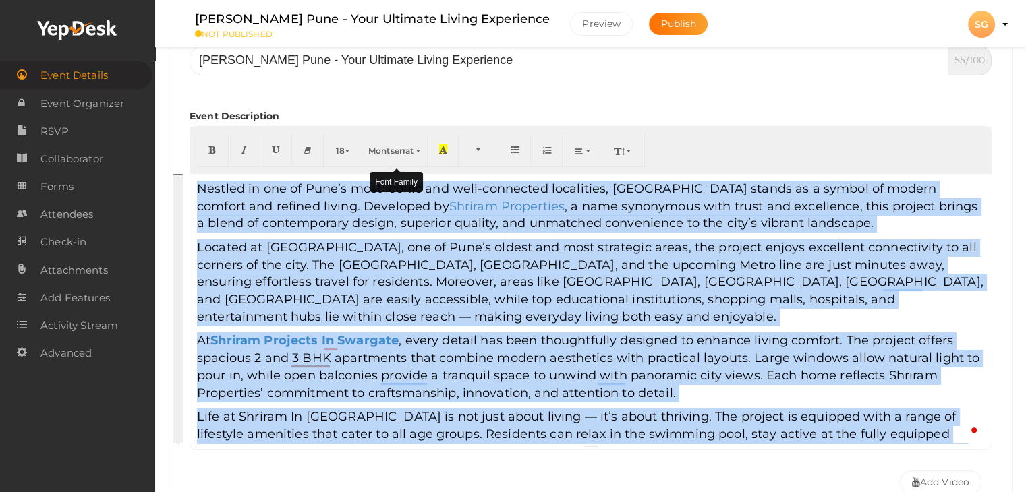
click at [399, 157] on button "Montserrat" at bounding box center [395, 151] width 63 height 34
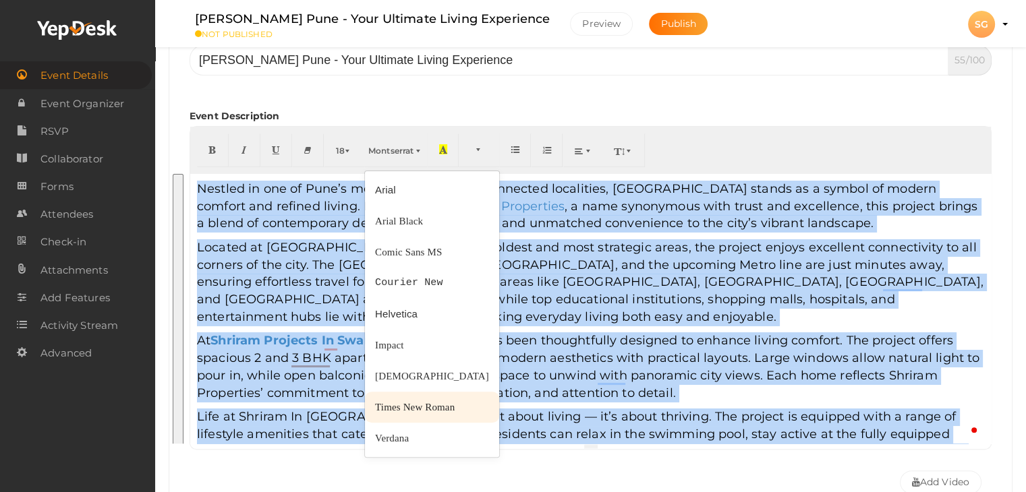
click at [386, 402] on span "Times New Roman" at bounding box center [415, 407] width 80 height 11
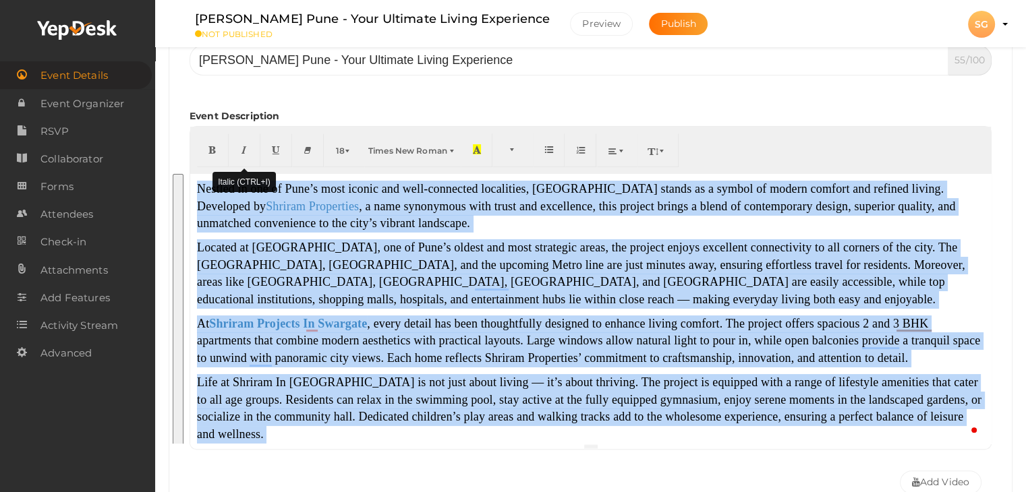
click at [248, 145] on icon "button" at bounding box center [244, 149] width 8 height 10
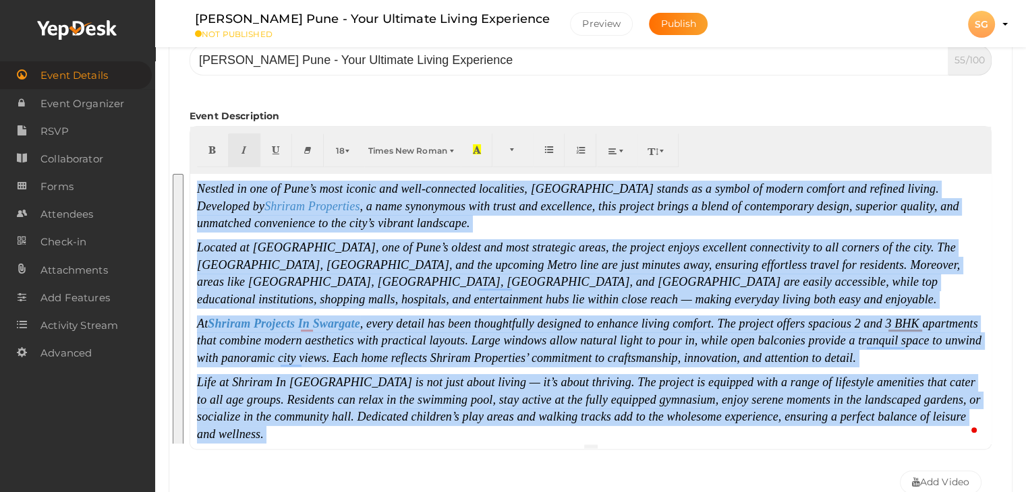
click at [491, 337] on span ", every detail has been thoughtfully designed to enhance living comfort. The pr…" at bounding box center [589, 341] width 784 height 48
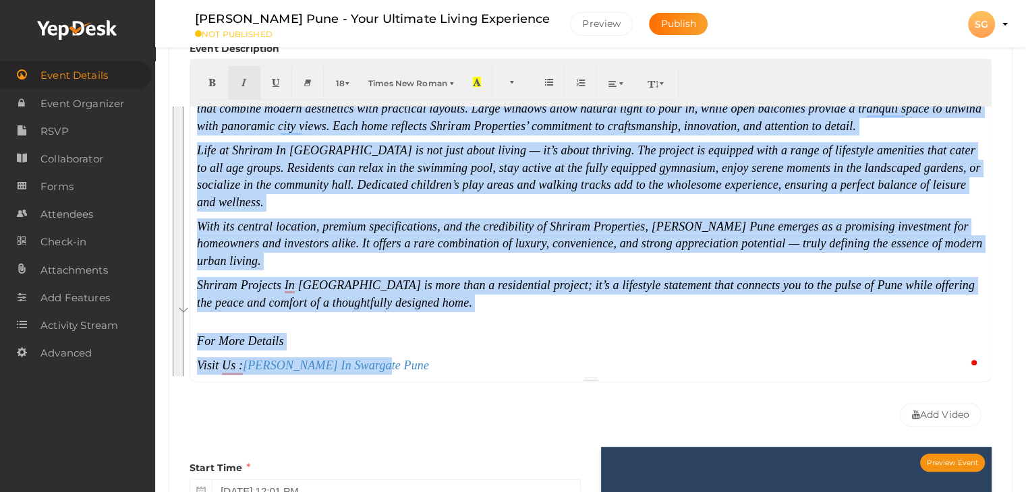
scroll to position [177, 0]
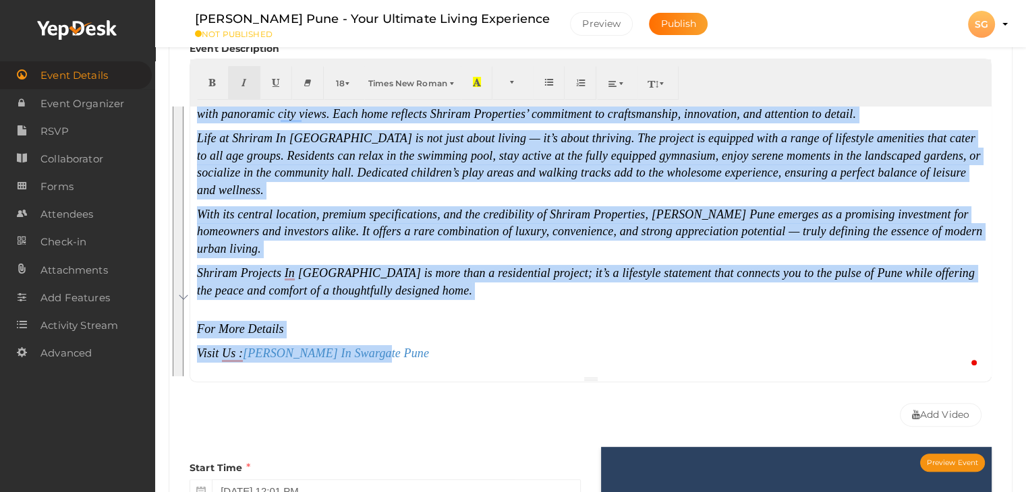
click at [313, 326] on p "Shriram Projects In [GEOGRAPHIC_DATA] is more than a residential project; it’s …" at bounding box center [590, 302] width 787 height 74
click at [363, 341] on div "Nestled in one of Pune’s most iconic and well-connected localities, [GEOGRAPHIC…" at bounding box center [590, 242] width 800 height 270
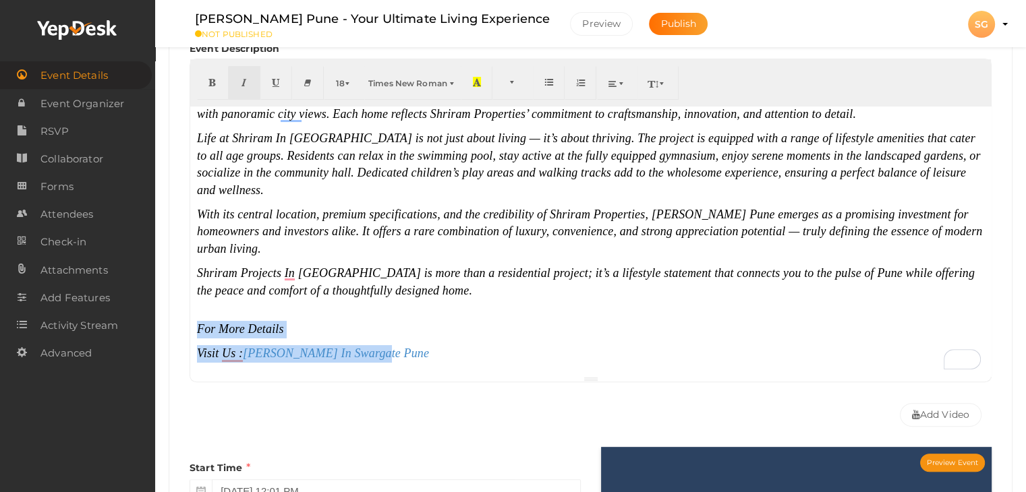
drag, startPoint x: 387, startPoint y: 359, endPoint x: 407, endPoint y: 441, distance: 83.9
click at [210, 318] on div "Nestled in one of Pune’s most iconic and well-connected localities, [GEOGRAPHIC…" at bounding box center [590, 242] width 800 height 270
click at [215, 71] on button "button" at bounding box center [213, 83] width 32 height 34
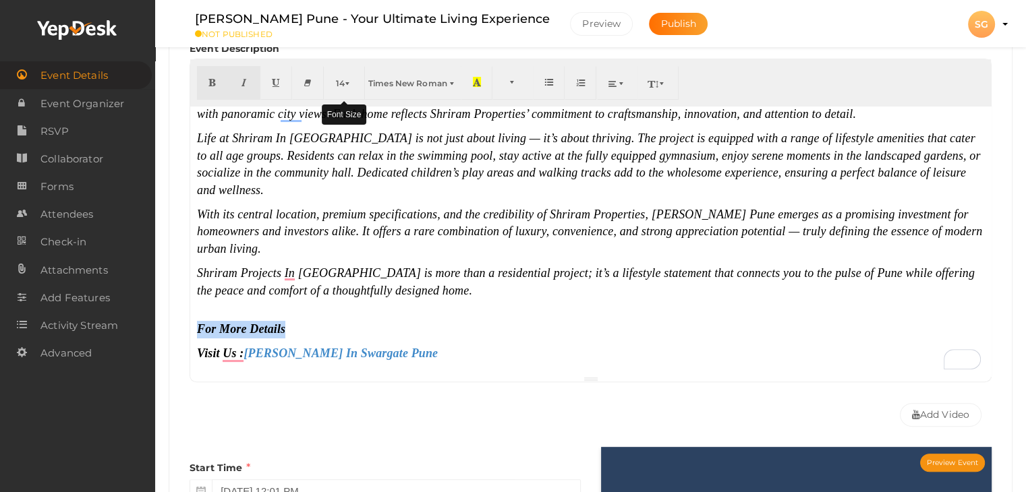
click at [340, 78] on span "14" at bounding box center [340, 83] width 9 height 10
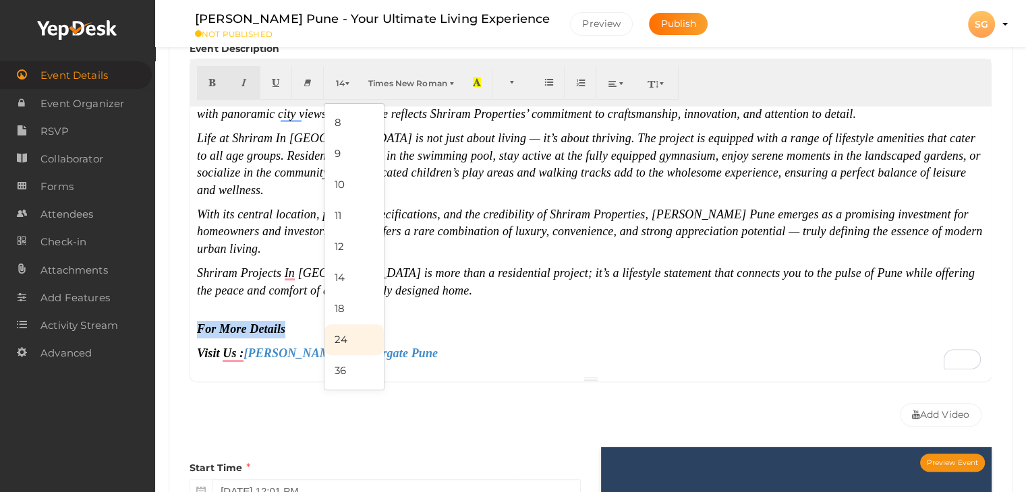
click at [340, 334] on link "24" at bounding box center [353, 339] width 59 height 31
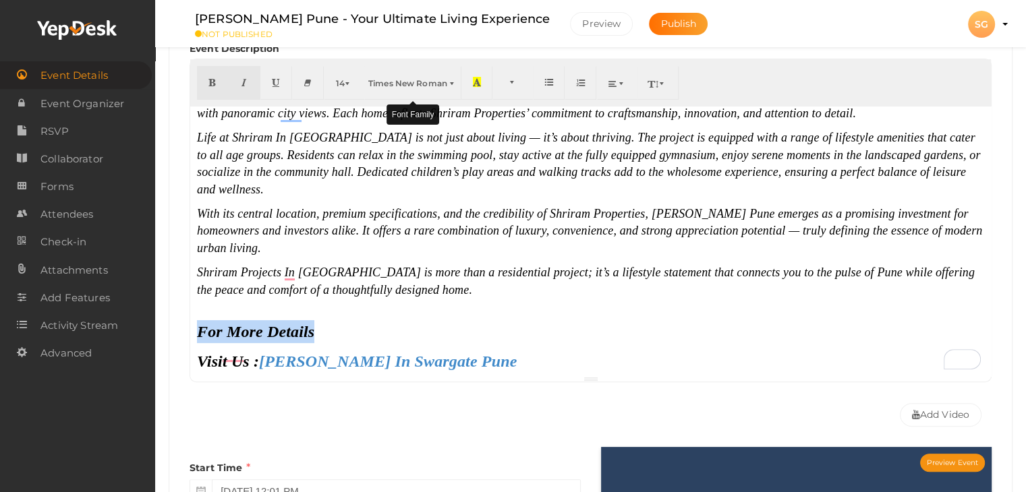
click at [405, 79] on span "Times New Roman" at bounding box center [407, 83] width 79 height 10
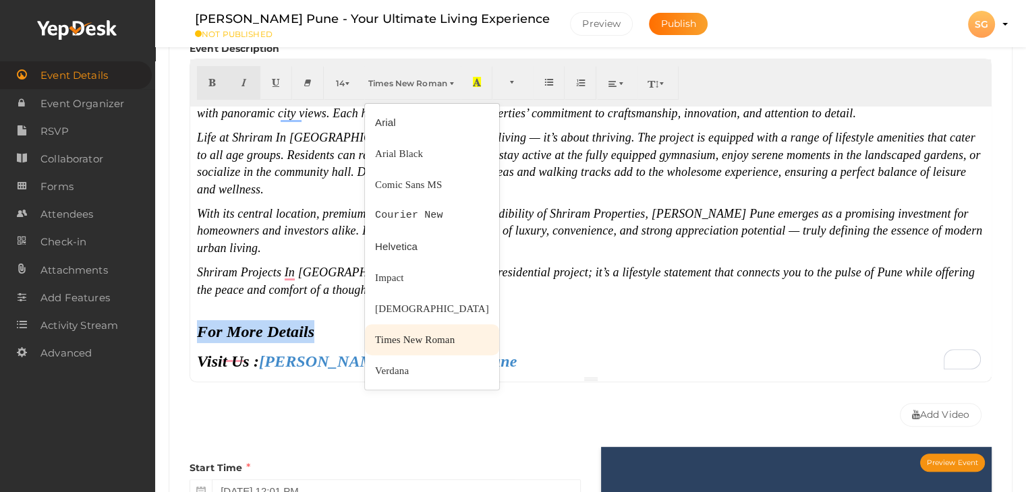
click at [399, 338] on span "Times New Roman" at bounding box center [415, 339] width 80 height 11
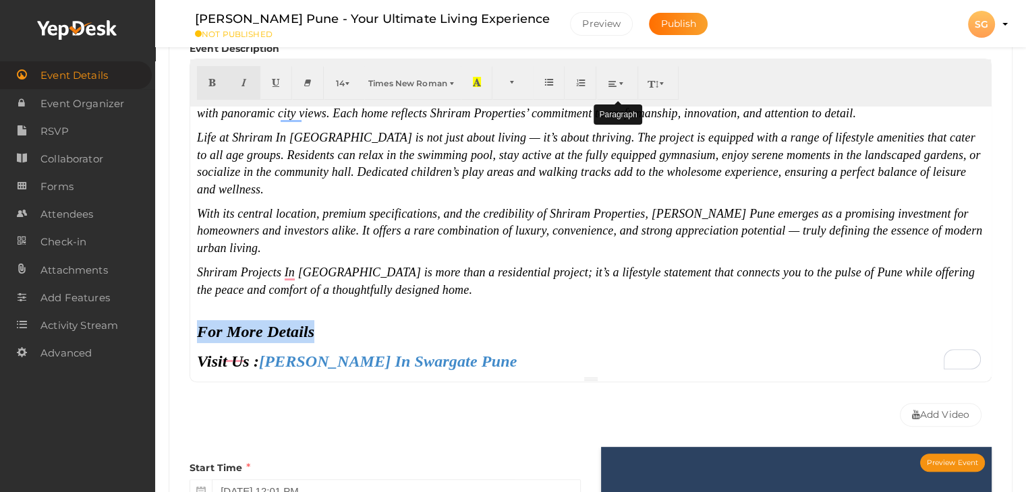
click at [605, 82] on button "button" at bounding box center [617, 83] width 41 height 34
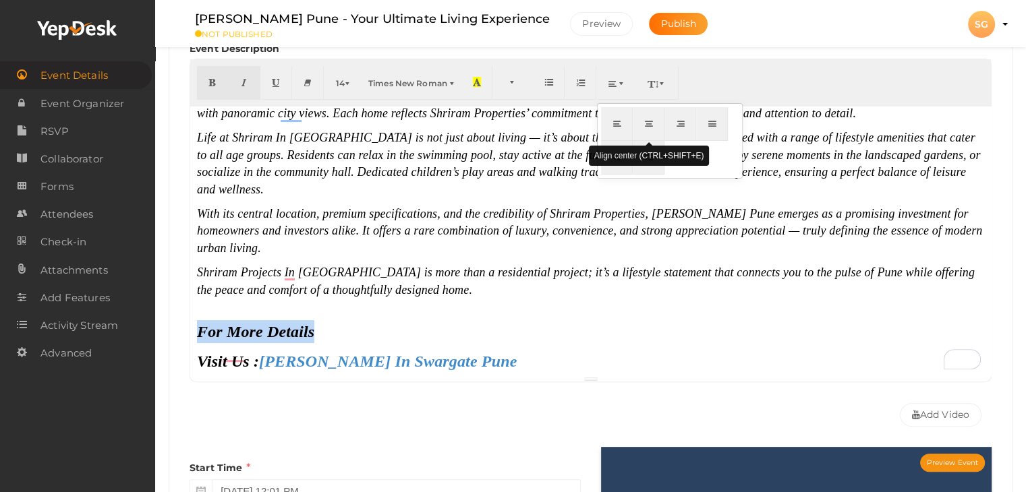
click at [643, 132] on button "button" at bounding box center [649, 124] width 32 height 34
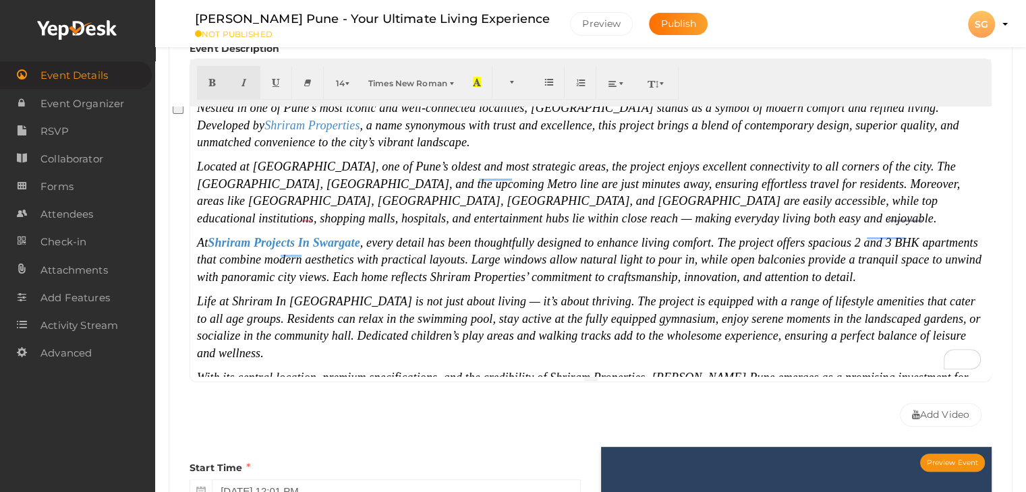
scroll to position [0, 0]
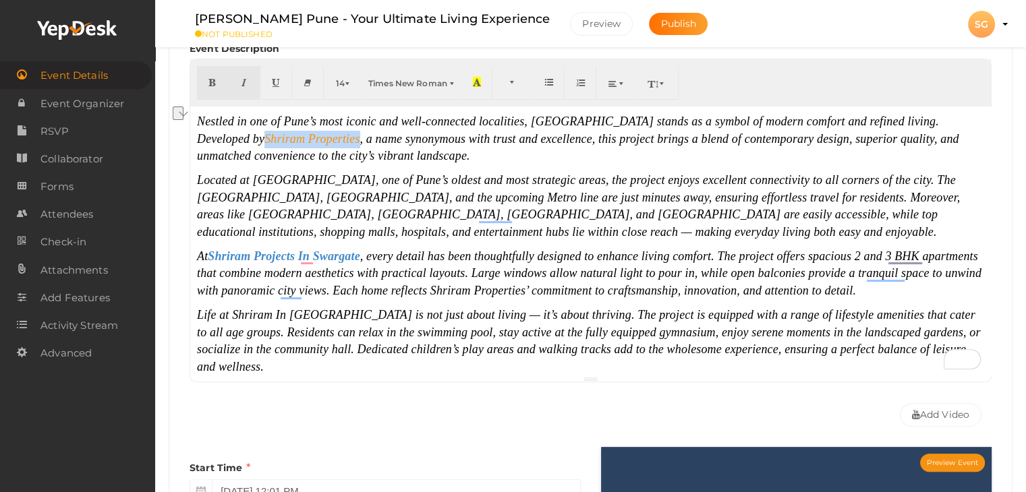
drag, startPoint x: 291, startPoint y: 138, endPoint x: 198, endPoint y: 135, distance: 93.1
click at [264, 135] on span "Shriram Properties" at bounding box center [311, 138] width 95 height 13
click at [209, 78] on icon "button" at bounding box center [212, 82] width 8 height 10
click at [376, 178] on icon "Located at [GEOGRAPHIC_DATA], one of Pune’s oldest and most strategic areas, th…" at bounding box center [578, 205] width 763 height 65
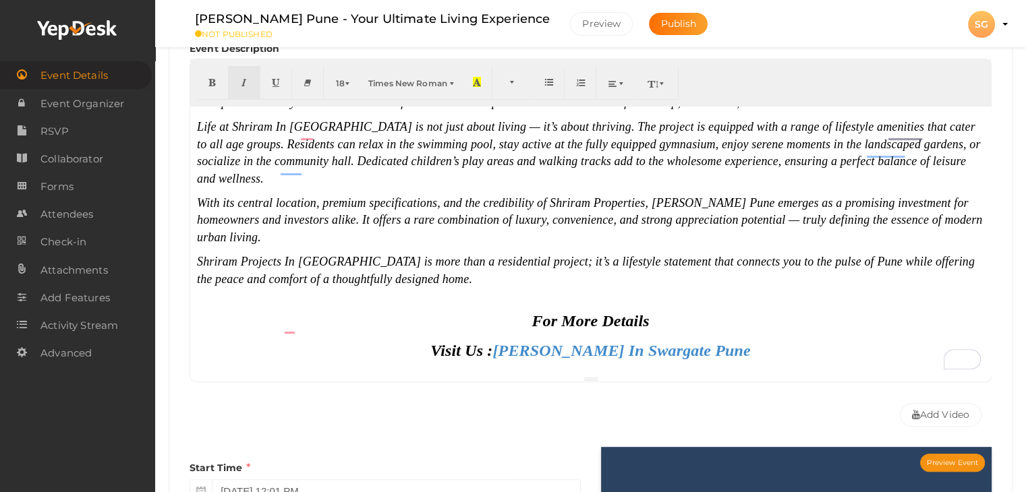
scroll to position [189, 0]
click at [194, 264] on div "Event Basic Details Edit event name, location, date Event Name [PERSON_NAME] Pu…" at bounding box center [591, 349] width 844 height 921
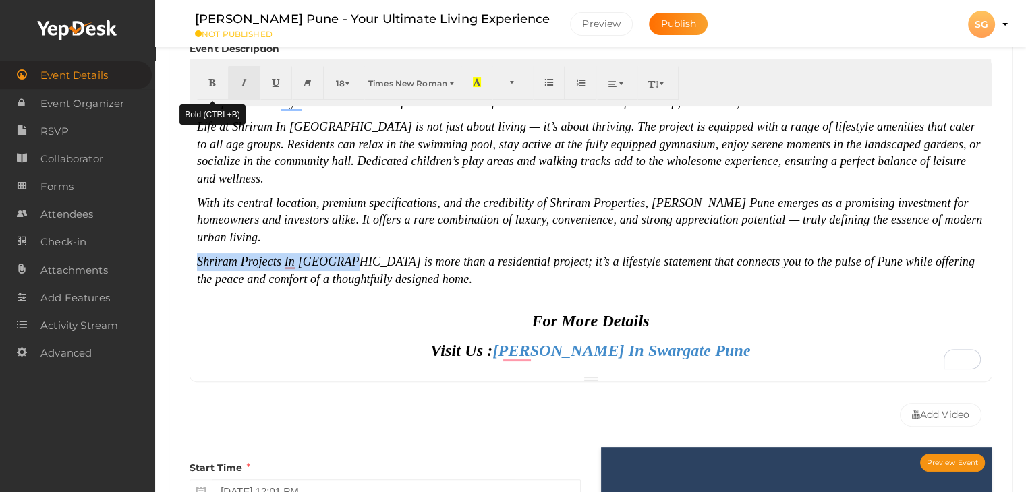
click at [214, 72] on button "button" at bounding box center [213, 83] width 32 height 34
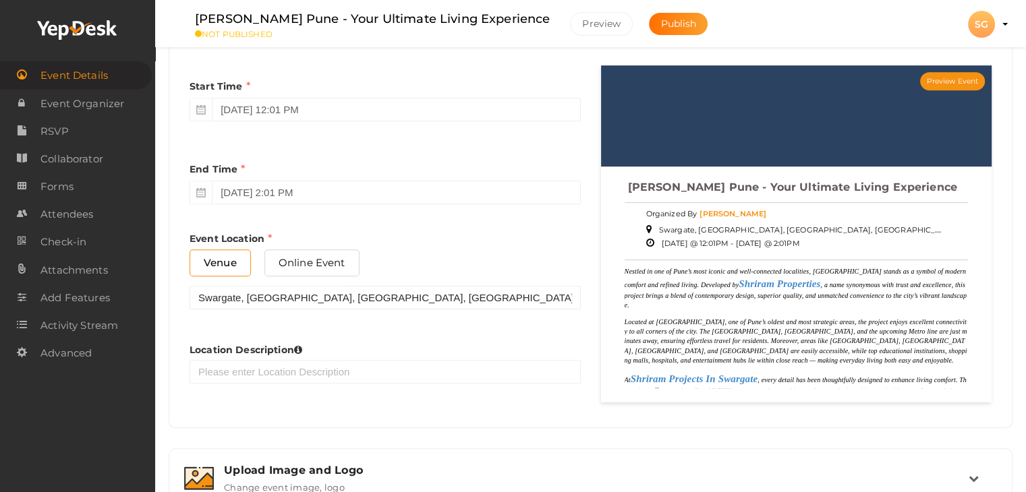
scroll to position [742, 0]
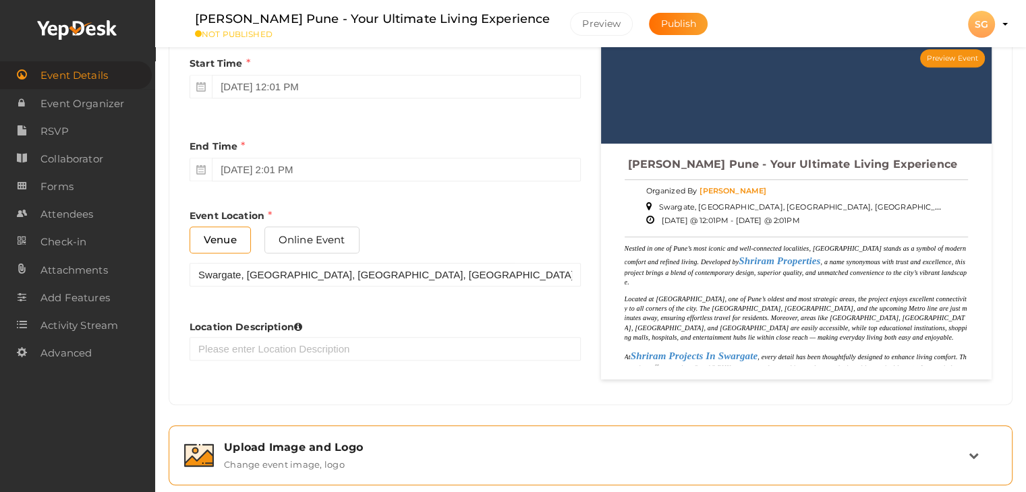
click at [274, 463] on label "Change event image, logo" at bounding box center [284, 462] width 121 height 16
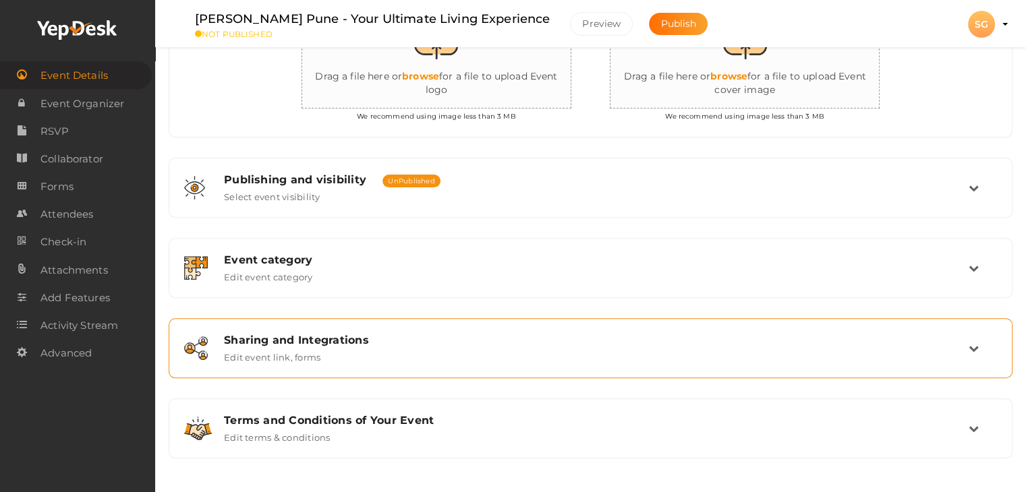
scroll to position [436, 0]
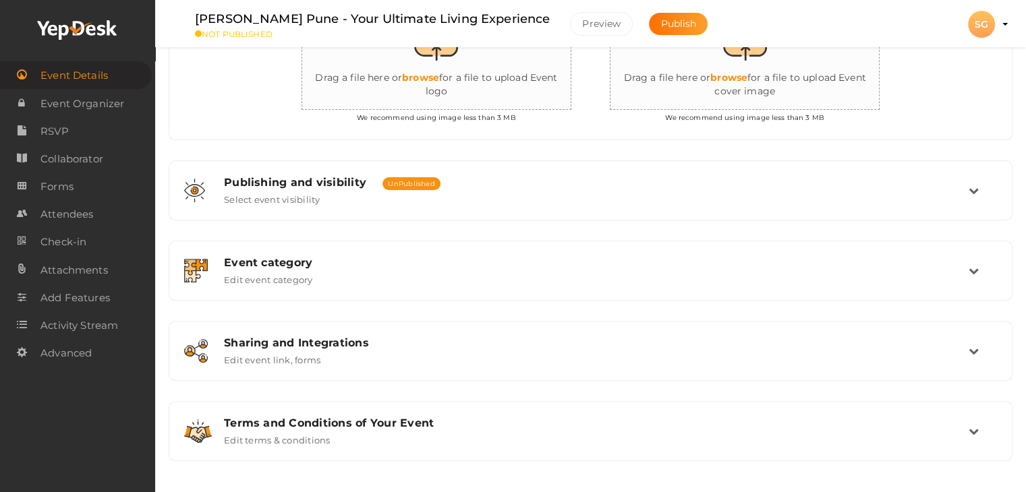
click at [642, 90] on input "file" at bounding box center [745, 52] width 270 height 118
type input "C:\fakepath\4.jpg"
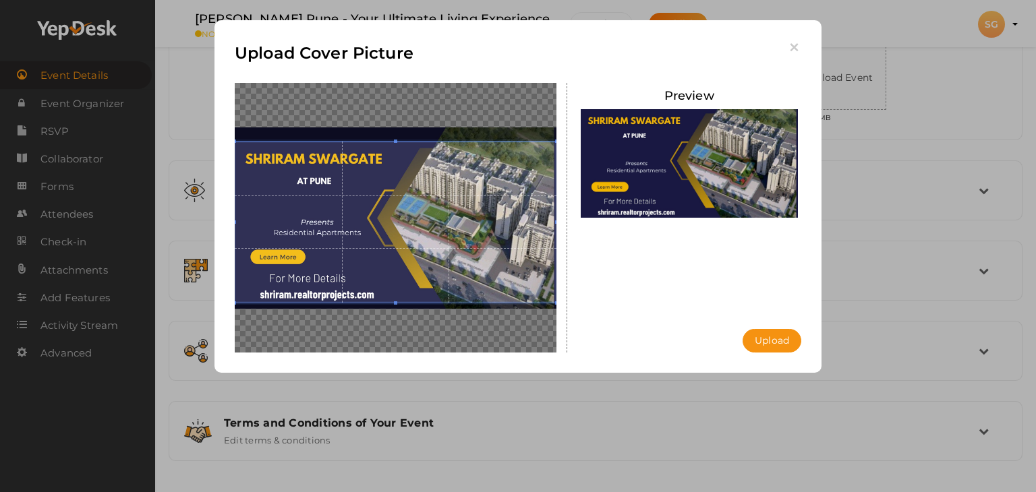
click at [528, 230] on span at bounding box center [396, 222] width 322 height 161
click at [754, 341] on button "Upload" at bounding box center [771, 341] width 59 height 24
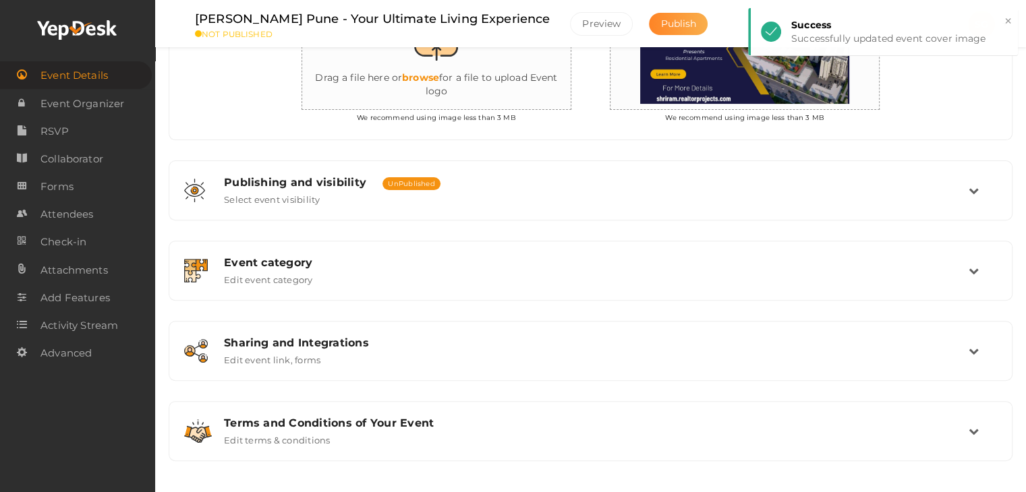
click at [692, 30] on button "Publish" at bounding box center [678, 24] width 59 height 22
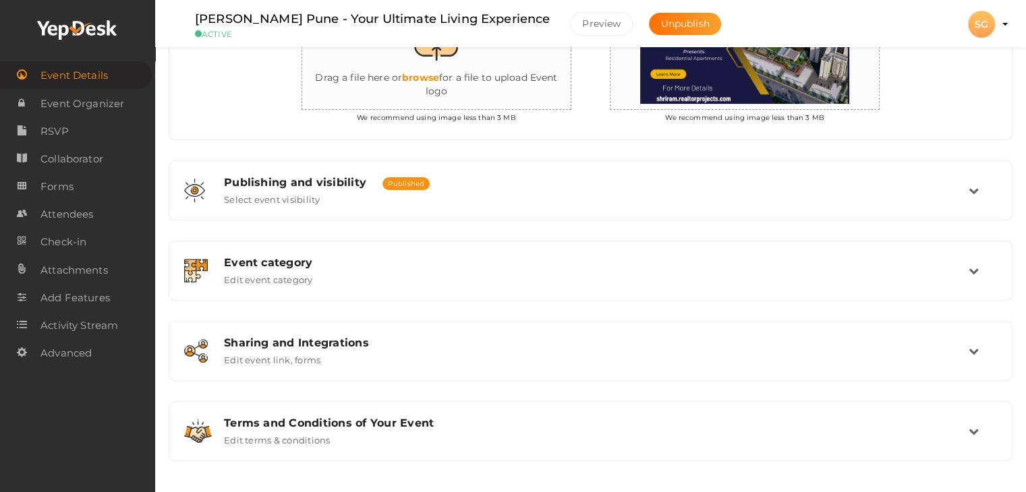
click at [985, 33] on div "SG" at bounding box center [981, 24] width 27 height 27
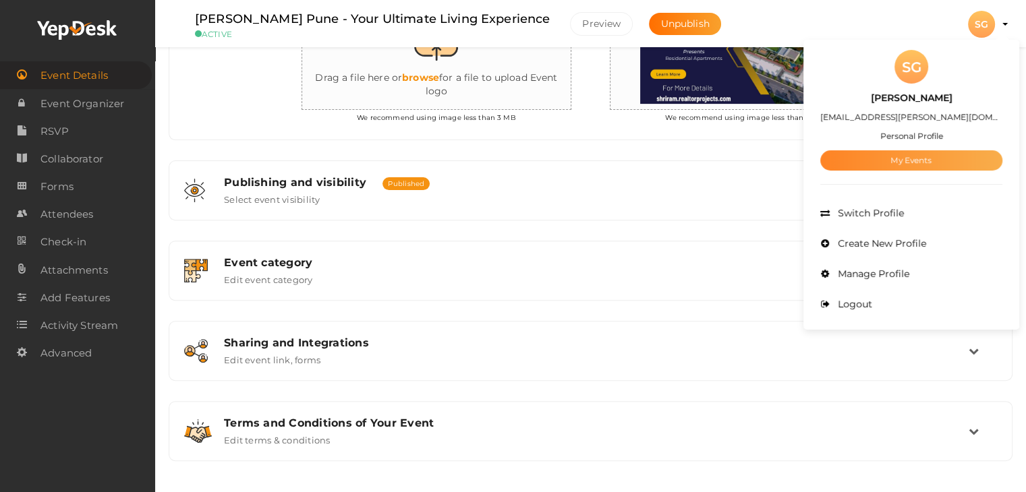
click at [919, 157] on link "My Events" at bounding box center [911, 160] width 182 height 20
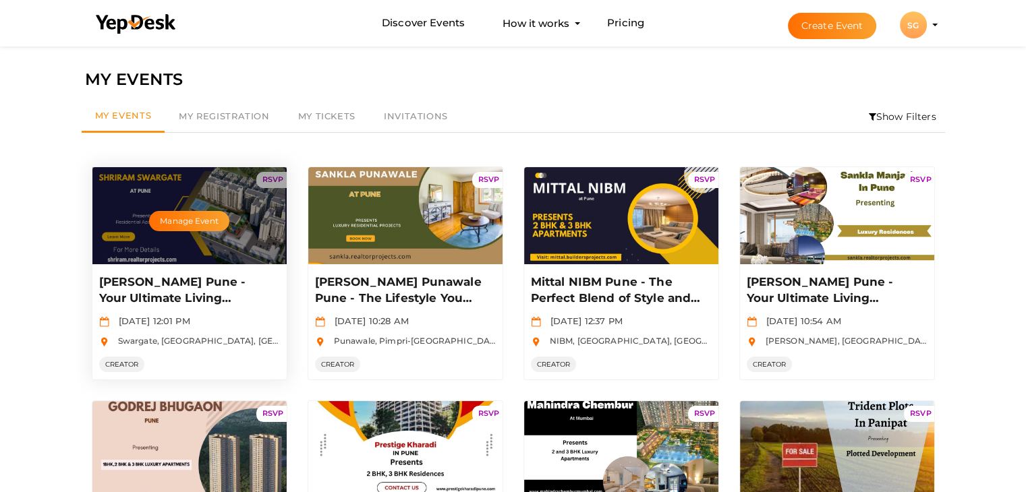
click at [167, 285] on p "[PERSON_NAME] Pune - Your Ultimate Living Experience" at bounding box center [187, 290] width 177 height 32
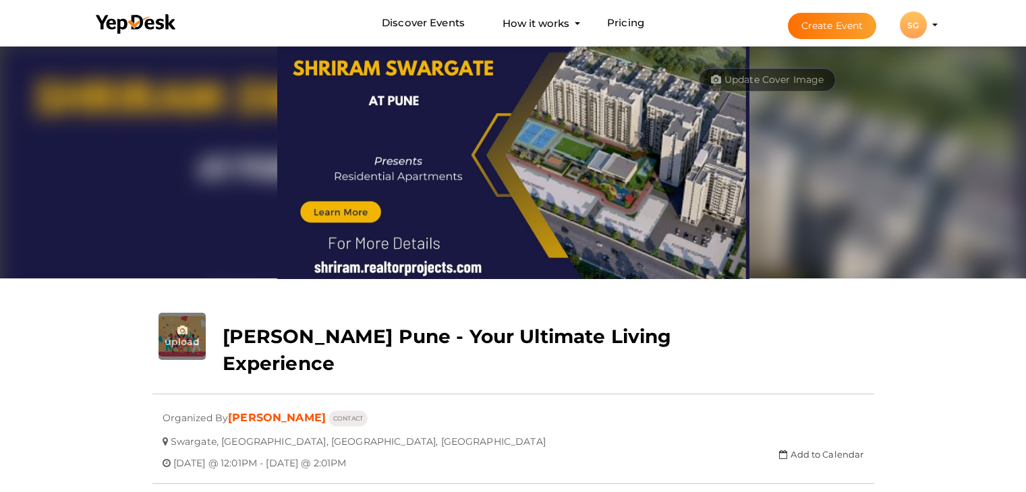
scroll to position [43, 0]
